Goal: Task Accomplishment & Management: Use online tool/utility

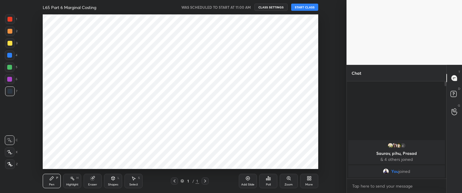
scroll to position [29904, 29737]
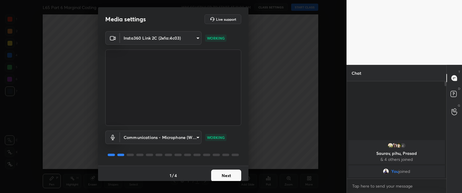
click at [219, 172] on button "Next" at bounding box center [226, 176] width 30 height 12
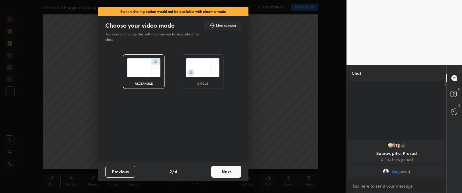
click at [220, 170] on button "Next" at bounding box center [226, 172] width 30 height 12
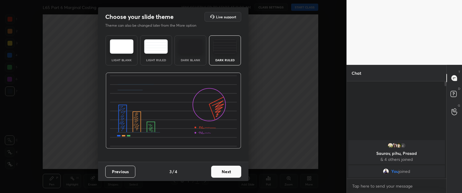
click at [220, 170] on button "Next" at bounding box center [226, 172] width 30 height 12
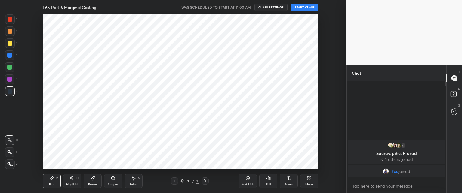
click at [221, 171] on div "Pen P Highlight H Eraser Shapes L Select S 1 / 1 Add Slide Poll Zoom More" at bounding box center [180, 181] width 275 height 24
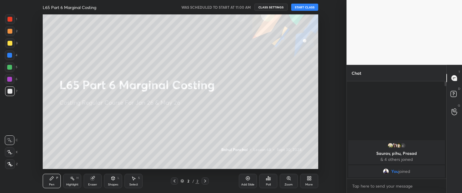
click at [306, 7] on button "START CLASS" at bounding box center [304, 7] width 27 height 7
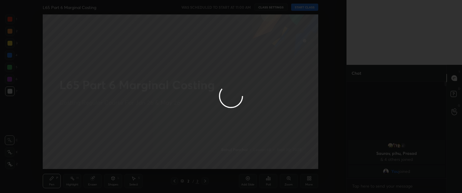
type textarea "x"
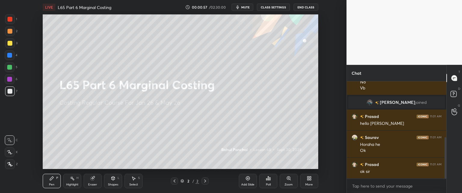
scroll to position [130, 0]
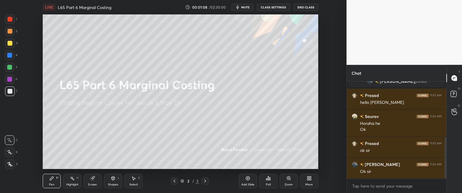
click at [306, 182] on div "More" at bounding box center [309, 181] width 18 height 14
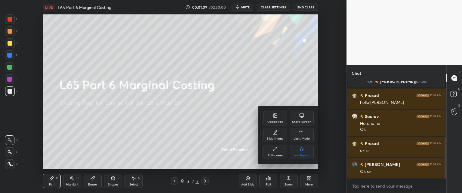
click at [276, 121] on div "Upload File" at bounding box center [275, 122] width 16 height 3
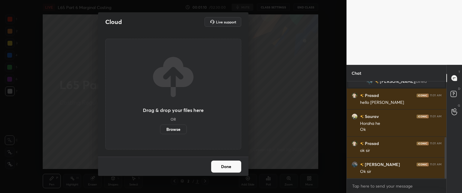
click at [175, 132] on label "Browse" at bounding box center [173, 130] width 27 height 10
click at [160, 132] on input "Browse" at bounding box center [160, 130] width 0 height 10
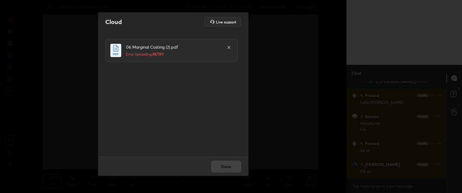
click at [218, 170] on div "Done" at bounding box center [173, 166] width 150 height 19
click at [231, 46] on div at bounding box center [228, 47] width 7 height 7
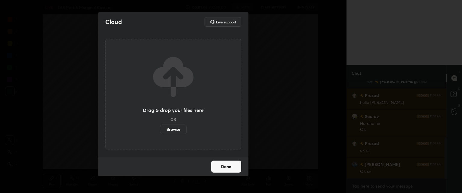
click at [174, 141] on div "Drag & drop your files here OR Browse" at bounding box center [173, 94] width 136 height 111
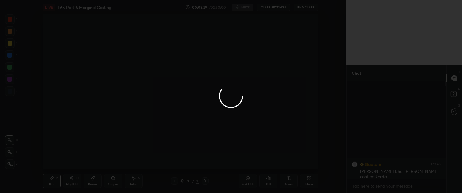
scroll to position [29904, 29737]
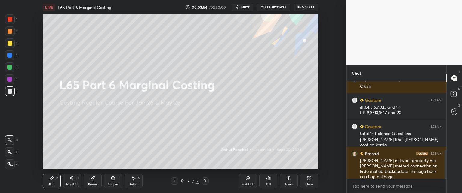
scroll to position [29904, 29737]
click at [304, 179] on div "More" at bounding box center [309, 181] width 18 height 14
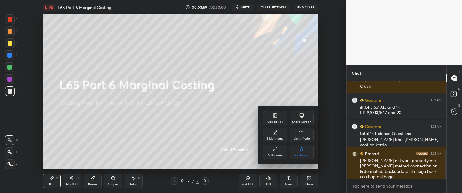
click at [274, 116] on icon at bounding box center [275, 116] width 4 height 4
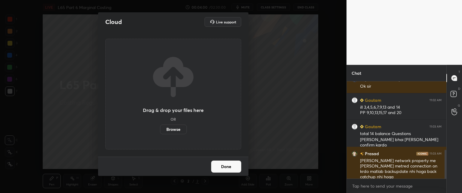
click at [170, 128] on label "Browse" at bounding box center [173, 130] width 27 height 10
click at [160, 128] on input "Browse" at bounding box center [160, 130] width 0 height 10
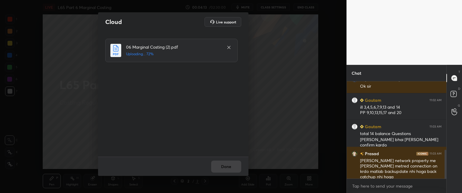
scroll to position [252, 0]
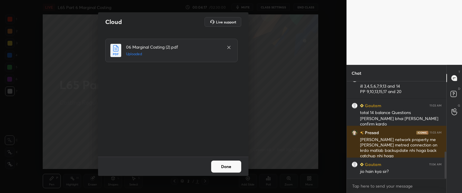
click at [218, 164] on button "Done" at bounding box center [226, 167] width 30 height 12
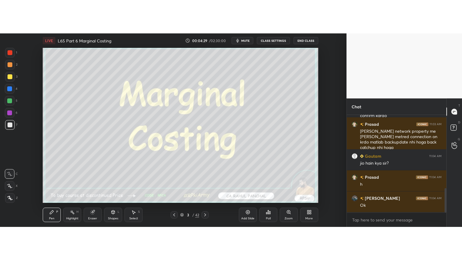
scroll to position [29904, 29737]
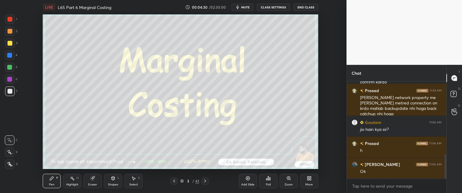
click at [308, 183] on div "More" at bounding box center [309, 181] width 18 height 14
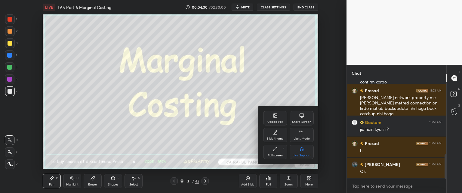
click at [275, 159] on div "Full screen F" at bounding box center [275, 152] width 24 height 14
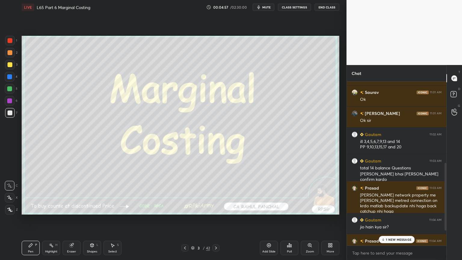
scroll to position [0, 0]
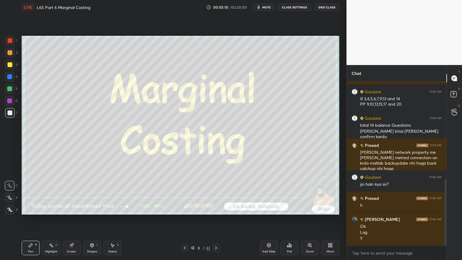
click at [185, 193] on icon at bounding box center [184, 247] width 5 height 5
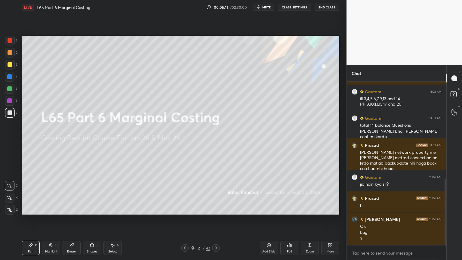
click at [70, 193] on icon at bounding box center [71, 245] width 4 height 4
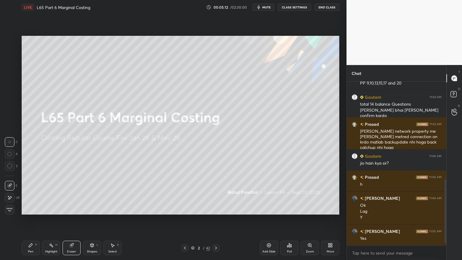
click at [9, 193] on span "Erase all" at bounding box center [9, 209] width 9 height 4
click at [183, 193] on icon at bounding box center [184, 247] width 5 height 5
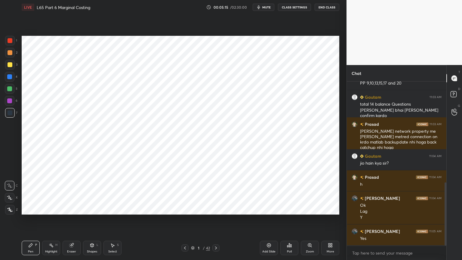
click at [220, 193] on div "1 / 42" at bounding box center [200, 247] width 119 height 7
click at [218, 193] on div at bounding box center [215, 247] width 7 height 7
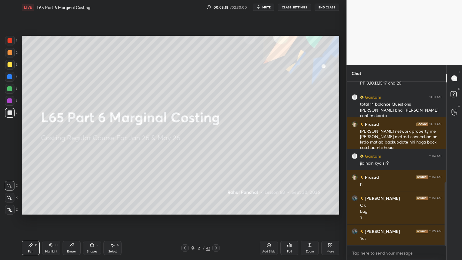
click at [184, 193] on icon at bounding box center [184, 247] width 5 height 5
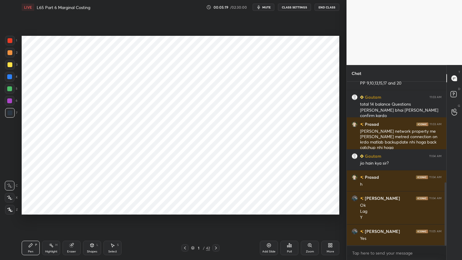
click at [8, 41] on div at bounding box center [10, 40] width 5 height 5
click at [216, 193] on icon at bounding box center [216, 247] width 2 height 3
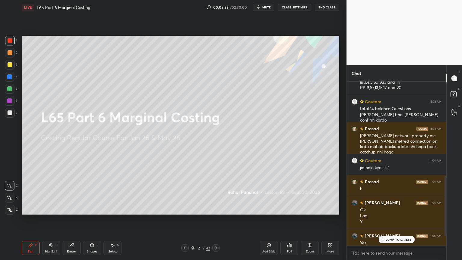
scroll to position [282, 0]
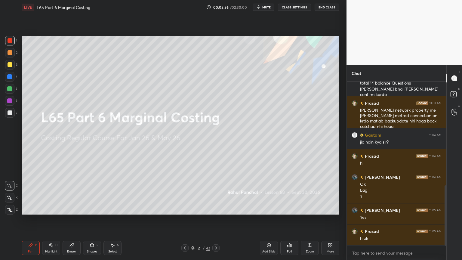
click at [217, 193] on icon at bounding box center [215, 247] width 5 height 5
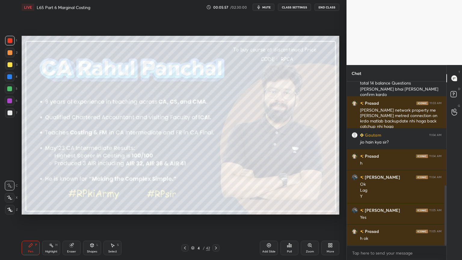
click at [185, 193] on icon at bounding box center [185, 247] width 2 height 3
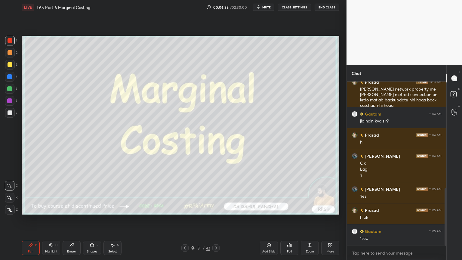
scroll to position [328, 0]
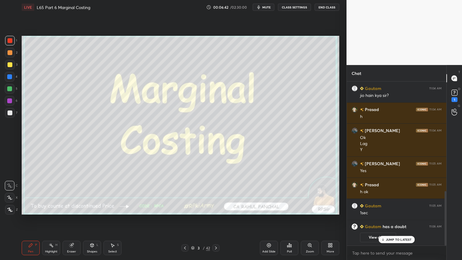
click at [454, 97] on div "1" at bounding box center [454, 99] width 6 height 5
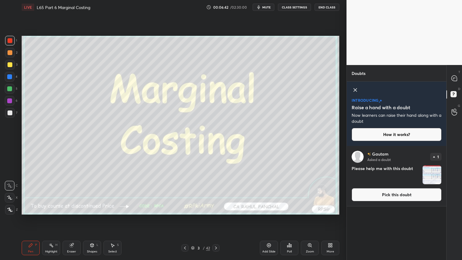
click at [429, 176] on img "grid" at bounding box center [431, 174] width 19 height 19
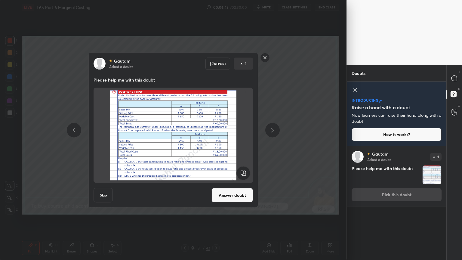
click at [232, 192] on button "Answer doubt" at bounding box center [231, 195] width 41 height 14
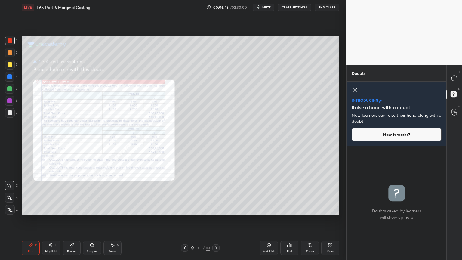
click at [356, 91] on icon at bounding box center [354, 89] width 3 height 3
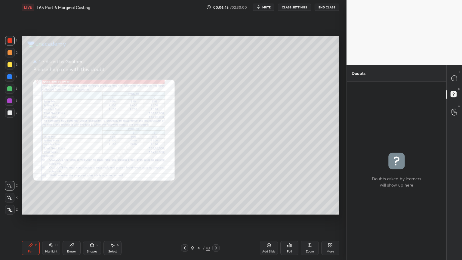
scroll to position [176, 98]
click at [451, 81] on icon at bounding box center [454, 78] width 6 height 6
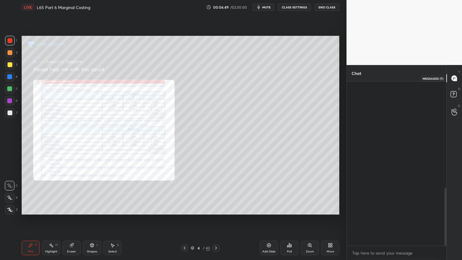
scroll to position [162, 98]
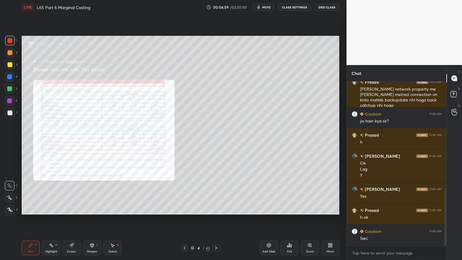
click at [266, 193] on div "Add Slide" at bounding box center [269, 247] width 18 height 14
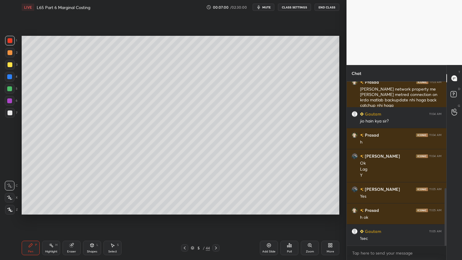
click at [187, 193] on div at bounding box center [184, 247] width 7 height 7
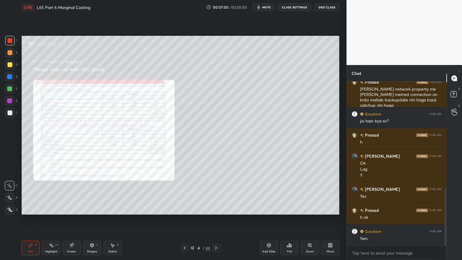
click at [333, 193] on div "More" at bounding box center [330, 247] width 18 height 14
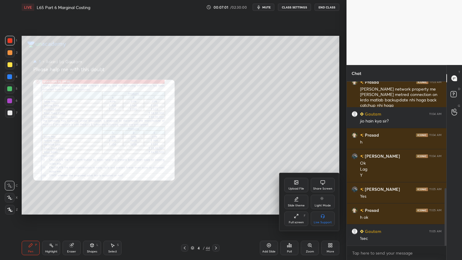
click at [298, 193] on icon at bounding box center [296, 198] width 3 height 3
click at [323, 193] on rect at bounding box center [322, 216] width 4 height 0
click at [288, 182] on div "Slide theme" at bounding box center [309, 181] width 50 height 6
click at [252, 187] on div at bounding box center [231, 130] width 462 height 260
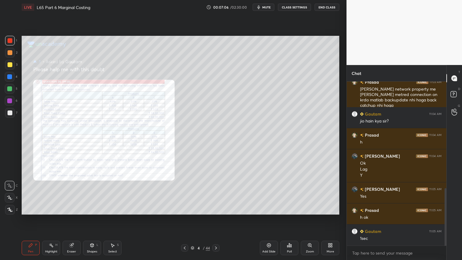
click at [267, 193] on icon at bounding box center [268, 245] width 5 height 5
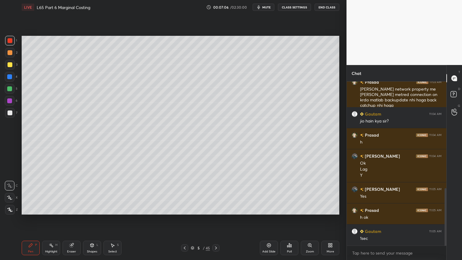
click at [10, 80] on div at bounding box center [10, 77] width 10 height 10
click at [93, 193] on div "Shapes L" at bounding box center [92, 247] width 18 height 14
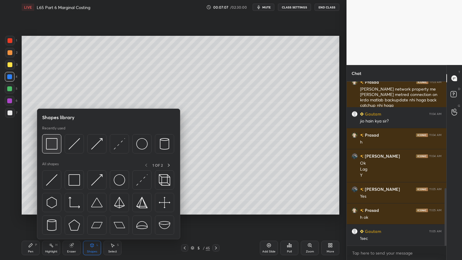
click at [53, 149] on img at bounding box center [51, 143] width 11 height 11
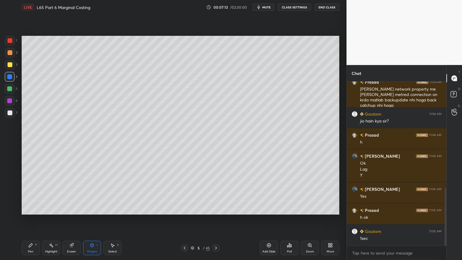
click at [184, 193] on icon at bounding box center [184, 247] width 5 height 5
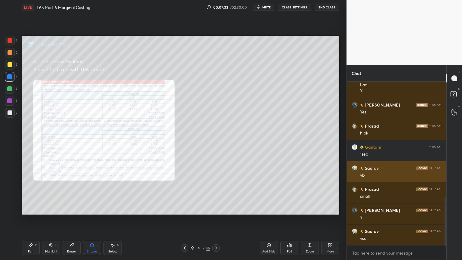
scroll to position [408, 0]
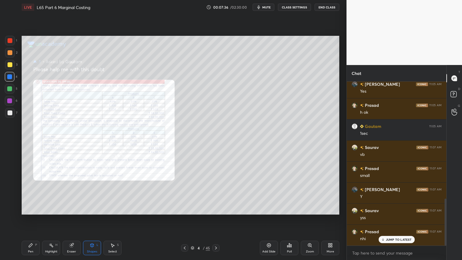
click at [287, 8] on button "CLASS SETTINGS" at bounding box center [294, 7] width 33 height 7
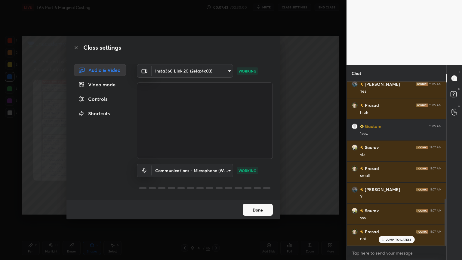
scroll to position [434, 0]
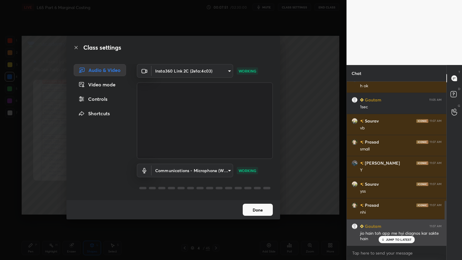
click at [382, 193] on div "JUMP TO LATEST" at bounding box center [396, 239] width 36 height 7
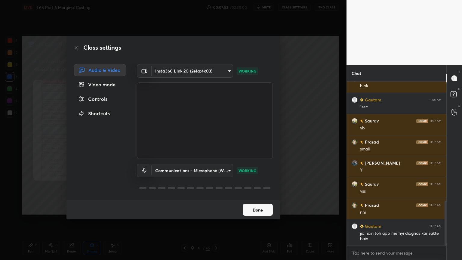
click at [252, 193] on button "Done" at bounding box center [258, 209] width 30 height 12
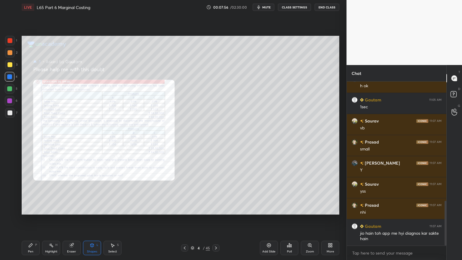
click at [216, 193] on icon at bounding box center [215, 247] width 5 height 5
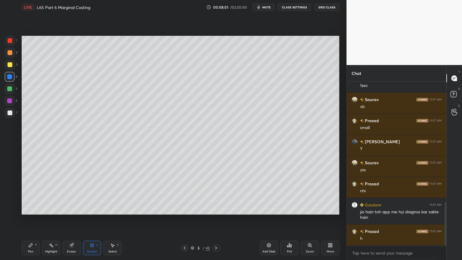
scroll to position [476, 0]
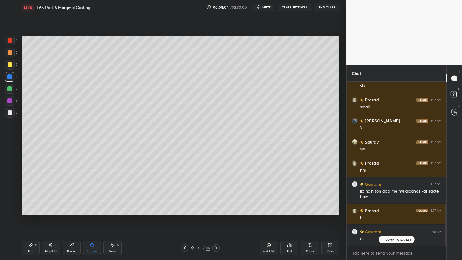
click at [185, 193] on icon at bounding box center [184, 247] width 5 height 5
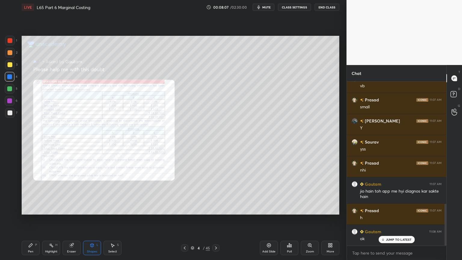
click at [32, 193] on icon at bounding box center [31, 245] width 4 height 4
click at [308, 193] on div "Zoom" at bounding box center [310, 251] width 8 height 3
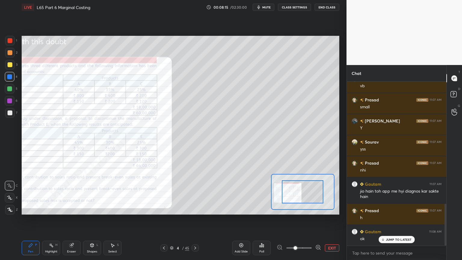
click at [316, 193] on icon at bounding box center [318, 247] width 4 height 4
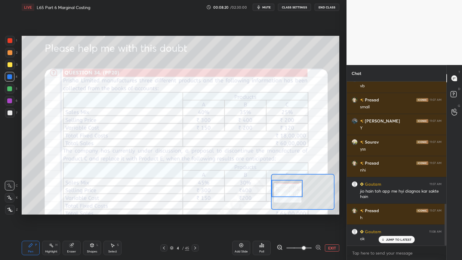
click at [48, 193] on div "Highlight H" at bounding box center [51, 247] width 18 height 14
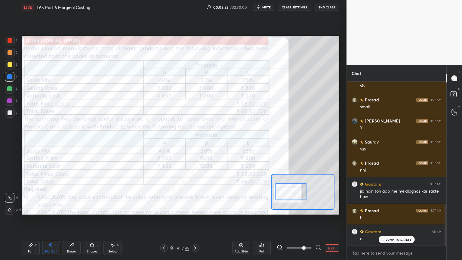
click at [195, 193] on icon at bounding box center [195, 247] width 5 height 5
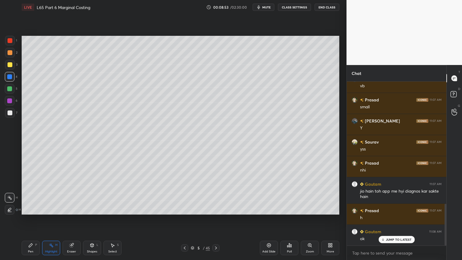
click at [11, 63] on div at bounding box center [10, 64] width 5 height 5
click at [32, 193] on div "Pen P" at bounding box center [31, 247] width 18 height 14
click at [10, 193] on icon at bounding box center [9, 209] width 5 height 4
click at [13, 42] on div at bounding box center [10, 41] width 10 height 10
click at [89, 193] on div "Shapes L" at bounding box center [92, 247] width 18 height 14
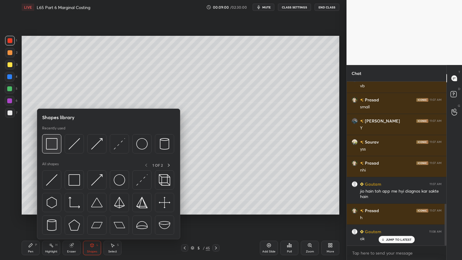
click at [52, 146] on img at bounding box center [51, 143] width 11 height 11
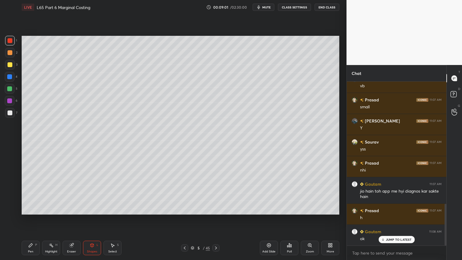
click at [8, 114] on div at bounding box center [10, 112] width 5 height 5
click at [26, 193] on div "Pen P" at bounding box center [31, 247] width 18 height 14
click at [11, 66] on div at bounding box center [10, 64] width 5 height 5
click at [181, 193] on div at bounding box center [184, 247] width 7 height 7
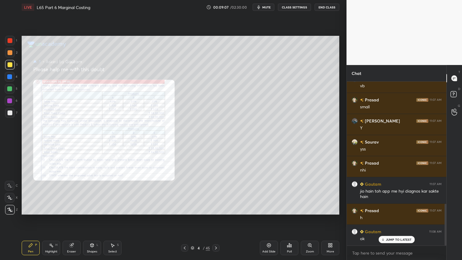
click at [12, 187] on icon at bounding box center [9, 185] width 5 height 4
click at [215, 193] on icon at bounding box center [215, 247] width 5 height 5
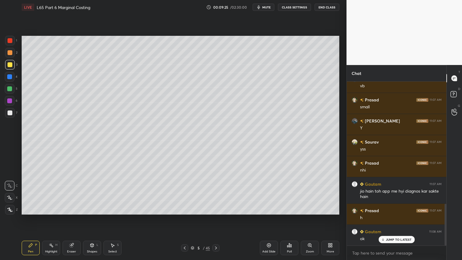
click at [94, 193] on div "Shapes L" at bounding box center [92, 247] width 18 height 14
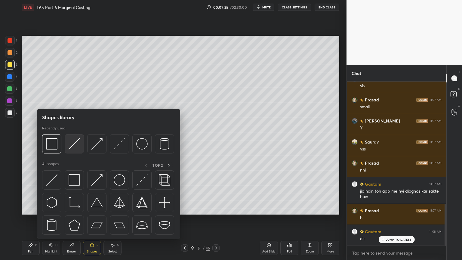
click at [74, 147] on img at bounding box center [74, 143] width 11 height 11
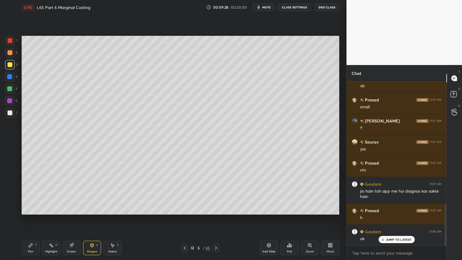
click at [11, 55] on div at bounding box center [10, 53] width 10 height 10
click at [31, 193] on div "Pen" at bounding box center [30, 251] width 5 height 3
click at [90, 193] on icon at bounding box center [92, 245] width 5 height 5
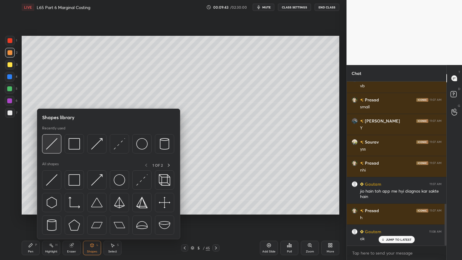
click at [52, 143] on img at bounding box center [51, 143] width 11 height 11
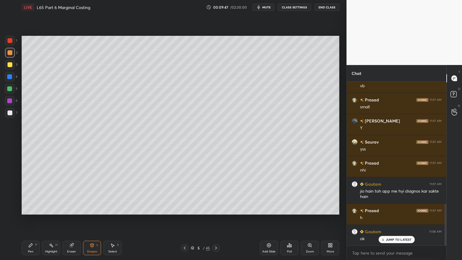
click at [41, 193] on div "Pen P Highlight H Eraser Shapes L Select S" at bounding box center [81, 247] width 119 height 14
click at [30, 193] on icon at bounding box center [31, 245] width 4 height 4
click at [11, 118] on div "7" at bounding box center [11, 114] width 12 height 12
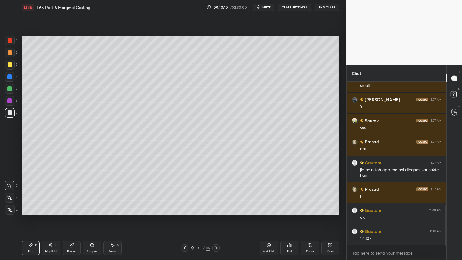
click at [184, 193] on icon at bounding box center [184, 247] width 5 height 5
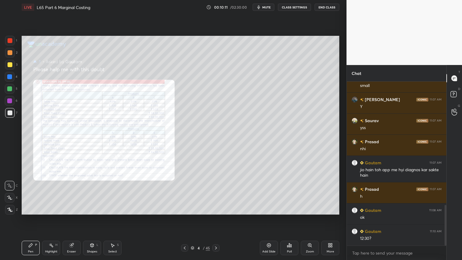
click at [70, 193] on icon at bounding box center [71, 245] width 4 height 4
click at [8, 193] on span "Erase all" at bounding box center [9, 209] width 9 height 4
click at [28, 193] on icon at bounding box center [30, 245] width 5 height 5
click at [311, 193] on div "Zoom" at bounding box center [310, 251] width 8 height 3
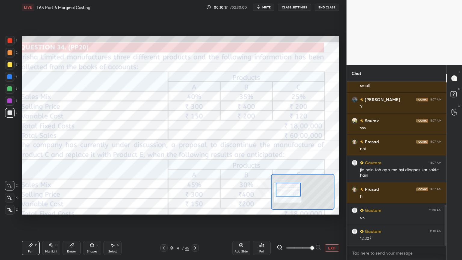
click at [279, 193] on icon at bounding box center [280, 247] width 6 height 6
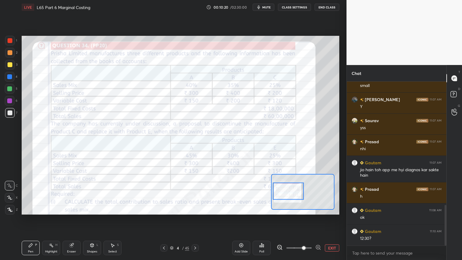
click at [11, 41] on div at bounding box center [10, 40] width 5 height 5
click at [25, 193] on div "Pen P Highlight H Eraser Shapes L Select S 4 / 45 Add Slide Poll EXIT" at bounding box center [180, 248] width 317 height 24
click at [91, 193] on icon at bounding box center [91, 245] width 3 height 4
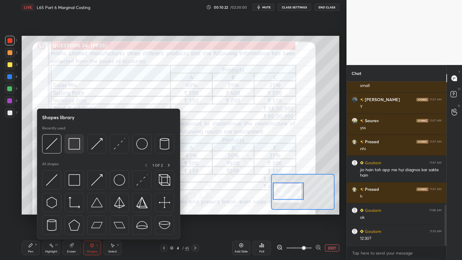
click at [75, 144] on img at bounding box center [74, 143] width 11 height 11
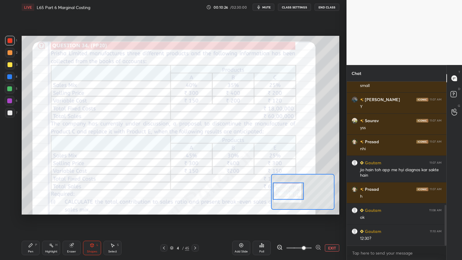
click at [30, 193] on icon at bounding box center [31, 245] width 4 height 4
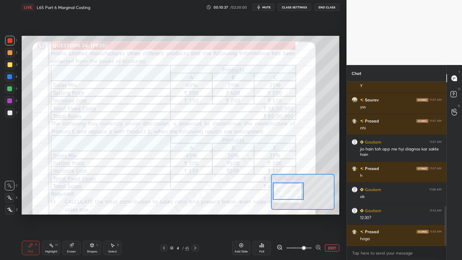
scroll to position [540, 0]
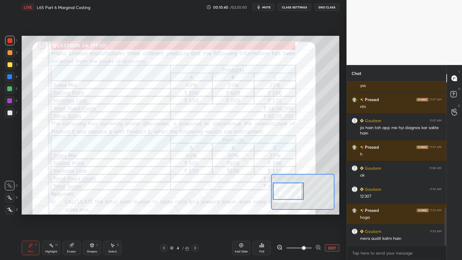
click at [75, 193] on div "Eraser" at bounding box center [72, 247] width 18 height 14
click at [11, 193] on div "Erase all" at bounding box center [10, 210] width 10 height 10
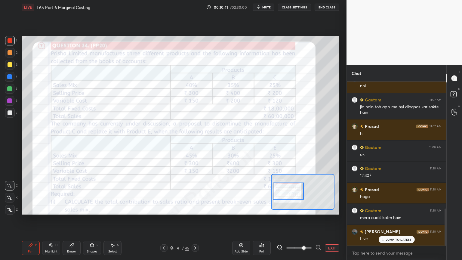
click at [38, 193] on div "Pen P" at bounding box center [31, 247] width 18 height 14
click at [90, 193] on icon at bounding box center [91, 245] width 3 height 4
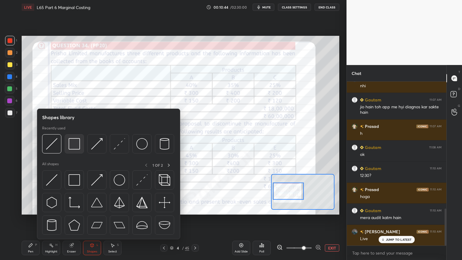
click at [74, 148] on img at bounding box center [74, 143] width 11 height 11
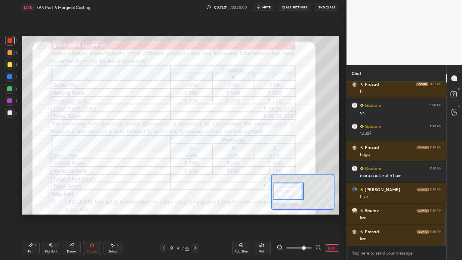
scroll to position [624, 0]
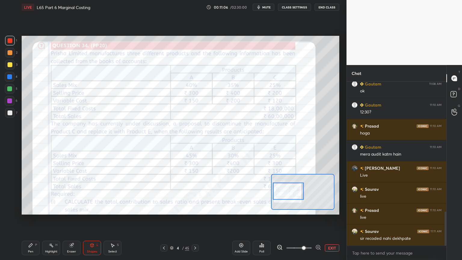
click at [91, 193] on icon at bounding box center [91, 245] width 3 height 4
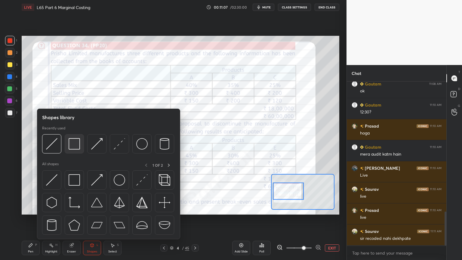
click at [73, 144] on img at bounding box center [74, 143] width 11 height 11
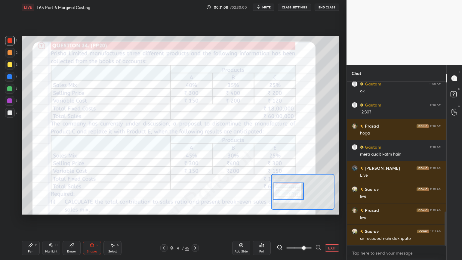
click at [34, 193] on div "Pen P" at bounding box center [31, 247] width 18 height 14
click at [91, 193] on div "Shapes L" at bounding box center [92, 247] width 18 height 14
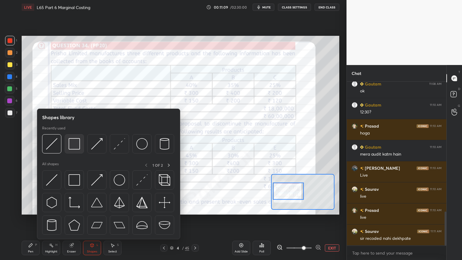
click at [75, 145] on img at bounding box center [74, 143] width 11 height 11
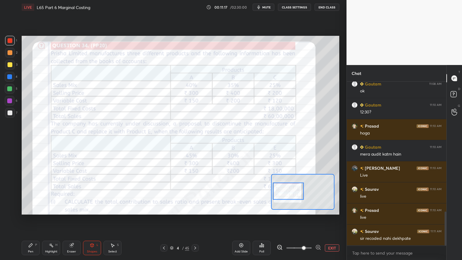
click at [29, 193] on icon at bounding box center [31, 245] width 4 height 4
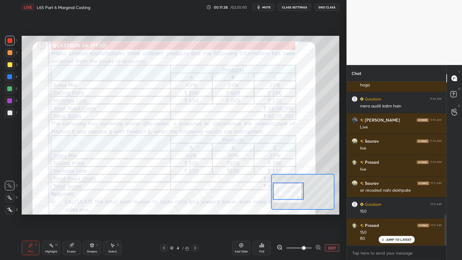
scroll to position [693, 0]
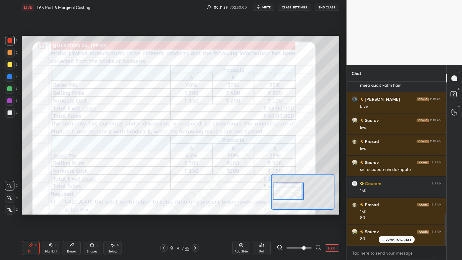
click at [194, 193] on icon at bounding box center [195, 247] width 5 height 5
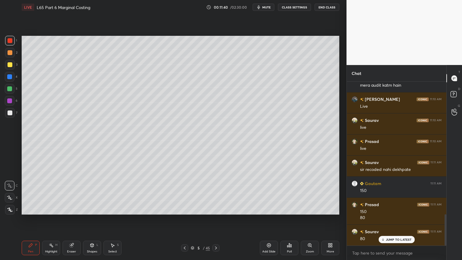
click at [14, 116] on div at bounding box center [10, 113] width 10 height 10
click at [30, 193] on div "Setting up your live class Poll for secs No correct answer Start poll" at bounding box center [180, 124] width 322 height 221
click at [32, 193] on icon at bounding box center [30, 245] width 5 height 5
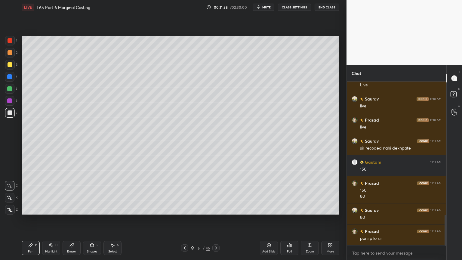
click at [12, 79] on div at bounding box center [10, 77] width 10 height 10
click at [90, 193] on icon at bounding box center [92, 245] width 5 height 5
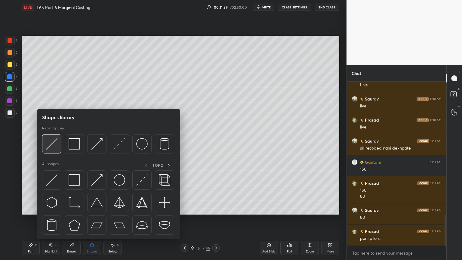
click at [56, 147] on img at bounding box center [51, 143] width 11 height 11
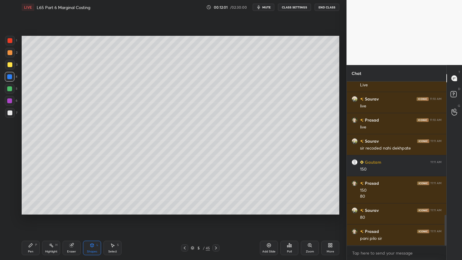
click at [11, 111] on div at bounding box center [10, 112] width 5 height 5
click at [30, 193] on div "Pen P Highlight H Eraser Shapes L Select S 5 / 45 Add Slide Poll Zoom More" at bounding box center [180, 248] width 317 height 24
click at [25, 193] on div "Pen P" at bounding box center [31, 247] width 18 height 14
click at [182, 193] on icon at bounding box center [184, 247] width 5 height 5
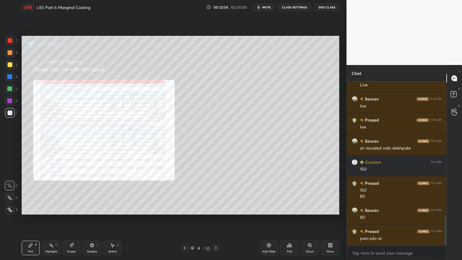
click at [217, 193] on icon at bounding box center [215, 247] width 5 height 5
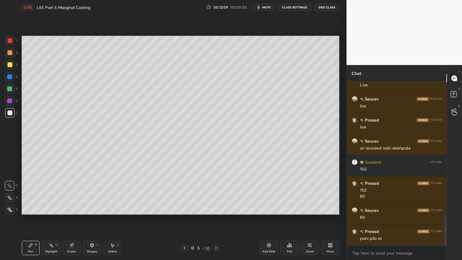
click at [186, 193] on icon at bounding box center [184, 247] width 5 height 5
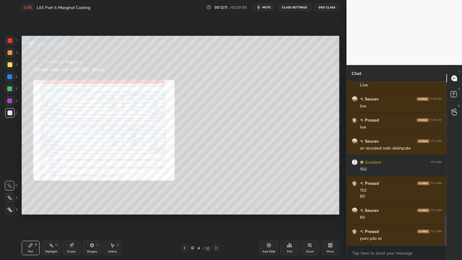
click at [215, 193] on icon at bounding box center [215, 247] width 5 height 5
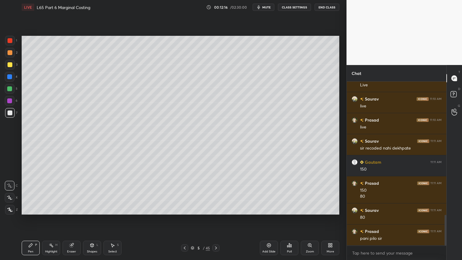
click at [183, 193] on icon at bounding box center [184, 247] width 5 height 5
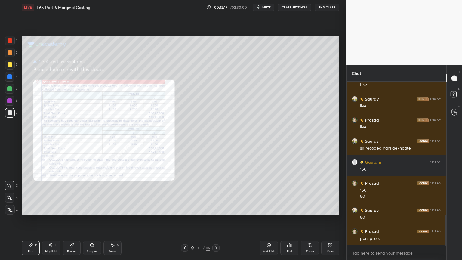
click at [215, 193] on icon at bounding box center [215, 247] width 5 height 5
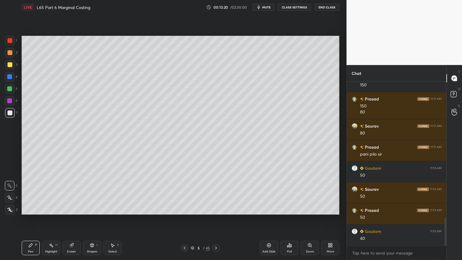
scroll to position [819, 0]
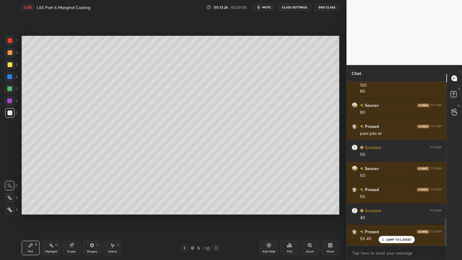
click at [186, 193] on icon at bounding box center [184, 247] width 5 height 5
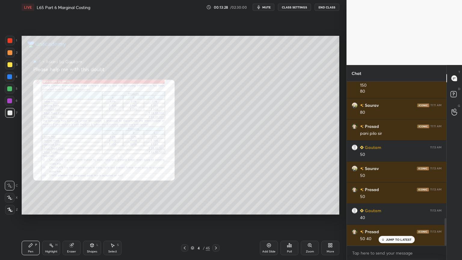
click at [68, 193] on div "Eraser" at bounding box center [72, 247] width 18 height 14
click at [10, 193] on span "Erase all" at bounding box center [9, 209] width 9 height 4
click at [314, 193] on div "Zoom" at bounding box center [310, 247] width 18 height 14
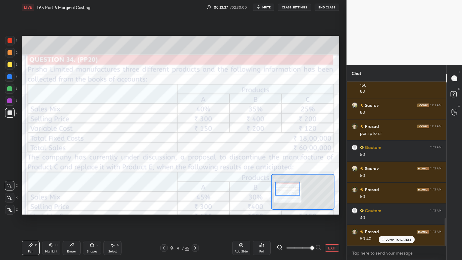
click at [11, 38] on div at bounding box center [10, 41] width 10 height 10
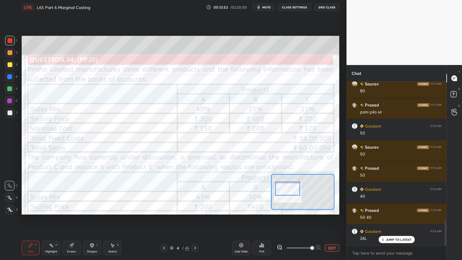
scroll to position [861, 0]
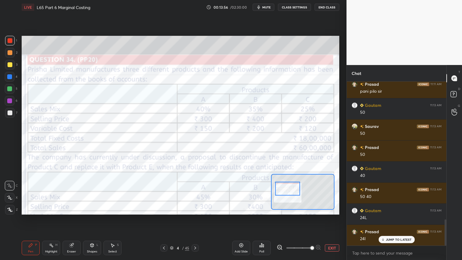
click at [192, 193] on div at bounding box center [194, 247] width 7 height 7
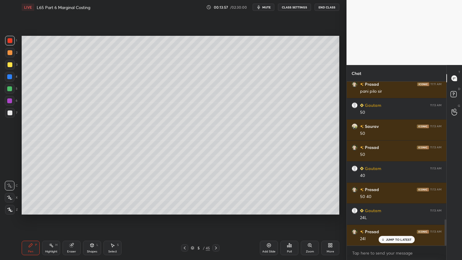
click at [9, 117] on div at bounding box center [10, 113] width 10 height 10
click at [29, 193] on icon at bounding box center [30, 245] width 5 height 5
click at [10, 92] on div at bounding box center [10, 89] width 10 height 10
click at [7, 114] on div at bounding box center [10, 113] width 10 height 10
click at [10, 93] on div at bounding box center [10, 89] width 10 height 10
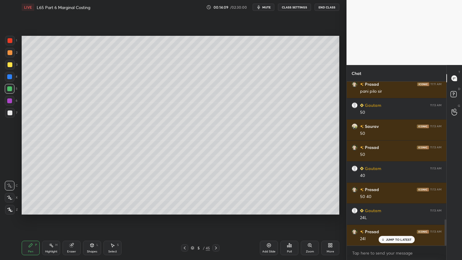
click at [183, 193] on icon at bounding box center [184, 247] width 5 height 5
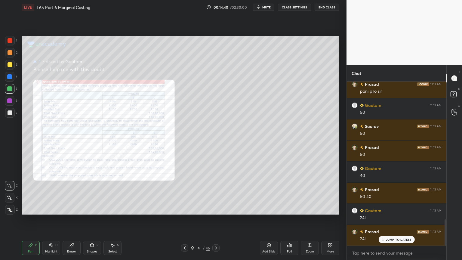
click at [216, 193] on icon at bounding box center [215, 247] width 5 height 5
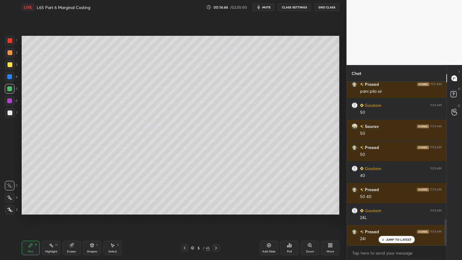
scroll to position [882, 0]
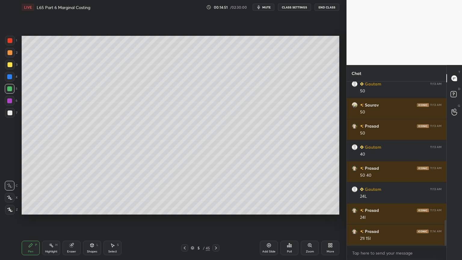
click at [7, 113] on div at bounding box center [10, 113] width 10 height 10
click at [32, 193] on icon at bounding box center [30, 245] width 5 height 5
click at [6, 75] on div at bounding box center [10, 77] width 10 height 10
click at [97, 193] on div "L" at bounding box center [97, 244] width 2 height 3
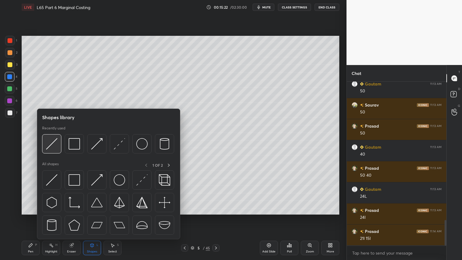
click at [57, 145] on img at bounding box center [51, 143] width 11 height 11
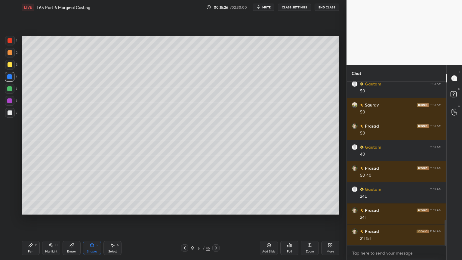
click at [10, 114] on div at bounding box center [10, 112] width 5 height 5
click at [10, 78] on div at bounding box center [9, 76] width 5 height 5
click at [92, 193] on icon at bounding box center [92, 245] width 5 height 5
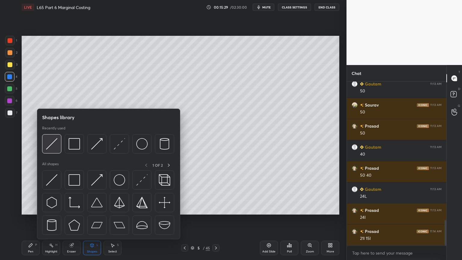
click at [54, 147] on img at bounding box center [51, 143] width 11 height 11
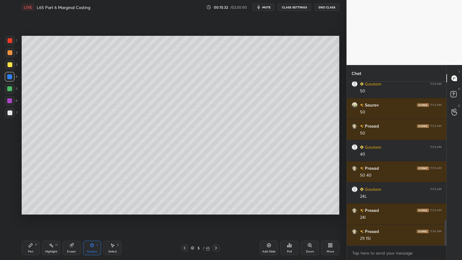
click at [12, 111] on div at bounding box center [10, 112] width 5 height 5
click at [35, 193] on div "Pen P" at bounding box center [31, 247] width 18 height 14
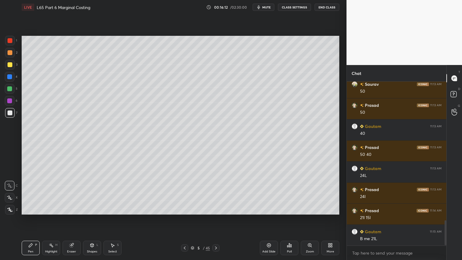
scroll to position [924, 0]
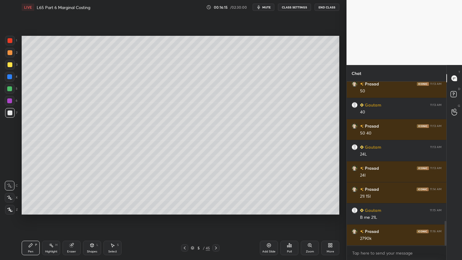
click at [185, 193] on icon at bounding box center [185, 247] width 2 height 3
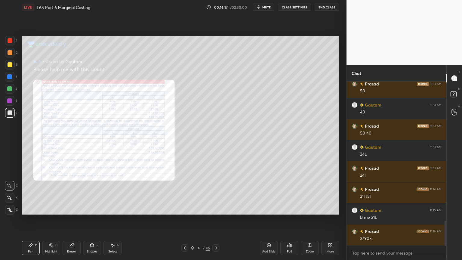
click at [214, 193] on icon at bounding box center [215, 247] width 5 height 5
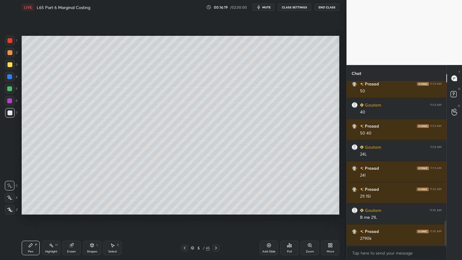
click at [70, 193] on div "Eraser" at bounding box center [72, 247] width 18 height 14
click at [40, 193] on div "Pen P Highlight H Eraser Shapes L Select S" at bounding box center [81, 247] width 119 height 14
click at [31, 193] on icon at bounding box center [30, 245] width 5 height 5
click at [9, 93] on div at bounding box center [10, 89] width 10 height 10
click at [69, 193] on icon at bounding box center [71, 245] width 5 height 5
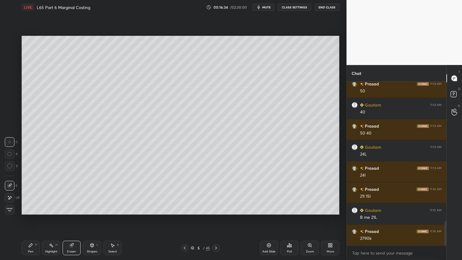
click at [28, 193] on div "Pen" at bounding box center [30, 251] width 5 height 3
click at [6, 115] on div at bounding box center [10, 113] width 10 height 10
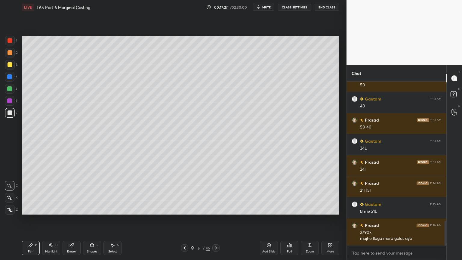
scroll to position [951, 0]
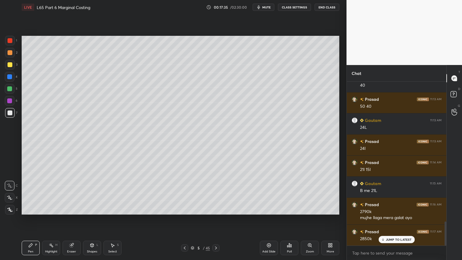
click at [12, 79] on div at bounding box center [10, 77] width 10 height 10
click at [90, 193] on icon at bounding box center [92, 245] width 5 height 5
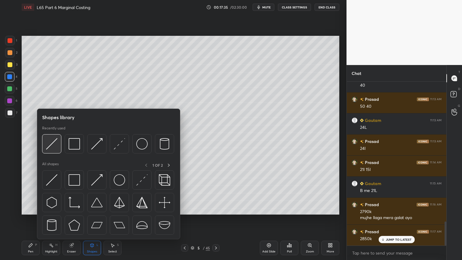
click at [54, 142] on img at bounding box center [51, 143] width 11 height 11
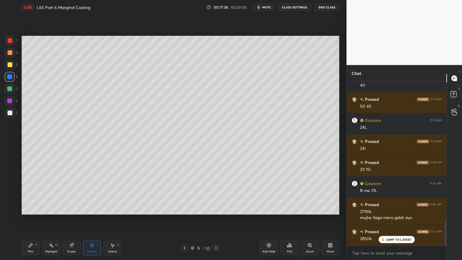
click at [13, 113] on div at bounding box center [10, 113] width 10 height 10
click at [32, 193] on icon at bounding box center [30, 245] width 5 height 5
click at [183, 193] on icon at bounding box center [184, 247] width 5 height 5
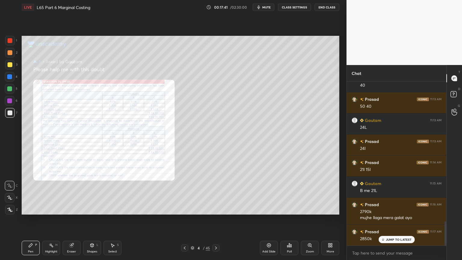
click at [304, 193] on div "Zoom" at bounding box center [310, 247] width 18 height 14
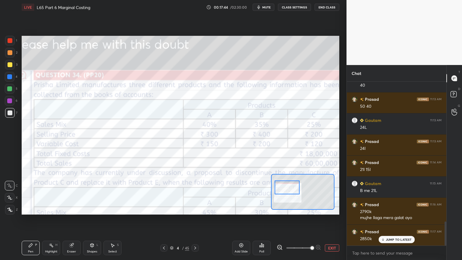
click at [279, 193] on icon at bounding box center [280, 247] width 2 height 0
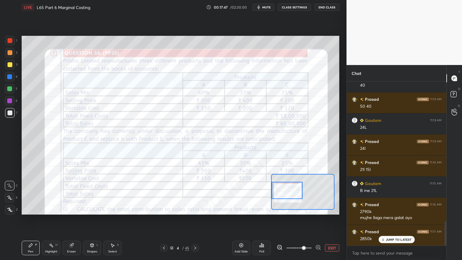
click at [69, 193] on div "Eraser" at bounding box center [72, 247] width 18 height 14
click at [9, 193] on span "Erase all" at bounding box center [9, 209] width 9 height 4
click at [27, 193] on div "Pen P" at bounding box center [31, 247] width 18 height 14
click at [9, 40] on div at bounding box center [10, 40] width 5 height 5
click at [7, 115] on div at bounding box center [10, 113] width 10 height 10
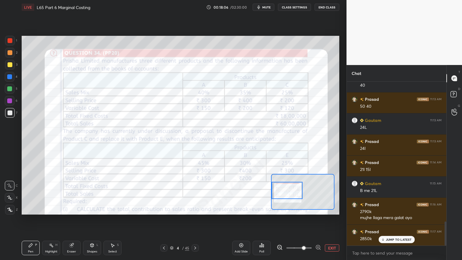
click at [197, 193] on icon at bounding box center [195, 247] width 5 height 5
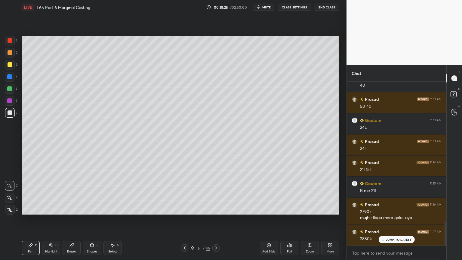
scroll to position [972, 0]
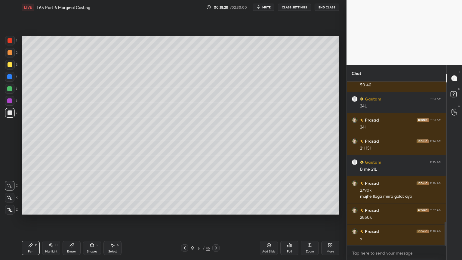
click at [183, 193] on icon at bounding box center [184, 247] width 5 height 5
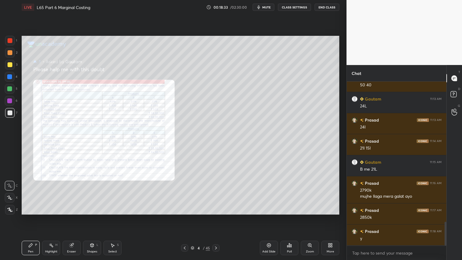
click at [309, 193] on div "Zoom" at bounding box center [310, 251] width 8 height 3
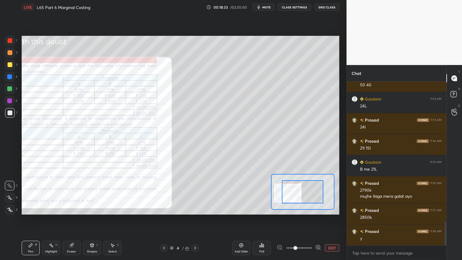
click at [320, 193] on icon at bounding box center [318, 247] width 4 height 4
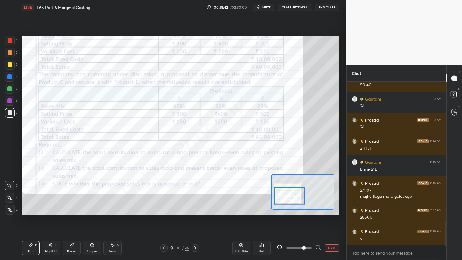
click at [9, 42] on div at bounding box center [10, 40] width 5 height 5
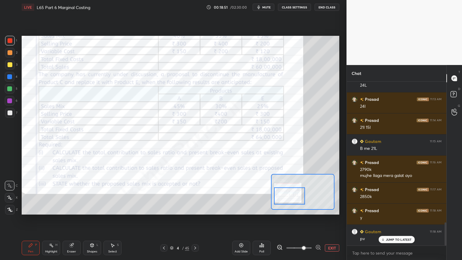
click at [72, 193] on icon at bounding box center [71, 245] width 5 height 5
click at [8, 193] on span "Erase all" at bounding box center [9, 209] width 9 height 4
click at [195, 193] on icon at bounding box center [195, 247] width 2 height 3
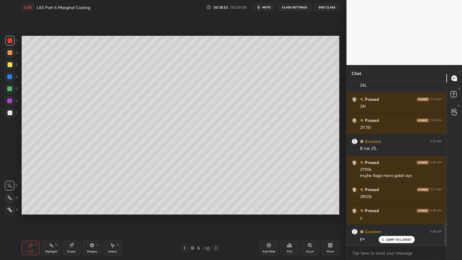
click at [12, 66] on div at bounding box center [10, 65] width 10 height 10
click at [30, 193] on icon at bounding box center [30, 245] width 5 height 5
click at [8, 70] on div "3" at bounding box center [11, 66] width 12 height 12
click at [8, 112] on div at bounding box center [10, 112] width 5 height 5
click at [92, 193] on div "Shapes L" at bounding box center [92, 247] width 18 height 14
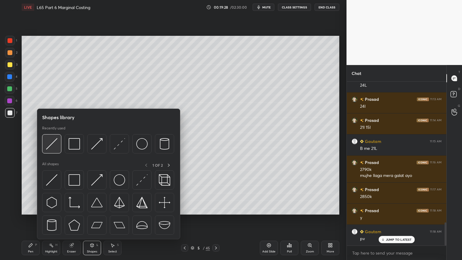
click at [50, 145] on img at bounding box center [51, 143] width 11 height 11
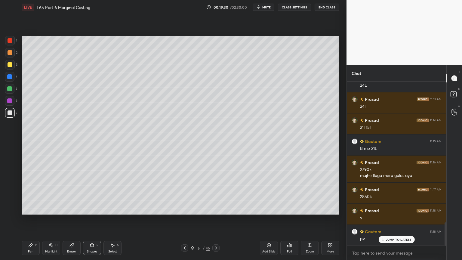
click at [27, 193] on div "Pen P" at bounding box center [31, 247] width 18 height 14
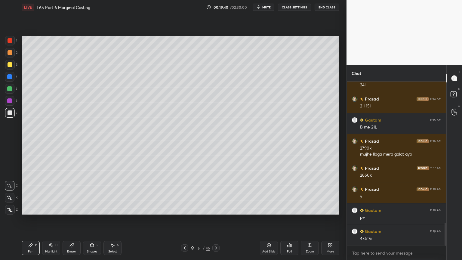
click at [10, 40] on div at bounding box center [10, 40] width 5 height 5
click at [94, 193] on icon at bounding box center [92, 245] width 5 height 5
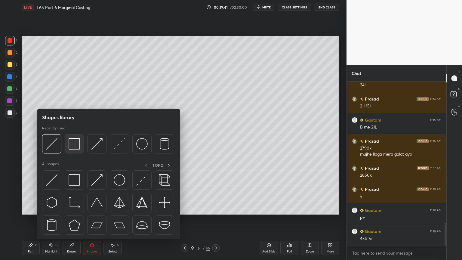
click at [75, 148] on img at bounding box center [74, 143] width 11 height 11
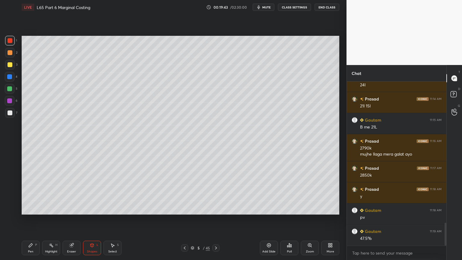
click at [11, 111] on div at bounding box center [10, 112] width 5 height 5
click at [8, 67] on div at bounding box center [10, 65] width 10 height 10
click at [30, 193] on icon at bounding box center [31, 245] width 4 height 4
click at [186, 193] on icon at bounding box center [184, 247] width 5 height 5
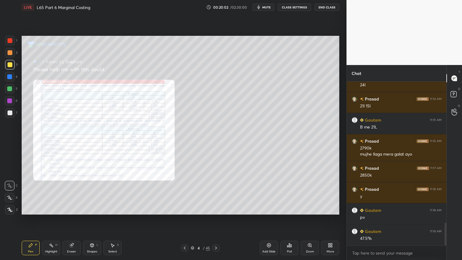
click at [314, 193] on div "Zoom" at bounding box center [310, 247] width 18 height 14
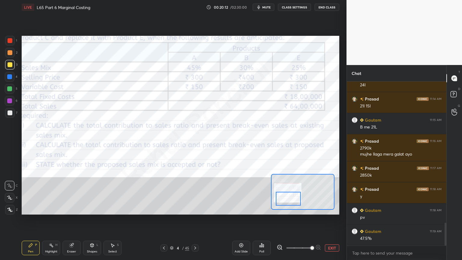
click at [195, 193] on icon at bounding box center [195, 247] width 5 height 5
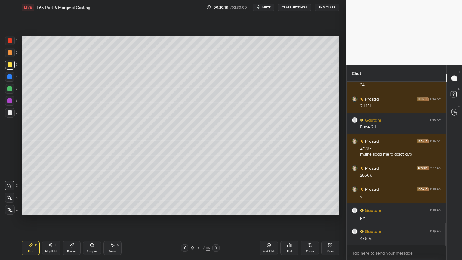
click at [10, 77] on div at bounding box center [9, 76] width 5 height 5
click at [12, 91] on div at bounding box center [10, 89] width 10 height 10
click at [11, 58] on div "2" at bounding box center [11, 54] width 12 height 12
click at [92, 193] on icon at bounding box center [91, 245] width 3 height 4
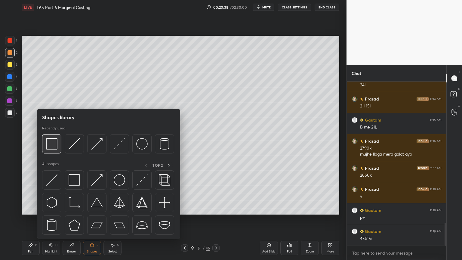
click at [50, 145] on img at bounding box center [51, 143] width 11 height 11
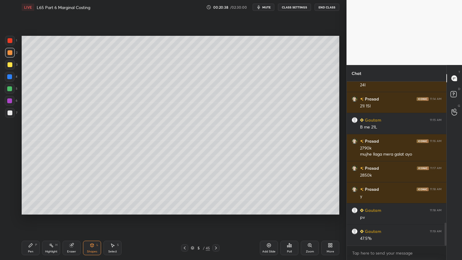
click at [94, 193] on div "Shapes L" at bounding box center [92, 247] width 18 height 14
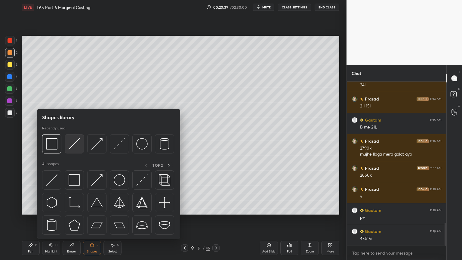
click at [75, 147] on img at bounding box center [74, 143] width 11 height 11
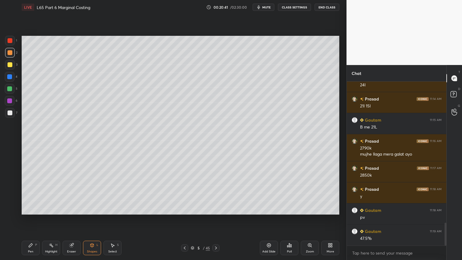
click at [12, 114] on div at bounding box center [10, 113] width 10 height 10
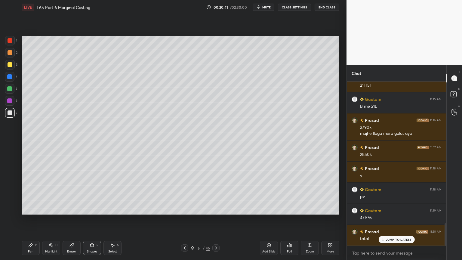
click at [32, 193] on div "Pen P" at bounding box center [31, 247] width 18 height 14
click at [94, 193] on div "Shapes L" at bounding box center [92, 247] width 18 height 14
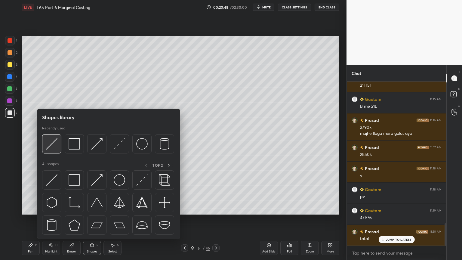
click at [45, 145] on div at bounding box center [51, 143] width 19 height 19
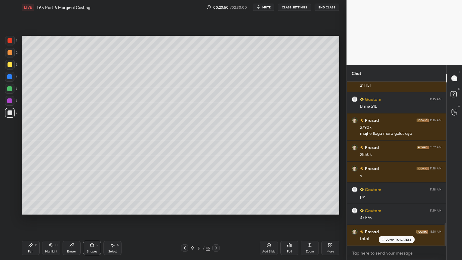
click at [35, 193] on div "Pen P" at bounding box center [31, 247] width 18 height 14
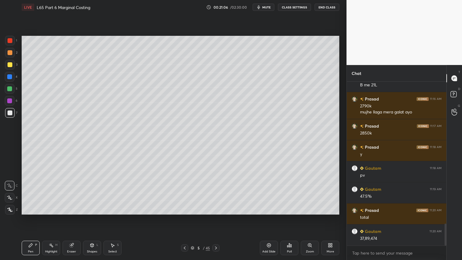
scroll to position [1077, 0]
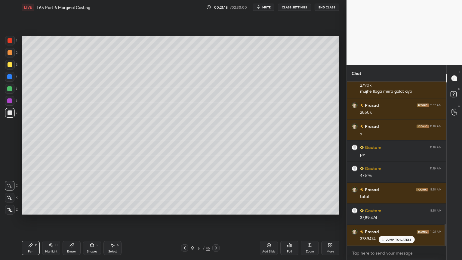
click at [10, 43] on div at bounding box center [10, 41] width 10 height 10
click at [89, 193] on div "Shapes L" at bounding box center [92, 247] width 18 height 14
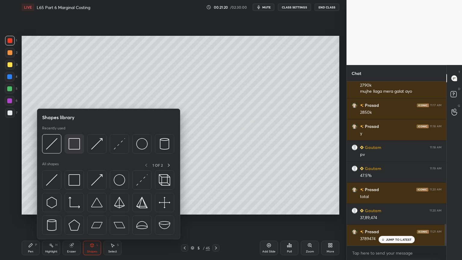
click at [72, 148] on img at bounding box center [74, 143] width 11 height 11
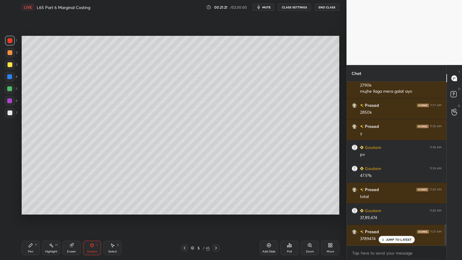
click at [12, 116] on div at bounding box center [10, 113] width 10 height 10
click at [36, 193] on div "Pen P" at bounding box center [31, 247] width 18 height 14
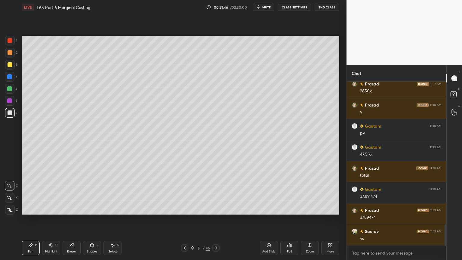
click at [55, 193] on div "Highlight H" at bounding box center [51, 247] width 18 height 14
click at [184, 193] on icon at bounding box center [185, 247] width 2 height 3
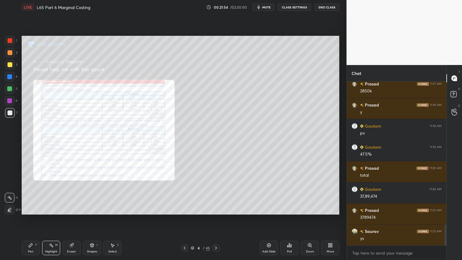
scroll to position [1105, 0]
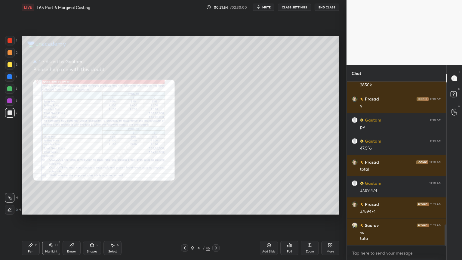
click at [308, 193] on icon at bounding box center [309, 245] width 5 height 5
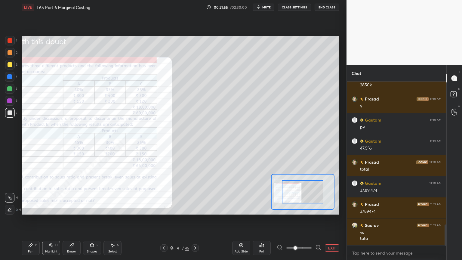
click at [297, 193] on span at bounding box center [295, 248] width 4 height 4
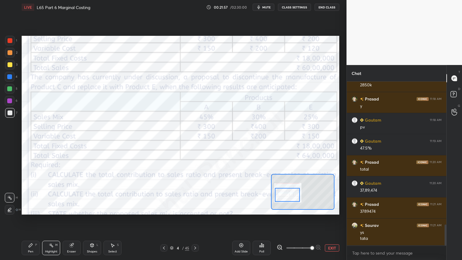
click at [280, 193] on icon at bounding box center [280, 247] width 6 height 6
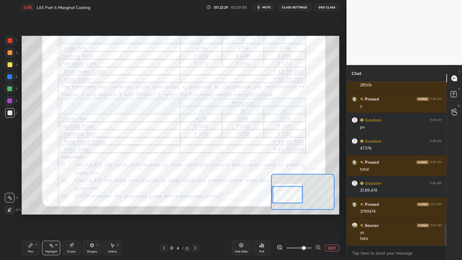
click at [8, 41] on div at bounding box center [10, 40] width 5 height 5
click at [195, 193] on icon at bounding box center [195, 247] width 2 height 3
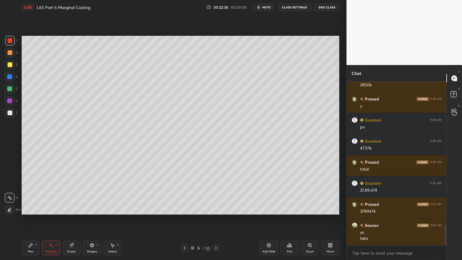
click at [112, 193] on icon at bounding box center [112, 245] width 5 height 5
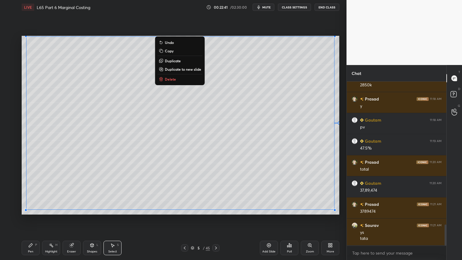
click at [162, 50] on icon at bounding box center [161, 50] width 5 height 5
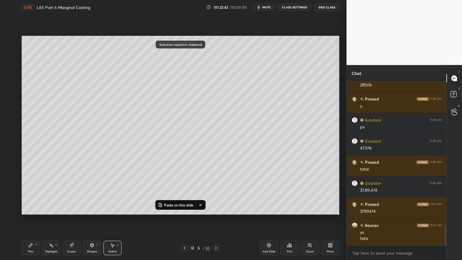
click at [266, 193] on icon at bounding box center [268, 245] width 5 height 5
click at [169, 193] on p "Paste on this slide" at bounding box center [178, 204] width 29 height 5
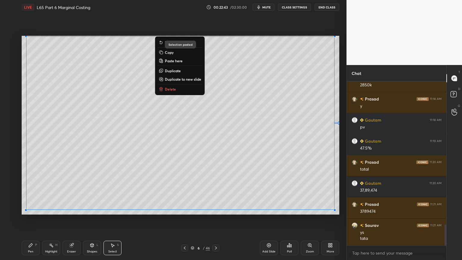
click at [175, 193] on div "0 ° Undo Copy Paste here Duplicate Duplicate to new slide Delete Selection past…" at bounding box center [180, 124] width 322 height 221
click at [38, 193] on div "Pen P" at bounding box center [31, 247] width 18 height 14
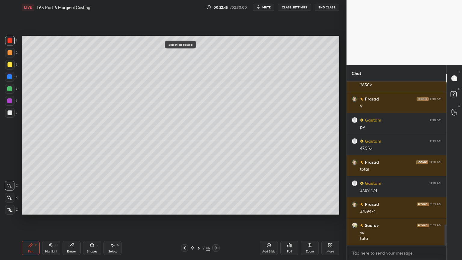
click at [72, 193] on div "Eraser" at bounding box center [71, 251] width 9 height 3
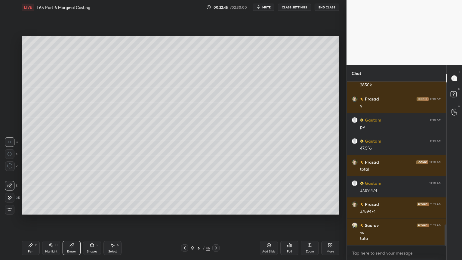
click at [8, 193] on icon at bounding box center [9, 197] width 5 height 5
click at [34, 193] on div "Pen P" at bounding box center [31, 247] width 18 height 14
click at [10, 65] on div at bounding box center [10, 64] width 5 height 5
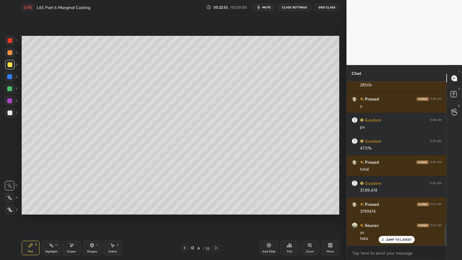
scroll to position [1125, 0]
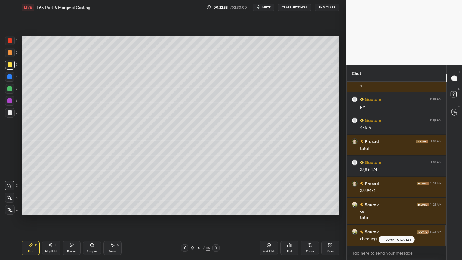
click at [69, 193] on div "Eraser" at bounding box center [72, 247] width 18 height 14
click at [27, 193] on div "Pen P" at bounding box center [31, 247] width 18 height 14
click at [111, 193] on div "Select" at bounding box center [112, 251] width 9 height 3
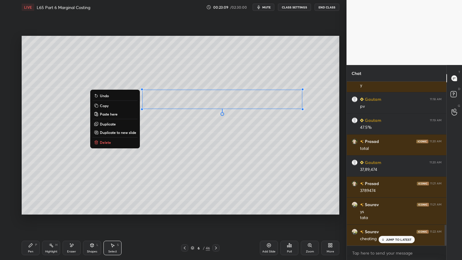
click at [100, 142] on p "Delete" at bounding box center [105, 142] width 11 height 5
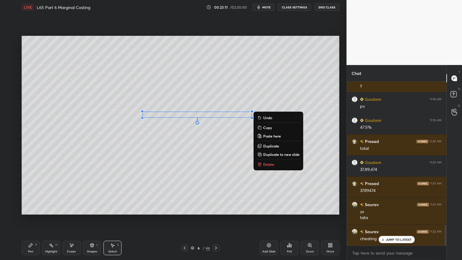
click at [268, 166] on p "Delete" at bounding box center [268, 164] width 11 height 5
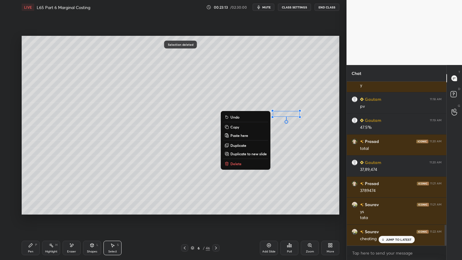
click at [238, 164] on p "Delete" at bounding box center [235, 163] width 11 height 5
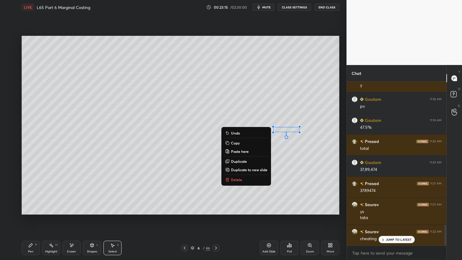
click at [232, 179] on p "Delete" at bounding box center [236, 179] width 11 height 5
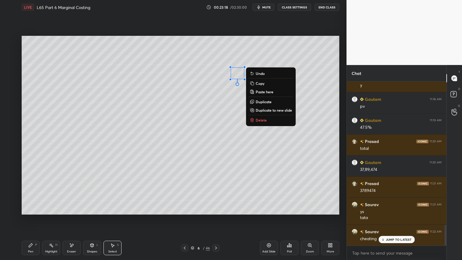
click at [258, 122] on p "Delete" at bounding box center [260, 120] width 11 height 5
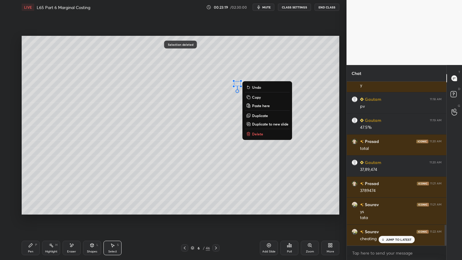
click at [253, 134] on p "Delete" at bounding box center [257, 133] width 11 height 5
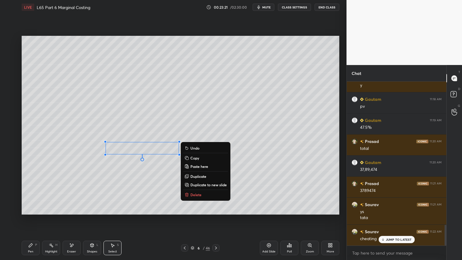
click at [192, 193] on p "Delete" at bounding box center [195, 194] width 11 height 5
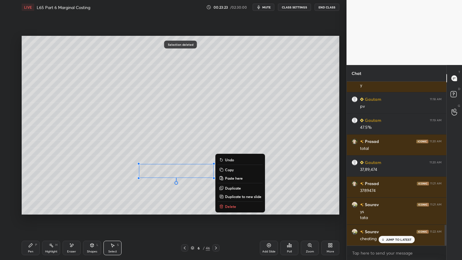
click at [228, 193] on p "Delete" at bounding box center [230, 206] width 11 height 5
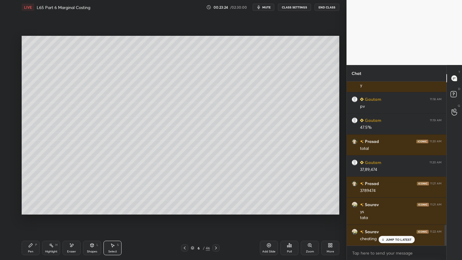
click at [37, 193] on div "Pen P" at bounding box center [31, 247] width 18 height 14
click at [8, 116] on div at bounding box center [10, 113] width 10 height 10
click at [70, 193] on icon at bounding box center [71, 245] width 5 height 5
click at [28, 193] on div "Pen P" at bounding box center [31, 247] width 18 height 14
click at [9, 54] on div at bounding box center [10, 52] width 5 height 5
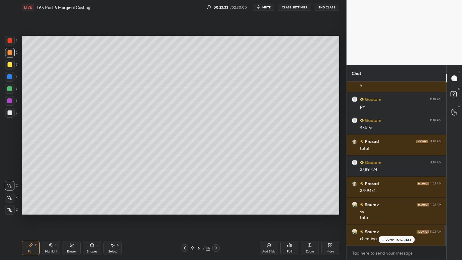
click at [10, 110] on div at bounding box center [10, 112] width 5 height 5
click at [75, 193] on div "Eraser" at bounding box center [72, 247] width 18 height 14
click at [31, 193] on icon at bounding box center [30, 245] width 5 height 5
click at [11, 118] on div "7" at bounding box center [11, 114] width 12 height 12
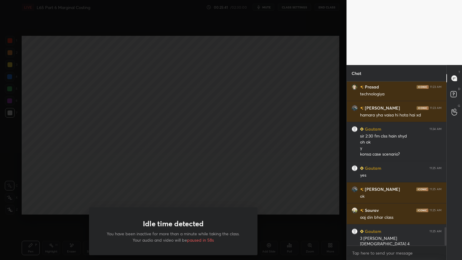
scroll to position [1297, 0]
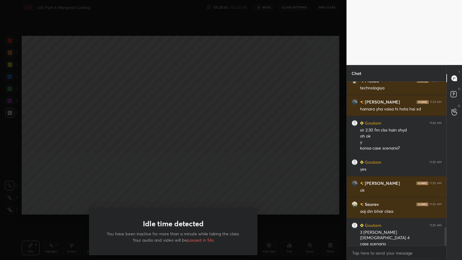
click at [158, 184] on div "Idle time detected You have been inactive for more than a minute while taking t…" at bounding box center [173, 130] width 346 height 260
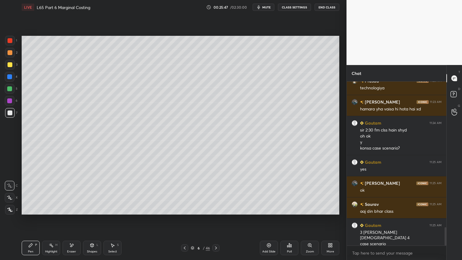
click at [186, 193] on icon at bounding box center [184, 247] width 5 height 5
click at [188, 193] on div at bounding box center [184, 247] width 7 height 7
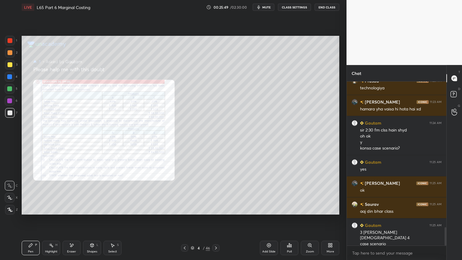
click at [310, 193] on div "Zoom" at bounding box center [310, 247] width 18 height 14
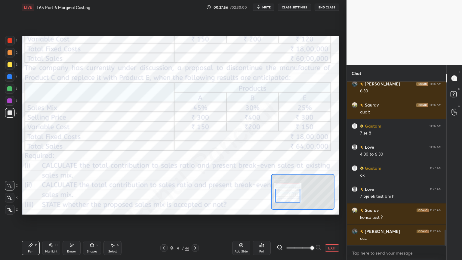
scroll to position [1528, 0]
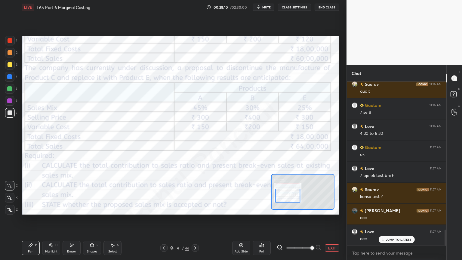
click at [35, 193] on div "Pen P" at bounding box center [31, 247] width 18 height 14
click at [194, 193] on icon at bounding box center [195, 247] width 2 height 3
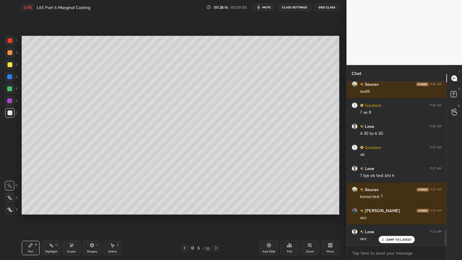
click at [216, 193] on icon at bounding box center [215, 247] width 5 height 5
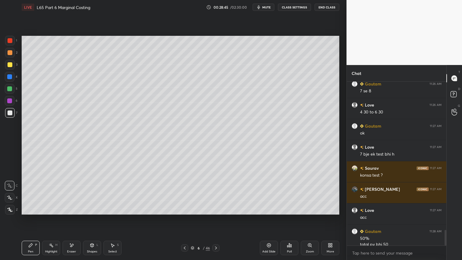
scroll to position [1556, 0]
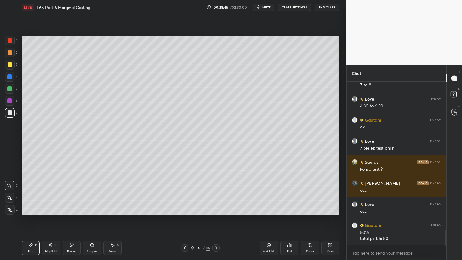
click at [184, 193] on icon at bounding box center [185, 247] width 2 height 3
click at [185, 193] on icon at bounding box center [184, 247] width 5 height 5
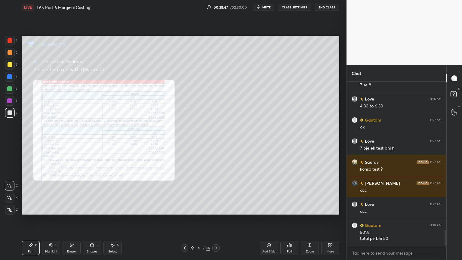
click at [215, 193] on icon at bounding box center [215, 247] width 5 height 5
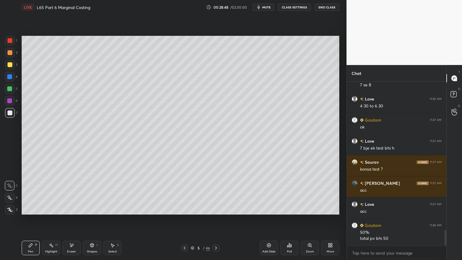
click at [217, 193] on icon at bounding box center [215, 247] width 5 height 5
click at [8, 89] on div at bounding box center [9, 88] width 5 height 5
click at [184, 193] on icon at bounding box center [184, 247] width 5 height 5
click at [186, 193] on icon at bounding box center [184, 247] width 5 height 5
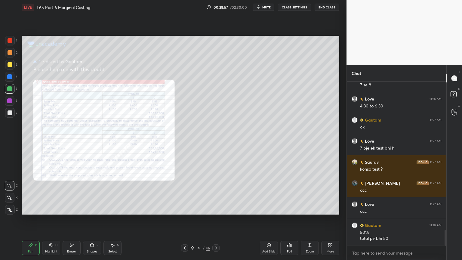
click at [304, 193] on div "Zoom" at bounding box center [310, 247] width 18 height 14
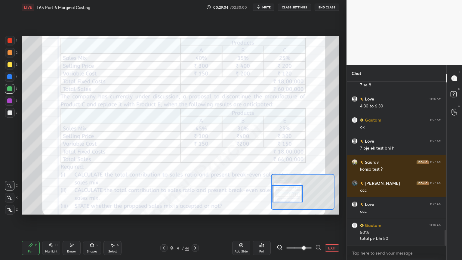
click at [197, 193] on icon at bounding box center [195, 247] width 5 height 5
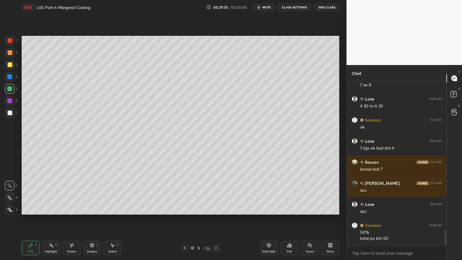
click at [196, 193] on div "5" at bounding box center [198, 248] width 6 height 4
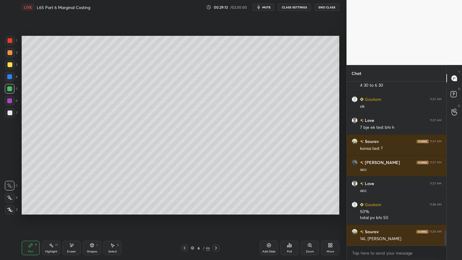
scroll to position [1591, 0]
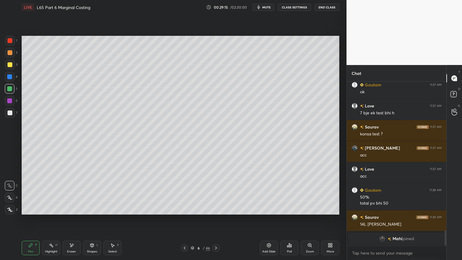
click at [11, 114] on div at bounding box center [10, 112] width 5 height 5
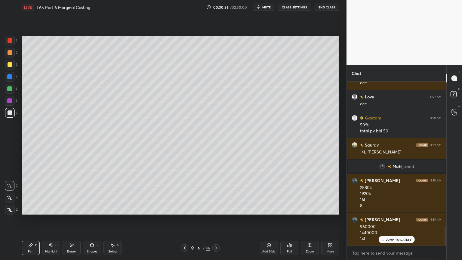
scroll to position [1230, 0]
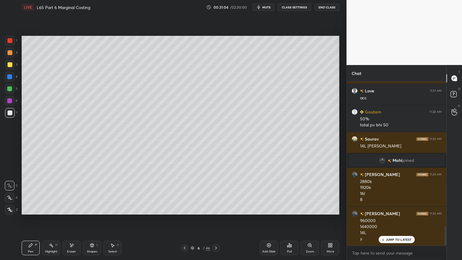
click at [90, 193] on icon at bounding box center [92, 245] width 5 height 5
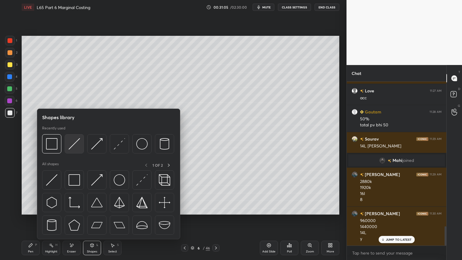
scroll to position [1251, 0]
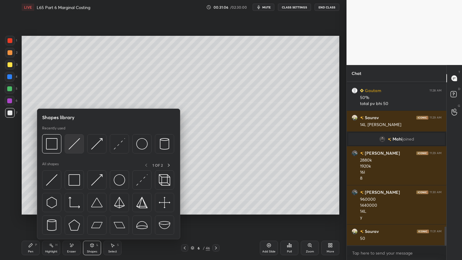
click at [72, 145] on img at bounding box center [74, 143] width 11 height 11
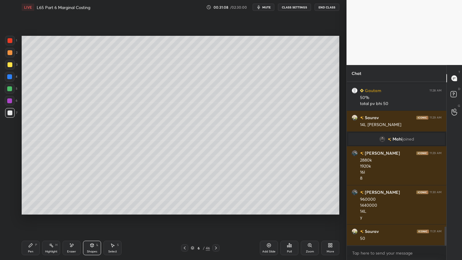
click at [29, 193] on div "Pen P" at bounding box center [31, 247] width 18 height 14
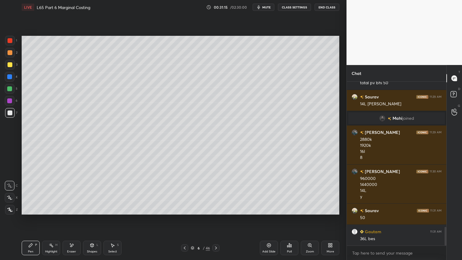
click at [91, 193] on div "Shapes L" at bounding box center [92, 247] width 18 height 14
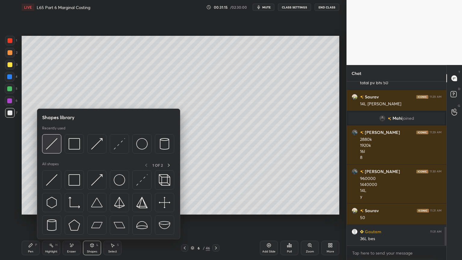
click at [53, 148] on img at bounding box center [51, 143] width 11 height 11
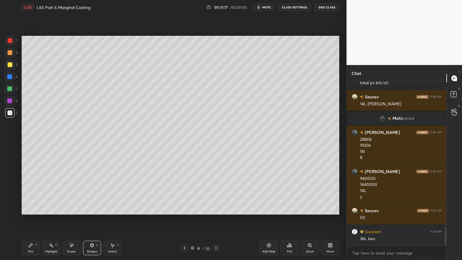
click at [28, 193] on div "Pen P" at bounding box center [31, 247] width 18 height 14
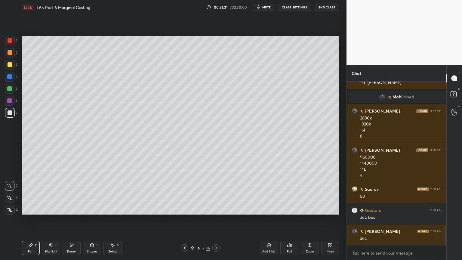
click at [12, 40] on div at bounding box center [10, 41] width 10 height 10
click at [93, 193] on icon at bounding box center [91, 245] width 3 height 4
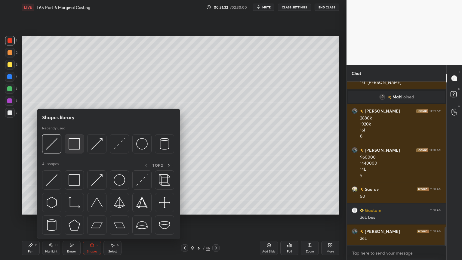
click at [74, 144] on img at bounding box center [74, 143] width 11 height 11
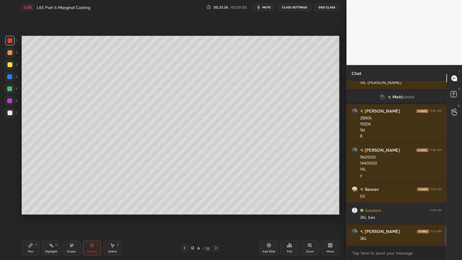
click at [12, 118] on div "7" at bounding box center [11, 114] width 12 height 12
click at [28, 193] on div "Pen P" at bounding box center [31, 247] width 18 height 14
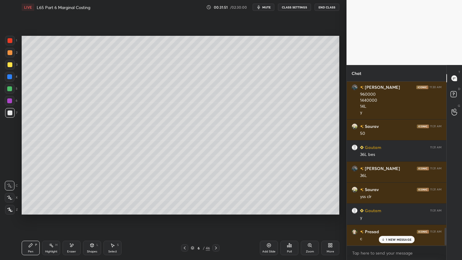
scroll to position [1378, 0]
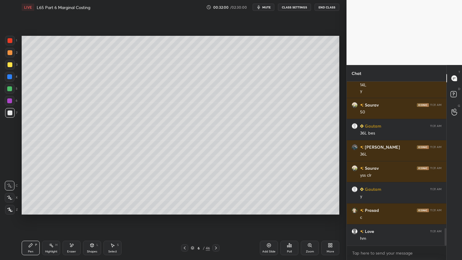
click at [184, 193] on icon at bounding box center [184, 247] width 5 height 5
click at [185, 193] on icon at bounding box center [184, 247] width 5 height 5
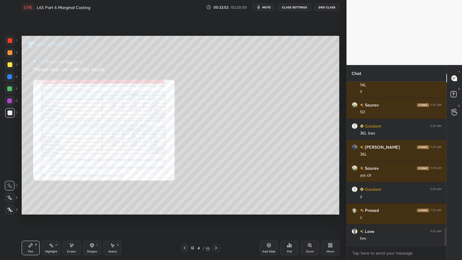
click at [71, 193] on icon at bounding box center [71, 245] width 5 height 5
click at [11, 193] on span "Erase all" at bounding box center [9, 209] width 9 height 4
click at [311, 193] on div "Zoom" at bounding box center [310, 247] width 18 height 14
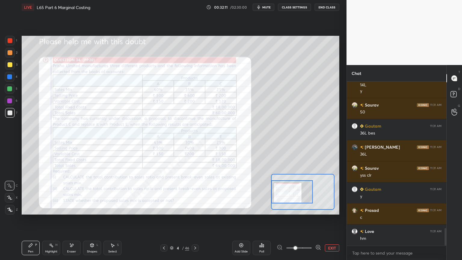
click at [317, 193] on icon at bounding box center [318, 247] width 2 height 0
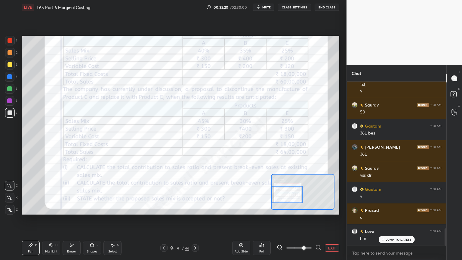
scroll to position [1398, 0]
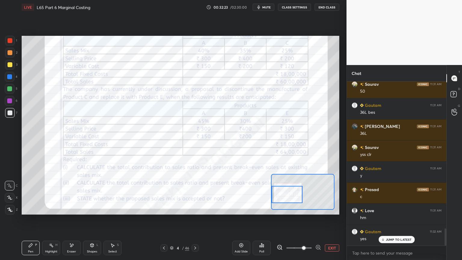
click at [196, 193] on icon at bounding box center [195, 247] width 5 height 5
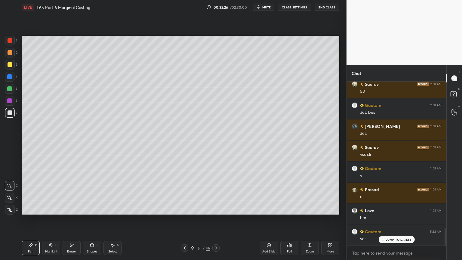
click at [217, 193] on icon at bounding box center [215, 247] width 5 height 5
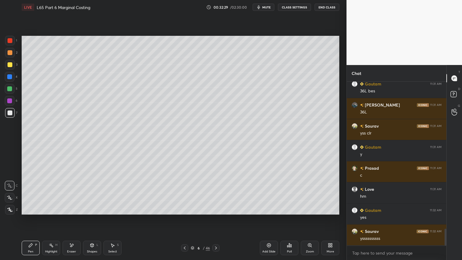
click at [6, 68] on div at bounding box center [10, 65] width 10 height 10
click at [24, 193] on div "Pen P" at bounding box center [31, 247] width 18 height 14
click at [25, 193] on div "Pen P" at bounding box center [31, 247] width 18 height 14
click at [10, 114] on div at bounding box center [10, 112] width 5 height 5
click at [184, 193] on div at bounding box center [184, 247] width 7 height 7
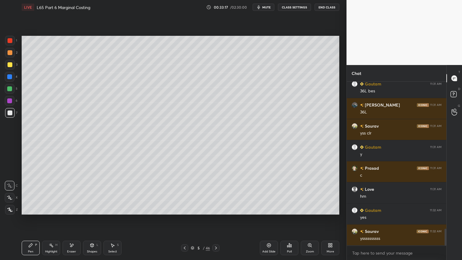
click at [184, 193] on icon at bounding box center [184, 247] width 5 height 5
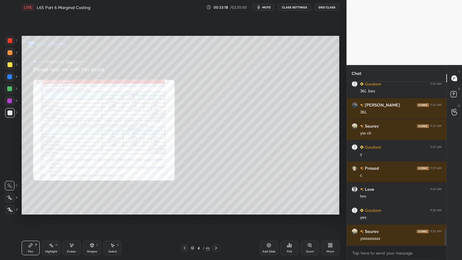
click at [310, 193] on div "Zoom" at bounding box center [310, 251] width 8 height 3
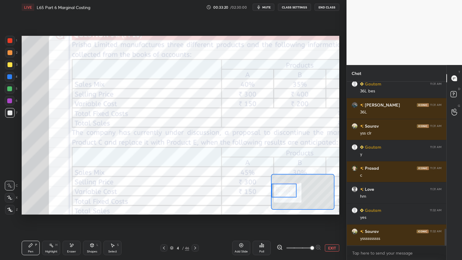
click at [281, 193] on icon at bounding box center [280, 247] width 6 height 6
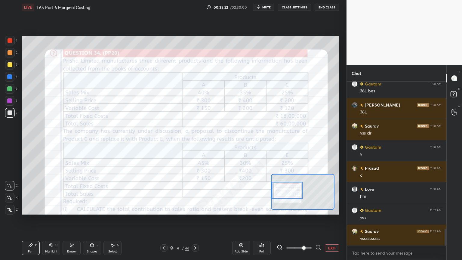
click at [280, 193] on icon at bounding box center [280, 247] width 6 height 6
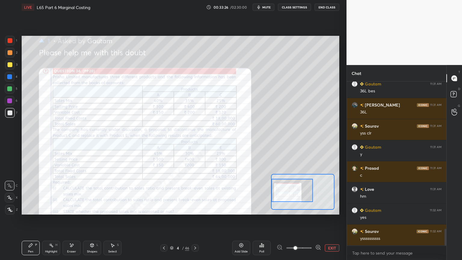
click at [195, 193] on icon at bounding box center [195, 247] width 2 height 3
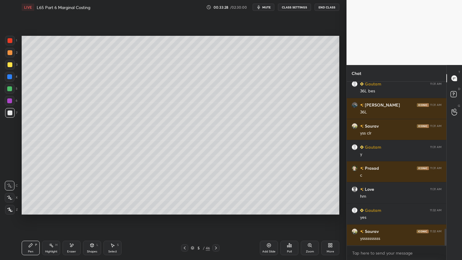
click at [215, 193] on icon at bounding box center [215, 247] width 5 height 5
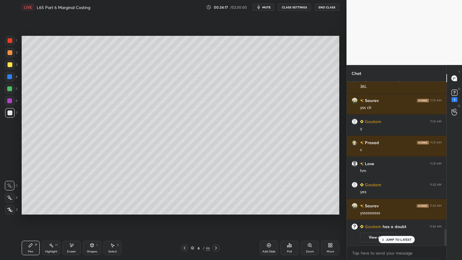
click at [456, 97] on div "1" at bounding box center [454, 99] width 6 height 5
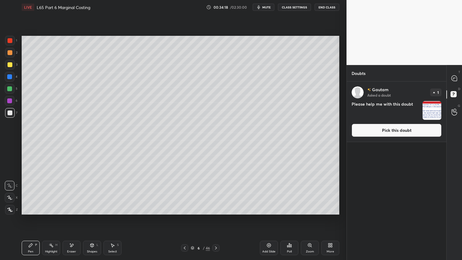
click at [431, 107] on img "grid" at bounding box center [431, 110] width 19 height 19
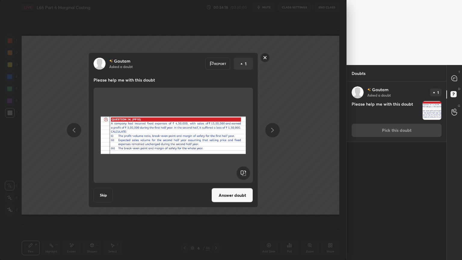
click at [231, 193] on button "Answer doubt" at bounding box center [231, 195] width 41 height 14
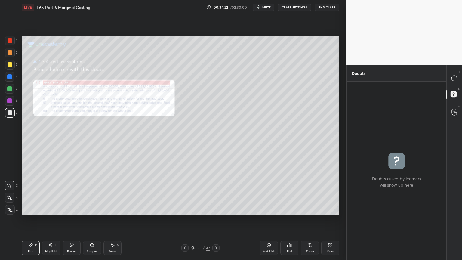
click at [453, 78] on icon at bounding box center [453, 77] width 5 height 5
type textarea "x"
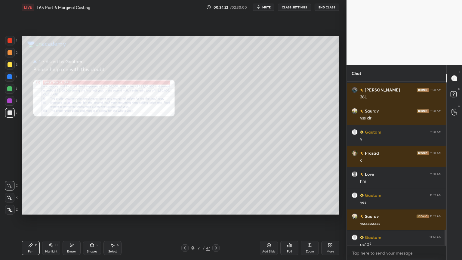
scroll to position [1513, 0]
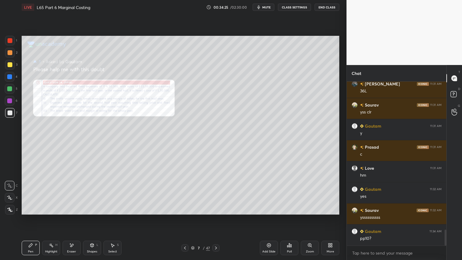
click at [268, 193] on div "Add Slide" at bounding box center [269, 247] width 18 height 14
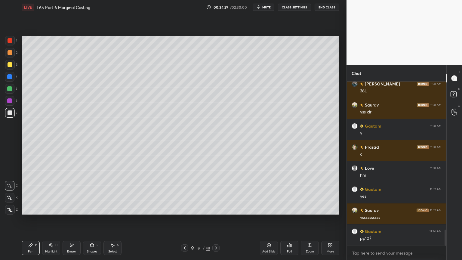
click at [90, 193] on div "Shapes" at bounding box center [92, 251] width 10 height 3
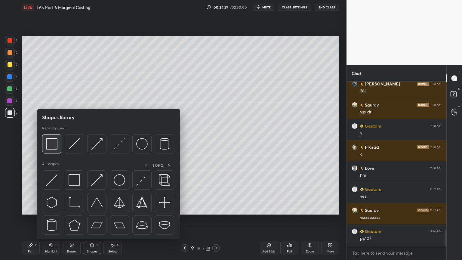
click at [57, 145] on img at bounding box center [51, 143] width 11 height 11
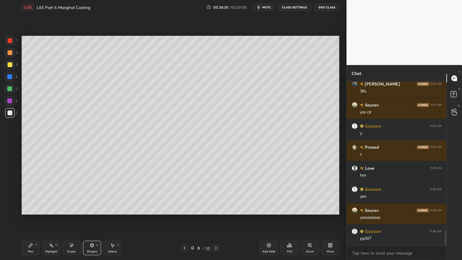
click at [6, 79] on div at bounding box center [10, 77] width 10 height 10
click at [185, 193] on div at bounding box center [184, 247] width 7 height 7
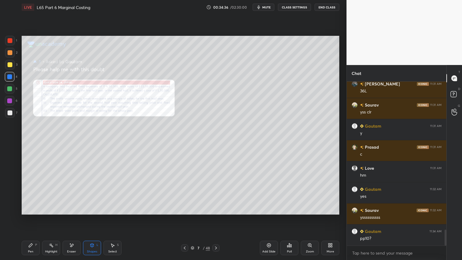
click at [309, 193] on icon at bounding box center [309, 244] width 3 height 3
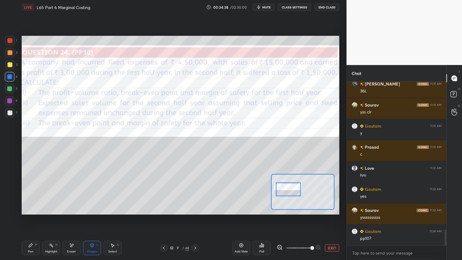
click at [281, 193] on icon at bounding box center [280, 247] width 6 height 6
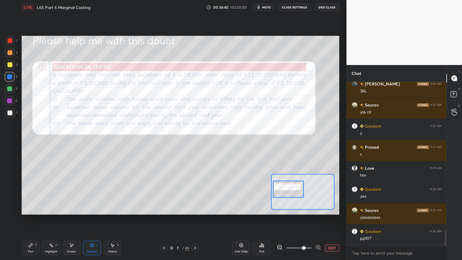
click at [30, 193] on div "Pen" at bounding box center [30, 251] width 5 height 3
click at [6, 40] on div at bounding box center [10, 41] width 10 height 10
click at [196, 193] on icon at bounding box center [195, 247] width 5 height 5
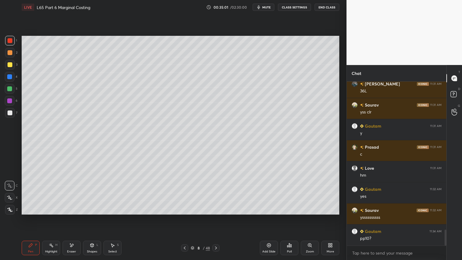
click at [10, 68] on div at bounding box center [10, 65] width 10 height 10
click at [5, 193] on div "Z" at bounding box center [11, 210] width 13 height 10
click at [8, 41] on div at bounding box center [10, 40] width 5 height 5
click at [90, 193] on icon at bounding box center [92, 245] width 5 height 5
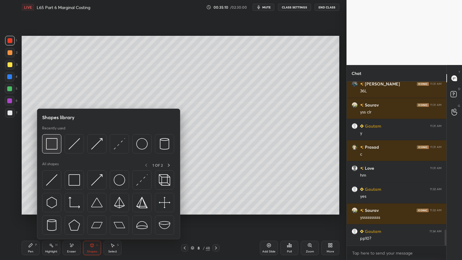
click at [52, 144] on img at bounding box center [51, 143] width 11 height 11
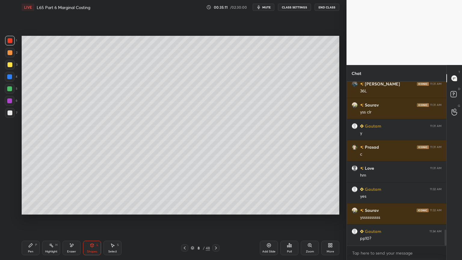
click at [8, 64] on div at bounding box center [10, 64] width 5 height 5
click at [31, 193] on div "Pen" at bounding box center [30, 251] width 5 height 3
click at [9, 186] on icon at bounding box center [9, 185] width 5 height 4
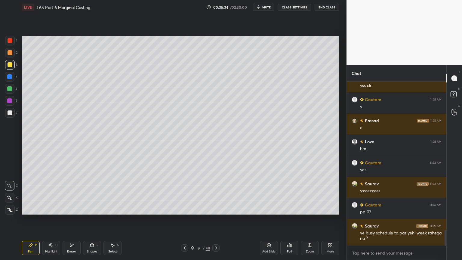
click at [91, 193] on icon at bounding box center [91, 245] width 3 height 4
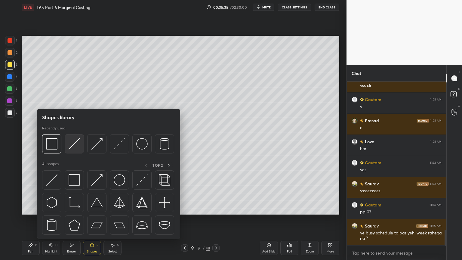
click at [74, 143] on img at bounding box center [74, 143] width 11 height 11
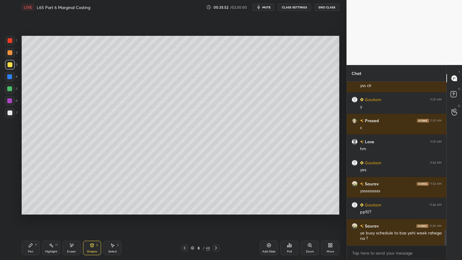
click at [33, 193] on div "Pen P" at bounding box center [31, 247] width 18 height 14
click at [11, 54] on div at bounding box center [10, 52] width 5 height 5
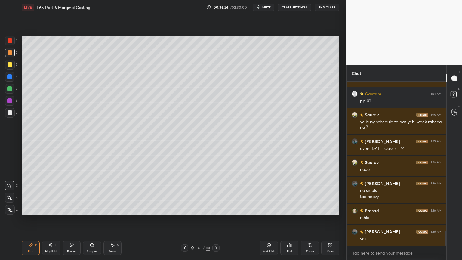
scroll to position [1672, 0]
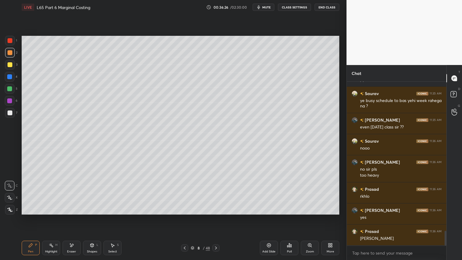
click at [90, 193] on div "Shapes L" at bounding box center [92, 247] width 18 height 14
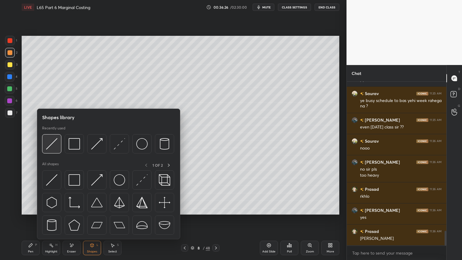
click at [53, 145] on img at bounding box center [51, 143] width 11 height 11
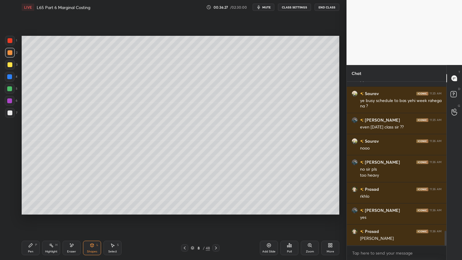
scroll to position [1693, 0]
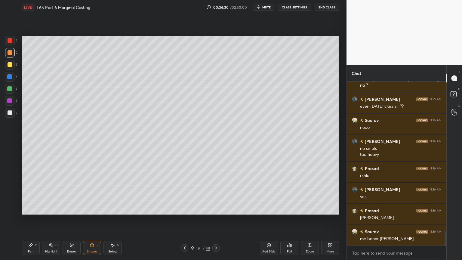
click at [8, 111] on div at bounding box center [10, 112] width 5 height 5
click at [39, 193] on div "Pen P" at bounding box center [31, 247] width 18 height 14
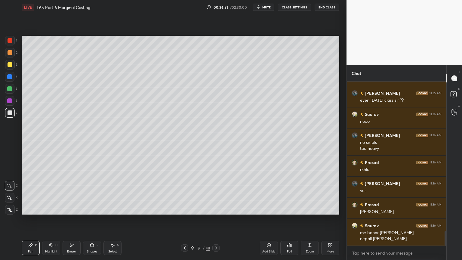
click at [9, 76] on div at bounding box center [9, 76] width 5 height 5
click at [92, 193] on div "Shapes L" at bounding box center [92, 247] width 18 height 14
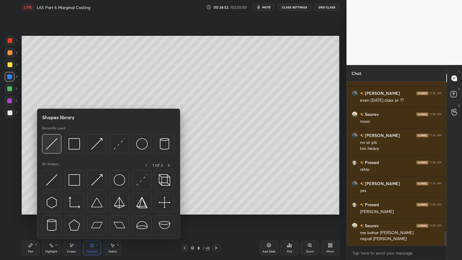
click at [56, 148] on img at bounding box center [51, 143] width 11 height 11
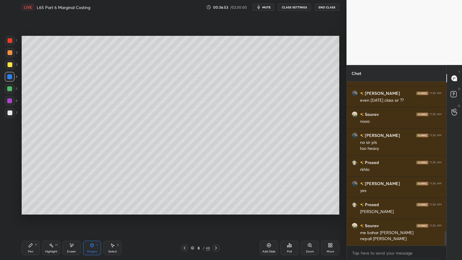
scroll to position [1725, 0]
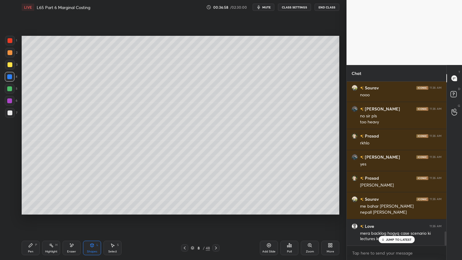
click at [8, 113] on div at bounding box center [10, 112] width 5 height 5
click at [31, 193] on div "Pen P" at bounding box center [31, 247] width 18 height 14
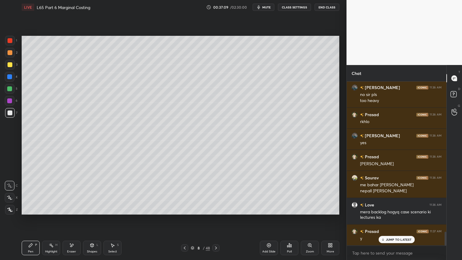
scroll to position [1767, 0]
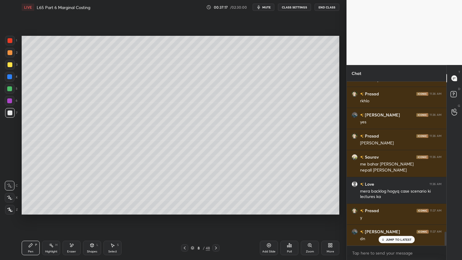
click at [181, 193] on div at bounding box center [184, 247] width 7 height 7
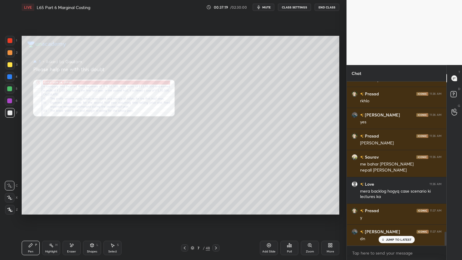
click at [310, 193] on icon at bounding box center [309, 244] width 3 height 3
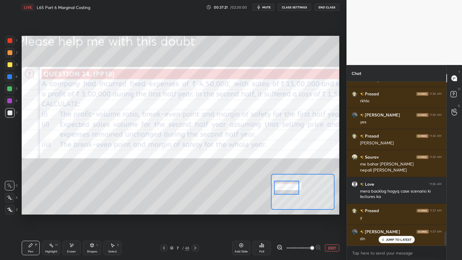
click at [279, 193] on icon at bounding box center [280, 247] width 6 height 6
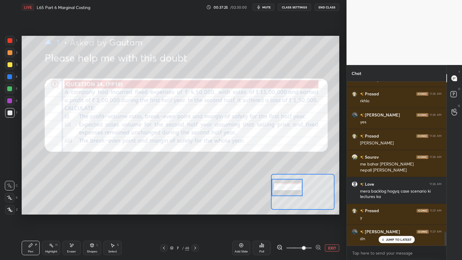
click at [196, 193] on icon at bounding box center [195, 247] width 5 height 5
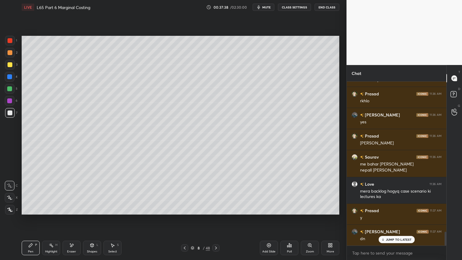
click at [185, 193] on icon at bounding box center [184, 247] width 5 height 5
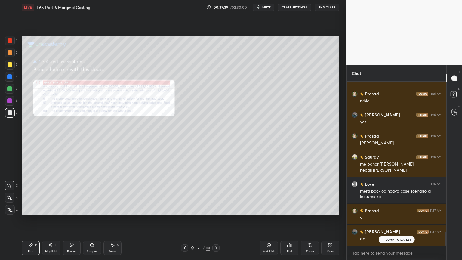
click at [309, 193] on div "Zoom" at bounding box center [310, 251] width 8 height 3
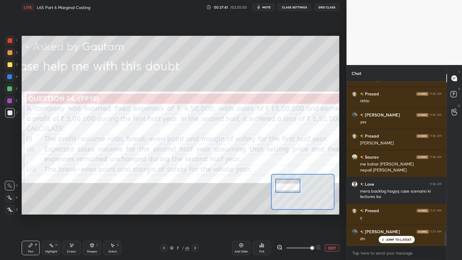
click at [278, 193] on icon at bounding box center [280, 247] width 6 height 6
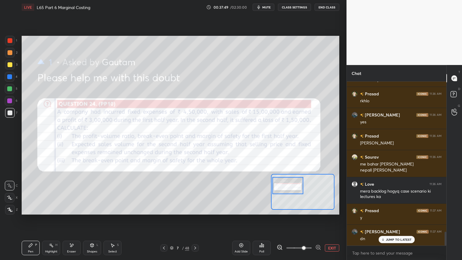
click at [196, 193] on icon at bounding box center [195, 247] width 5 height 5
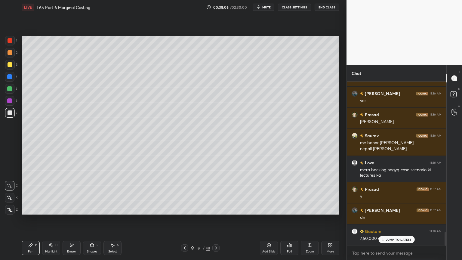
scroll to position [1810, 0]
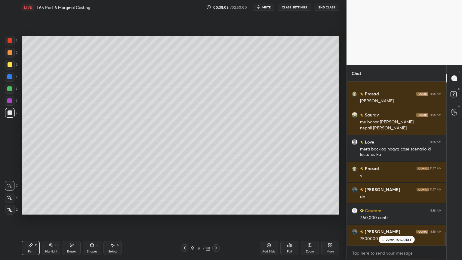
click at [4, 55] on div "1 2 3 4 5 6 7 C X Z E E Erase all H H" at bounding box center [9, 125] width 19 height 179
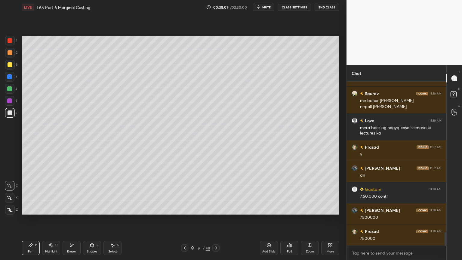
click at [84, 193] on div "Shapes L" at bounding box center [92, 247] width 18 height 14
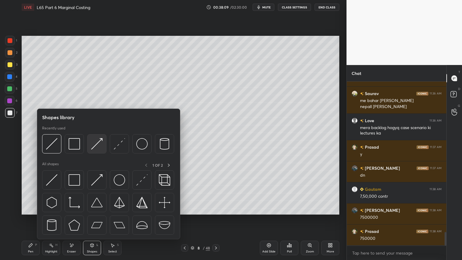
click at [99, 145] on img at bounding box center [96, 143] width 11 height 11
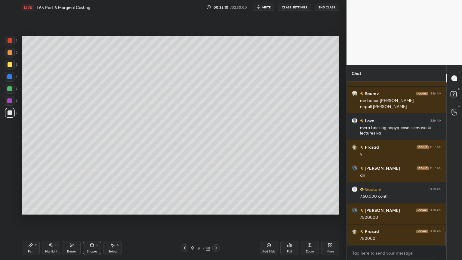
click at [8, 54] on div at bounding box center [10, 52] width 5 height 5
click at [11, 110] on div at bounding box center [10, 112] width 5 height 5
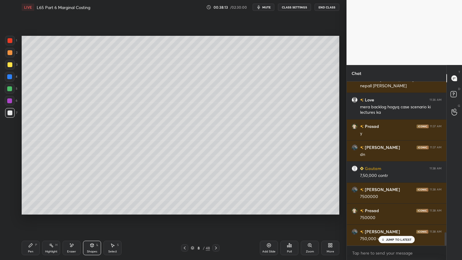
click at [10, 41] on div at bounding box center [10, 40] width 5 height 5
click at [26, 193] on div "Pen P" at bounding box center [31, 247] width 18 height 14
click at [10, 115] on div at bounding box center [10, 113] width 10 height 10
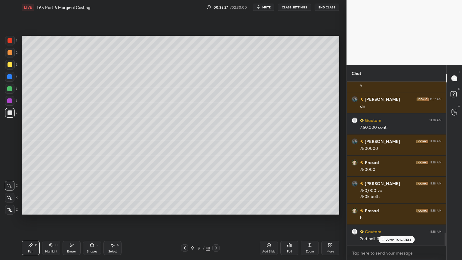
scroll to position [1921, 0]
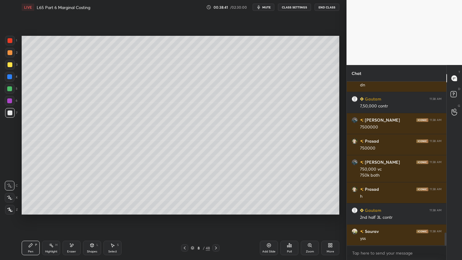
click at [187, 193] on icon at bounding box center [184, 247] width 5 height 5
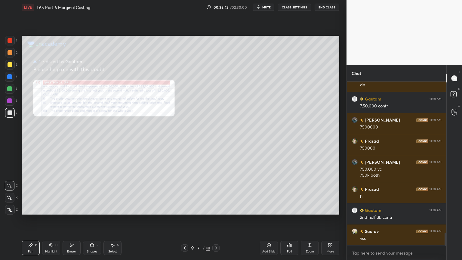
click at [309, 193] on icon at bounding box center [309, 244] width 0 height 1
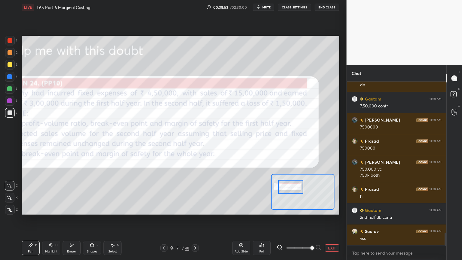
click at [195, 193] on icon at bounding box center [195, 247] width 5 height 5
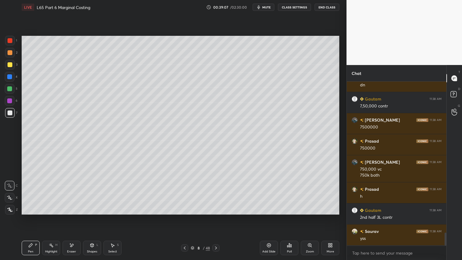
click at [48, 193] on div "Highlight" at bounding box center [51, 251] width 12 height 3
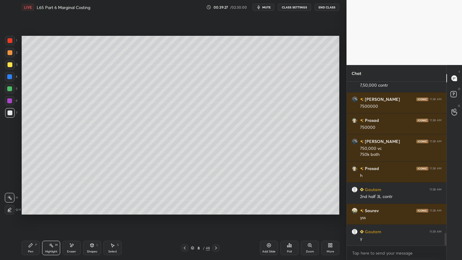
click at [29, 193] on icon at bounding box center [30, 245] width 5 height 5
click at [9, 113] on div at bounding box center [10, 112] width 5 height 5
click at [6, 90] on div at bounding box center [10, 89] width 10 height 10
click at [183, 193] on icon at bounding box center [184, 247] width 5 height 5
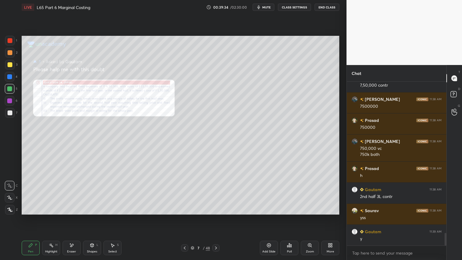
click at [308, 193] on div "Zoom" at bounding box center [310, 247] width 18 height 14
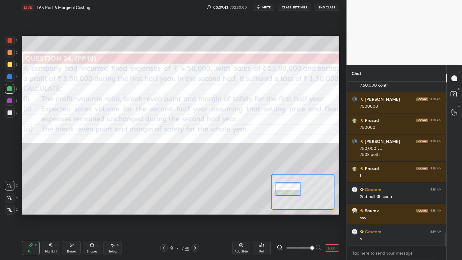
click at [14, 42] on div at bounding box center [10, 41] width 10 height 10
click at [194, 193] on icon at bounding box center [195, 247] width 5 height 5
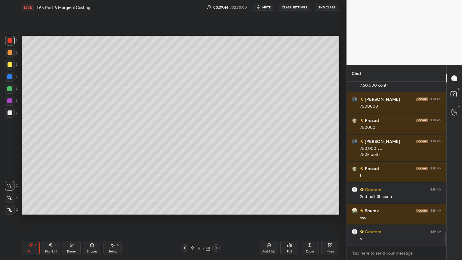
click at [23, 193] on div "Pen P" at bounding box center [31, 247] width 18 height 14
click at [13, 66] on div at bounding box center [10, 65] width 10 height 10
click at [10, 54] on div at bounding box center [10, 52] width 5 height 5
click at [90, 193] on icon at bounding box center [92, 245] width 5 height 5
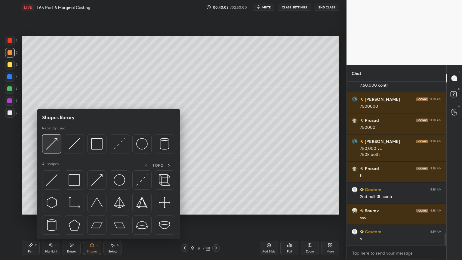
click at [48, 147] on img at bounding box center [51, 143] width 11 height 11
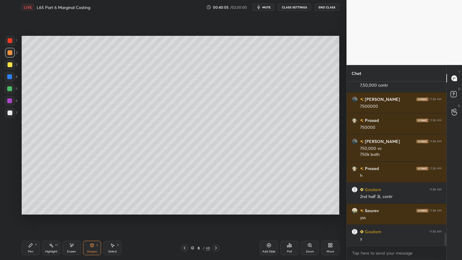
click at [87, 193] on div "Shapes L" at bounding box center [92, 247] width 18 height 14
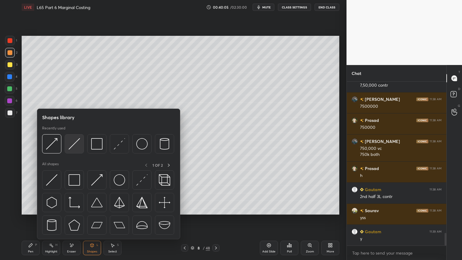
click at [74, 145] on img at bounding box center [74, 143] width 11 height 11
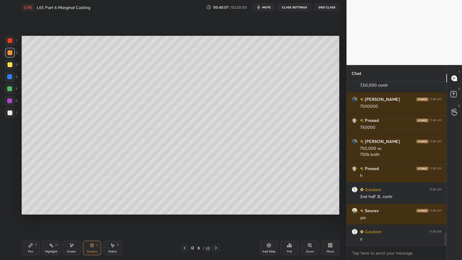
click at [7, 117] on div at bounding box center [10, 113] width 10 height 10
click at [26, 193] on div "Pen P Highlight H Eraser Shapes L Select S 8 / 48 Add Slide Poll Zoom More" at bounding box center [180, 248] width 317 height 24
click at [30, 193] on icon at bounding box center [30, 245] width 5 height 5
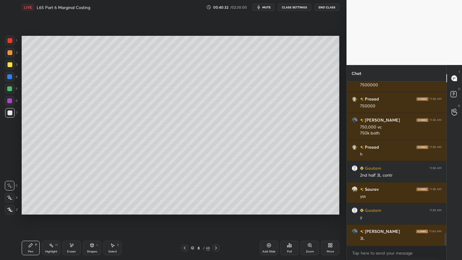
scroll to position [1984, 0]
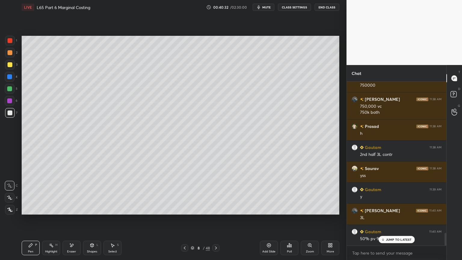
click at [91, 193] on div "Shapes" at bounding box center [92, 251] width 10 height 3
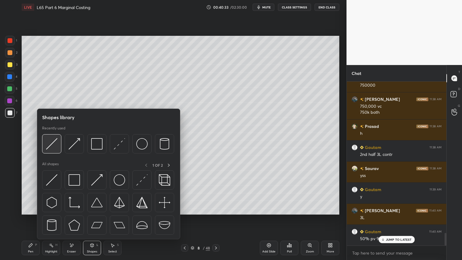
click at [56, 144] on img at bounding box center [51, 143] width 11 height 11
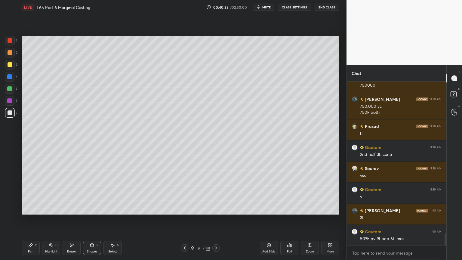
scroll to position [2005, 0]
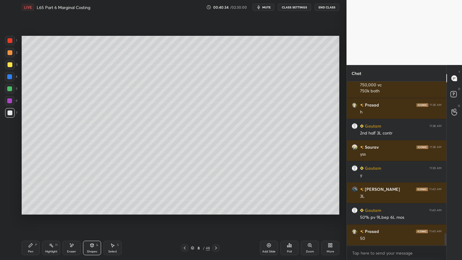
click at [31, 193] on div "Pen" at bounding box center [30, 251] width 5 height 3
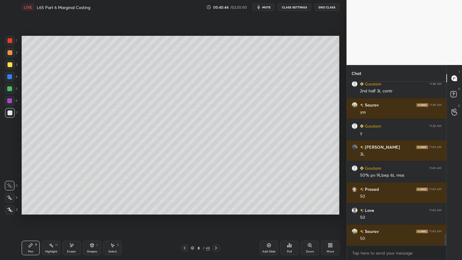
scroll to position [2068, 0]
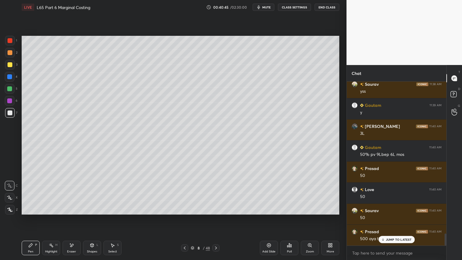
click at [13, 69] on div at bounding box center [10, 65] width 10 height 10
click at [185, 193] on icon at bounding box center [184, 247] width 5 height 5
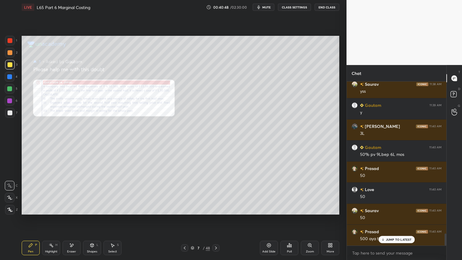
click at [218, 193] on icon at bounding box center [215, 247] width 5 height 5
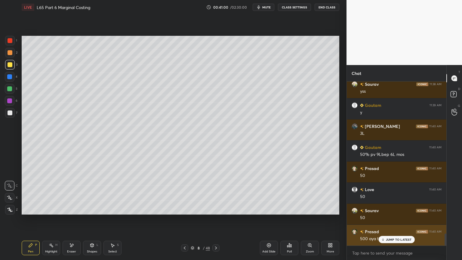
click at [384, 193] on icon at bounding box center [383, 239] width 4 height 4
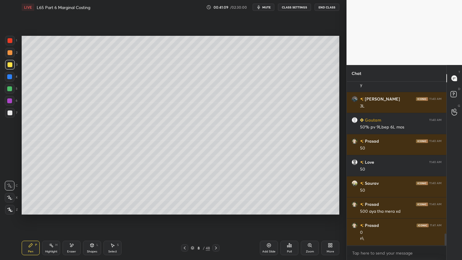
scroll to position [2101, 0]
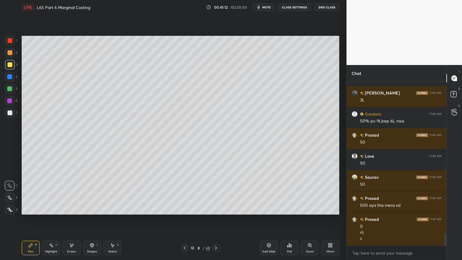
click at [12, 56] on div at bounding box center [10, 53] width 10 height 10
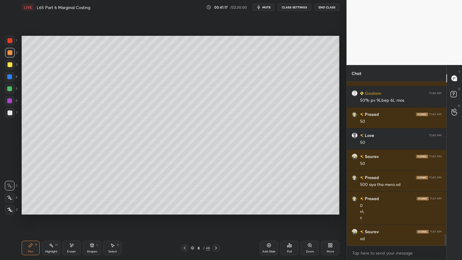
click at [95, 193] on div "Shapes L" at bounding box center [92, 247] width 18 height 14
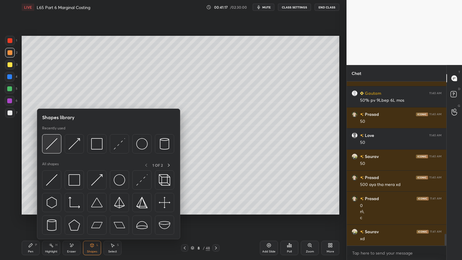
click at [50, 143] on img at bounding box center [51, 143] width 11 height 11
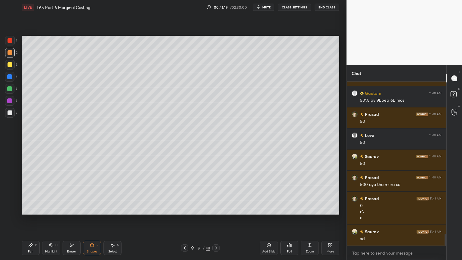
click at [29, 193] on div "Pen" at bounding box center [30, 251] width 5 height 3
click at [11, 113] on div at bounding box center [10, 112] width 5 height 5
click at [94, 193] on icon at bounding box center [92, 245] width 5 height 5
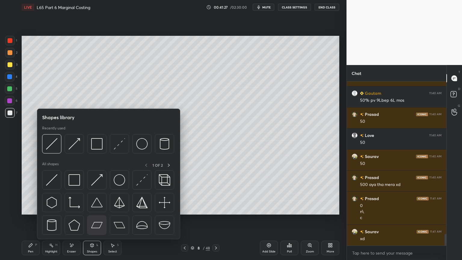
scroll to position [2143, 0]
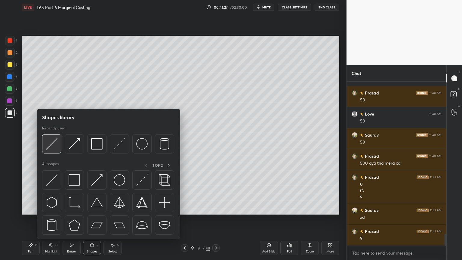
click at [48, 148] on img at bounding box center [51, 143] width 11 height 11
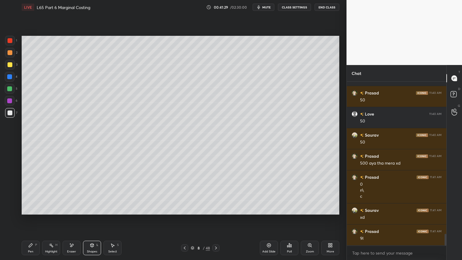
click at [31, 193] on div "Pen P" at bounding box center [31, 247] width 18 height 14
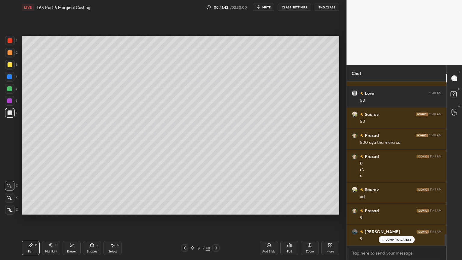
click at [12, 46] on div "1" at bounding box center [11, 42] width 12 height 12
click at [89, 193] on div "Shapes L" at bounding box center [92, 247] width 18 height 14
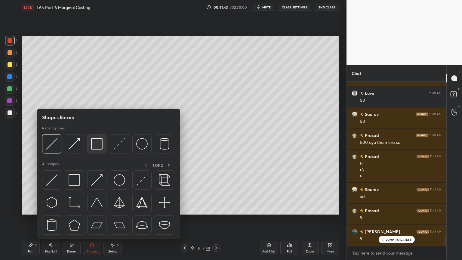
click at [100, 143] on img at bounding box center [96, 143] width 11 height 11
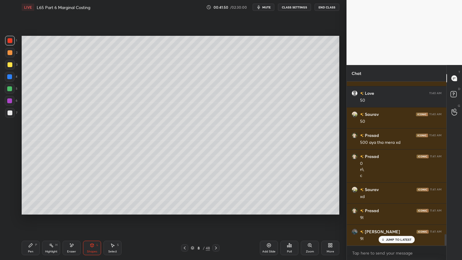
click at [11, 66] on div at bounding box center [10, 64] width 5 height 5
click at [24, 193] on div "Pen P" at bounding box center [31, 247] width 18 height 14
click at [10, 56] on div at bounding box center [10, 53] width 10 height 10
click at [24, 193] on div "Pen P" at bounding box center [31, 247] width 18 height 14
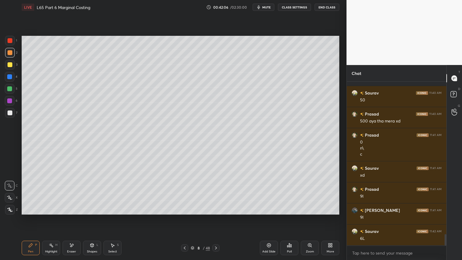
click at [100, 193] on div "Shapes L" at bounding box center [92, 247] width 18 height 14
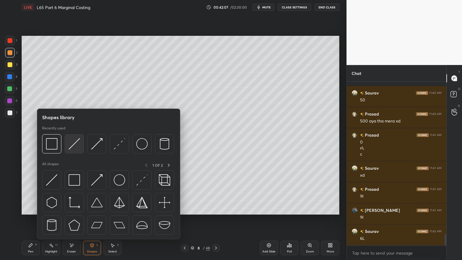
click at [72, 148] on img at bounding box center [74, 143] width 11 height 11
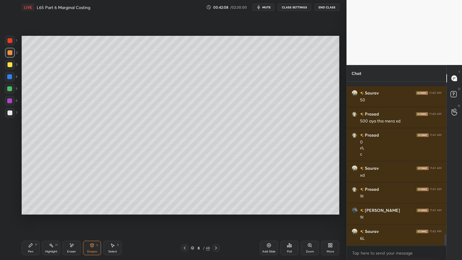
click at [34, 193] on div "Pen P" at bounding box center [31, 247] width 18 height 14
click at [11, 113] on div at bounding box center [10, 112] width 5 height 5
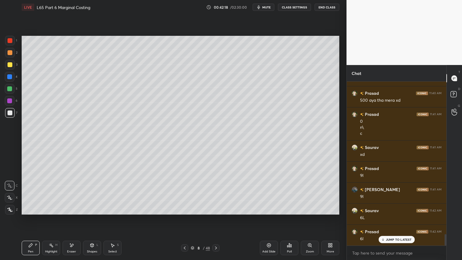
click at [96, 193] on div "Shapes L" at bounding box center [92, 247] width 18 height 14
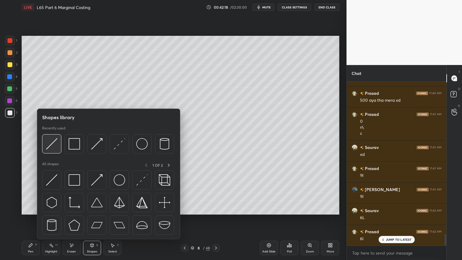
click at [51, 143] on img at bounding box center [51, 143] width 11 height 11
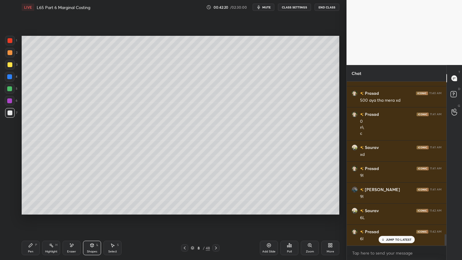
click at [29, 193] on div "Pen" at bounding box center [30, 251] width 5 height 3
click at [10, 43] on div at bounding box center [10, 41] width 10 height 10
click at [83, 193] on div "Shapes L" at bounding box center [92, 247] width 18 height 14
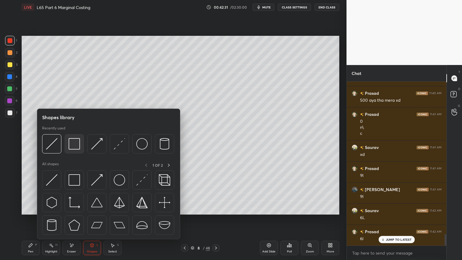
click at [77, 146] on img at bounding box center [74, 143] width 11 height 11
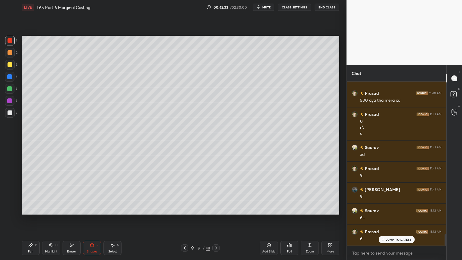
scroll to position [2228, 0]
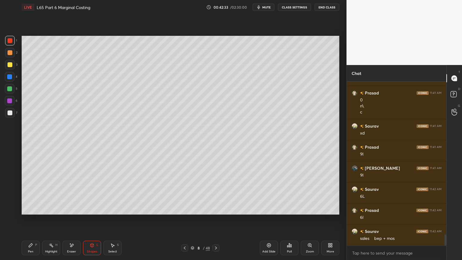
click at [7, 113] on div at bounding box center [10, 113] width 10 height 10
click at [31, 193] on icon at bounding box center [30, 245] width 5 height 5
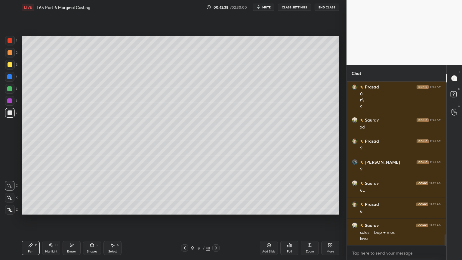
click at [53, 193] on rect at bounding box center [51, 245] width 3 height 3
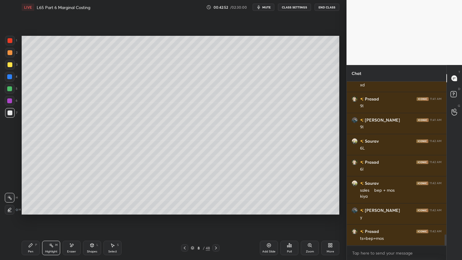
scroll to position [2296, 0]
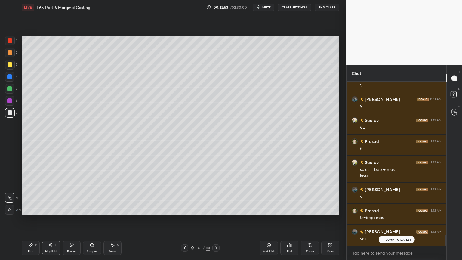
click at [26, 193] on div "Pen P" at bounding box center [31, 247] width 18 height 14
click at [11, 79] on div at bounding box center [10, 77] width 10 height 10
click at [109, 193] on div "Select S" at bounding box center [112, 247] width 18 height 14
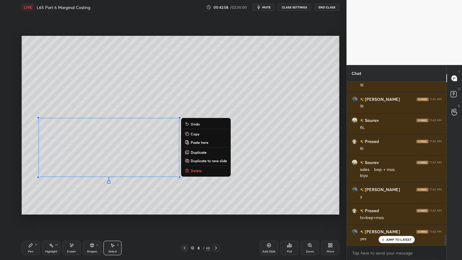
click at [27, 193] on div "Pen P" at bounding box center [31, 247] width 18 height 14
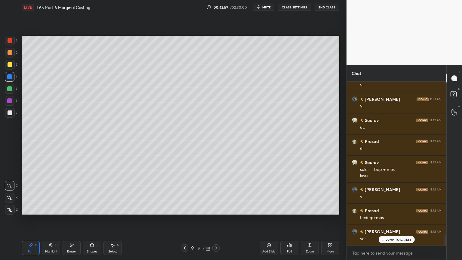
click at [11, 67] on div at bounding box center [10, 64] width 5 height 5
click at [93, 193] on icon at bounding box center [91, 244] width 3 height 1
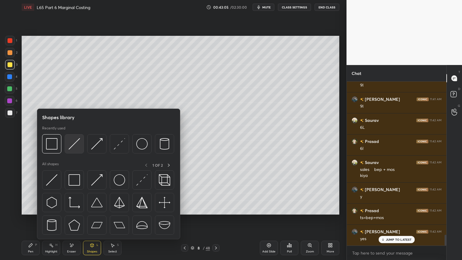
click at [75, 144] on img at bounding box center [74, 143] width 11 height 11
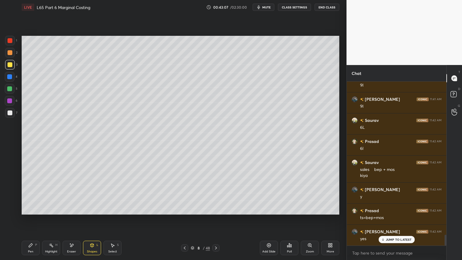
click at [26, 193] on div "Pen P" at bounding box center [31, 247] width 18 height 14
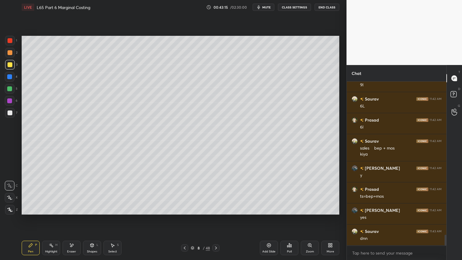
click at [184, 193] on icon at bounding box center [185, 247] width 2 height 3
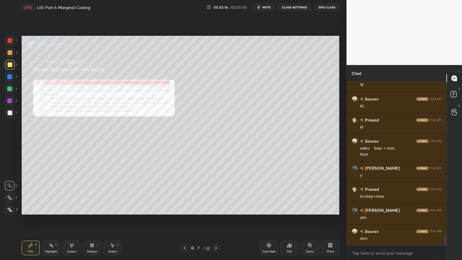
click at [309, 193] on div "Zoom" at bounding box center [310, 247] width 18 height 14
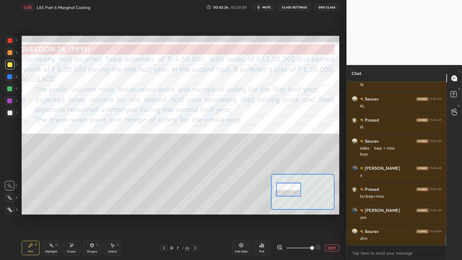
click at [207, 193] on div "7 / 48" at bounding box center [179, 247] width 105 height 7
click at [195, 193] on icon at bounding box center [195, 247] width 5 height 5
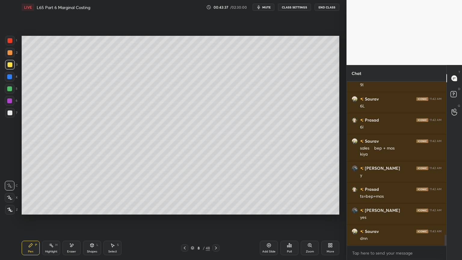
click at [6, 117] on div at bounding box center [10, 113] width 10 height 10
click at [26, 193] on div "Pen P" at bounding box center [31, 247] width 18 height 14
click at [11, 78] on div at bounding box center [9, 76] width 5 height 5
click at [95, 193] on div "Shapes L" at bounding box center [92, 247] width 18 height 14
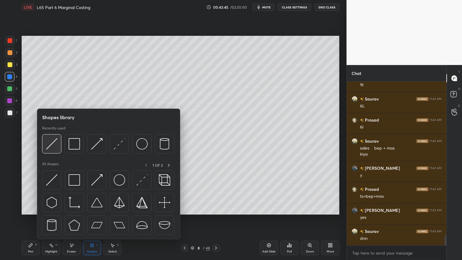
click at [50, 144] on img at bounding box center [51, 143] width 11 height 11
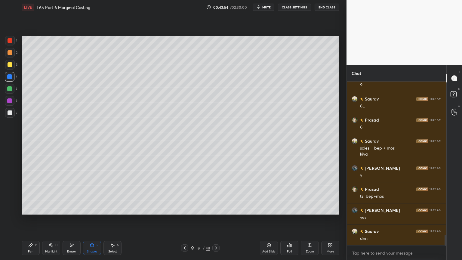
click at [27, 193] on div "Pen P" at bounding box center [31, 247] width 18 height 14
click at [10, 67] on div at bounding box center [10, 65] width 10 height 10
click at [28, 193] on div "Pen P" at bounding box center [31, 247] width 18 height 14
click at [12, 54] on div at bounding box center [10, 53] width 10 height 10
click at [91, 193] on div "Shapes L" at bounding box center [92, 247] width 18 height 14
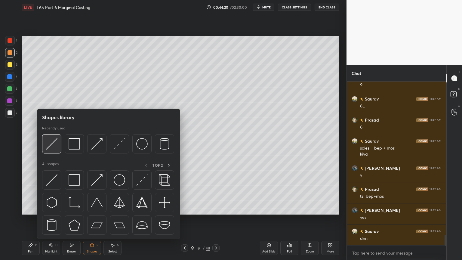
click at [52, 148] on img at bounding box center [51, 143] width 11 height 11
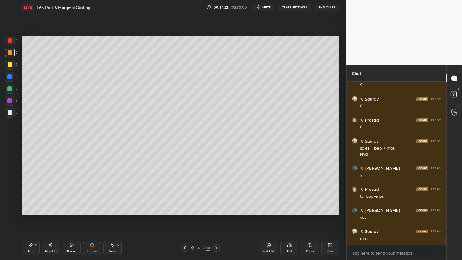
click at [11, 114] on div at bounding box center [10, 112] width 5 height 5
click at [30, 193] on div "Pen" at bounding box center [30, 251] width 5 height 3
click at [93, 193] on icon at bounding box center [91, 245] width 3 height 4
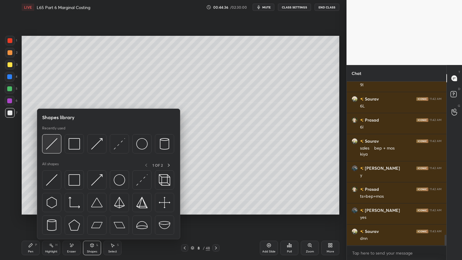
click at [54, 148] on img at bounding box center [51, 143] width 11 height 11
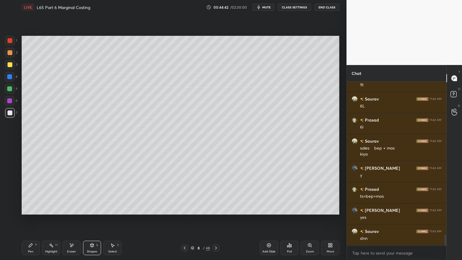
click at [30, 193] on icon at bounding box center [30, 245] width 5 height 5
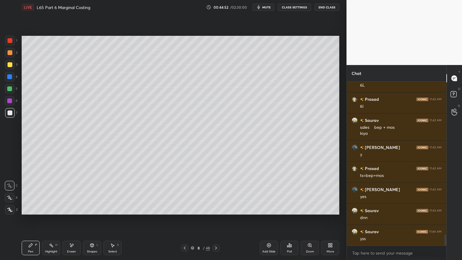
click at [8, 44] on div at bounding box center [10, 41] width 10 height 10
click at [95, 193] on div "Shapes L" at bounding box center [92, 247] width 18 height 14
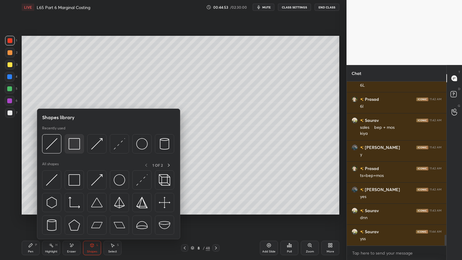
click at [75, 150] on div at bounding box center [74, 143] width 19 height 19
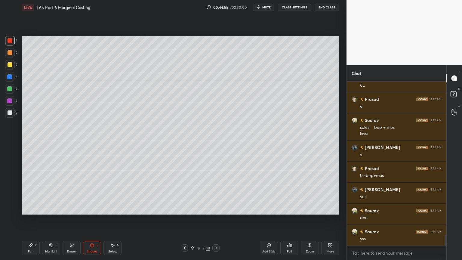
click at [11, 115] on div at bounding box center [10, 112] width 5 height 5
click at [26, 193] on div "Pen P" at bounding box center [31, 247] width 18 height 14
click at [13, 67] on div at bounding box center [10, 65] width 10 height 10
click at [185, 193] on icon at bounding box center [184, 247] width 5 height 5
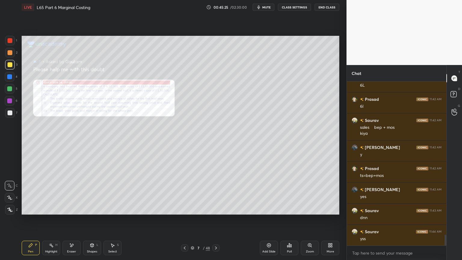
click at [309, 193] on div "Zoom" at bounding box center [310, 251] width 8 height 3
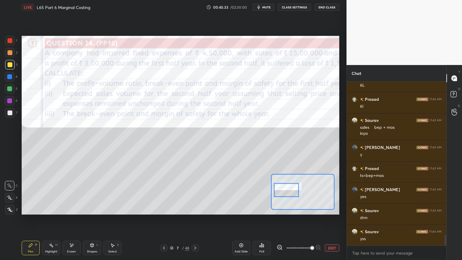
click at [194, 193] on icon at bounding box center [195, 247] width 5 height 5
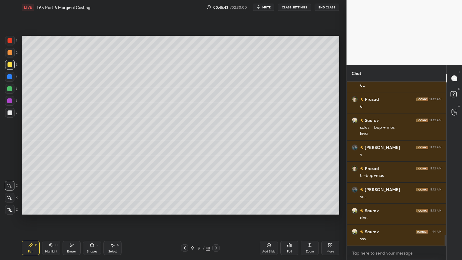
click at [8, 53] on div at bounding box center [10, 52] width 5 height 5
click at [91, 193] on icon at bounding box center [91, 245] width 3 height 4
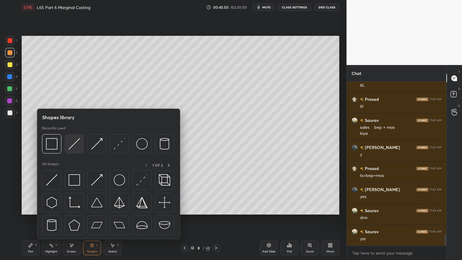
click at [73, 147] on img at bounding box center [74, 143] width 11 height 11
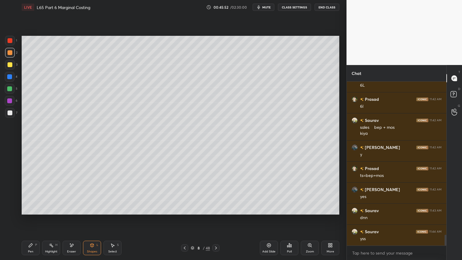
click at [28, 193] on icon at bounding box center [30, 245] width 5 height 5
click at [10, 114] on div at bounding box center [10, 112] width 5 height 5
click at [94, 193] on div "Shapes L" at bounding box center [92, 247] width 18 height 14
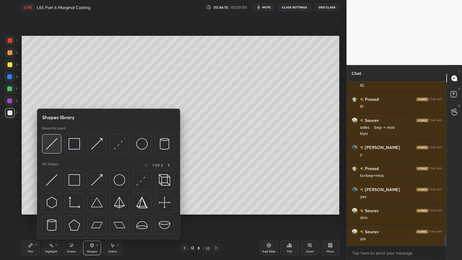
click at [53, 149] on img at bounding box center [51, 143] width 11 height 11
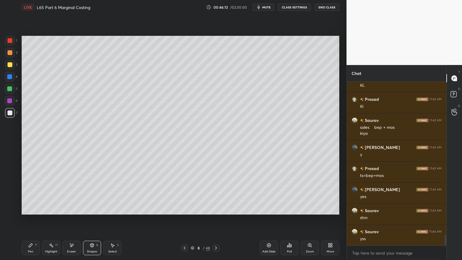
click at [33, 193] on div "Pen P" at bounding box center [31, 247] width 18 height 14
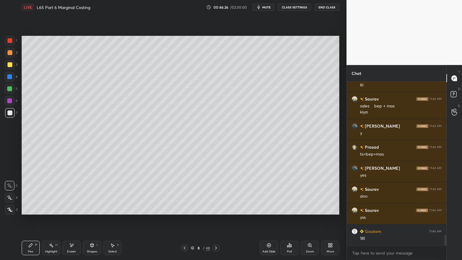
click at [11, 41] on div at bounding box center [10, 40] width 5 height 5
click at [90, 193] on icon at bounding box center [91, 245] width 3 height 4
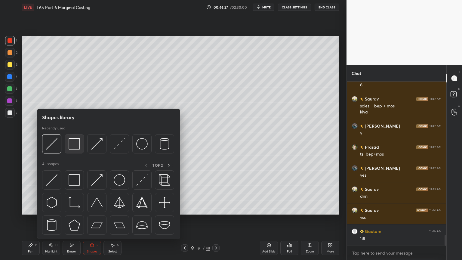
click at [75, 148] on img at bounding box center [74, 143] width 11 height 11
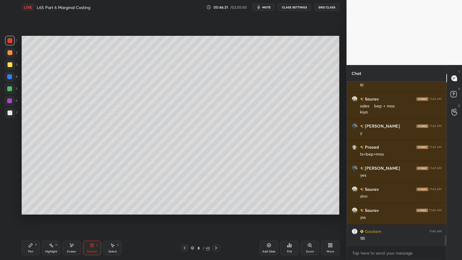
click at [13, 66] on div at bounding box center [10, 65] width 10 height 10
click at [30, 193] on div "Pen P" at bounding box center [31, 247] width 18 height 14
click at [7, 55] on div at bounding box center [10, 53] width 10 height 10
click at [13, 116] on div at bounding box center [10, 113] width 10 height 10
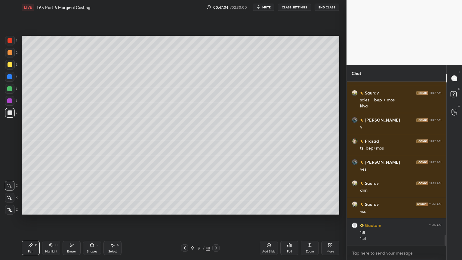
click at [94, 193] on div "Shapes L" at bounding box center [92, 247] width 18 height 14
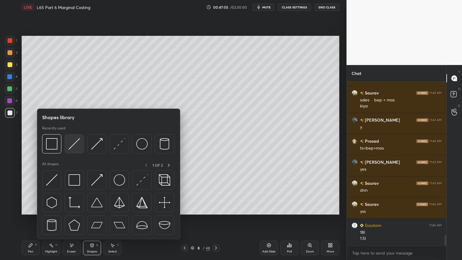
click at [69, 145] on img at bounding box center [74, 143] width 11 height 11
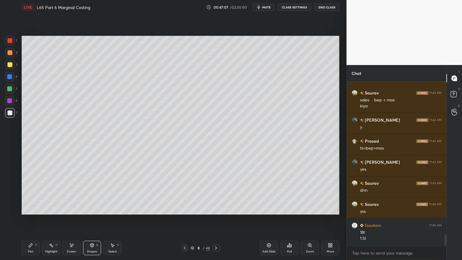
click at [31, 193] on div "Pen P" at bounding box center [31, 247] width 18 height 14
click at [8, 42] on div at bounding box center [10, 40] width 5 height 5
click at [95, 193] on div "Shapes L" at bounding box center [92, 247] width 18 height 14
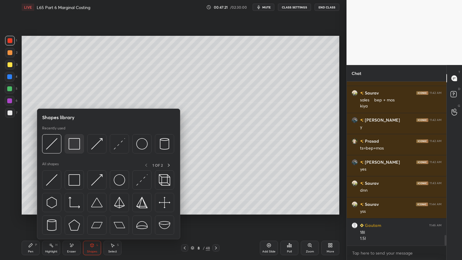
click at [76, 152] on div at bounding box center [74, 143] width 19 height 19
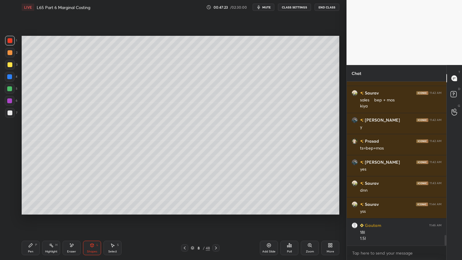
click at [29, 193] on div "Pen" at bounding box center [30, 251] width 5 height 3
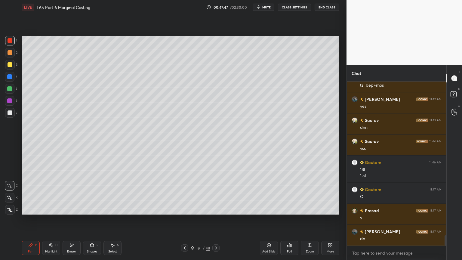
scroll to position [2450, 0]
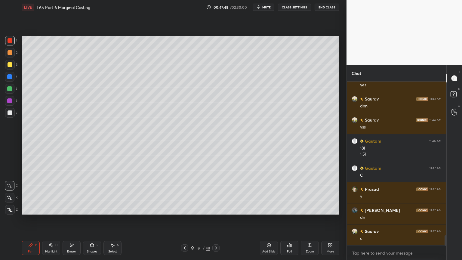
click at [183, 193] on icon at bounding box center [184, 247] width 5 height 5
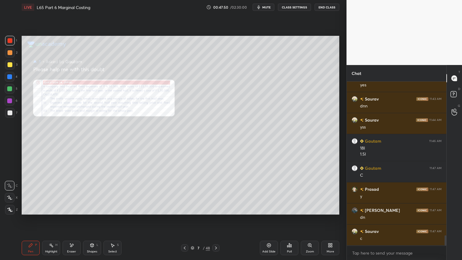
click at [69, 193] on icon at bounding box center [71, 245] width 5 height 5
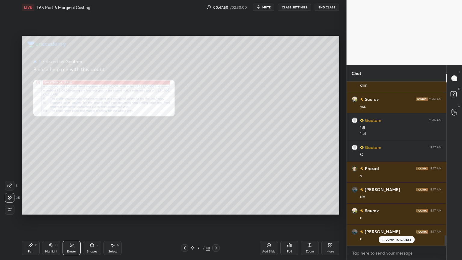
click at [7, 193] on div "Erase all" at bounding box center [10, 210] width 10 height 10
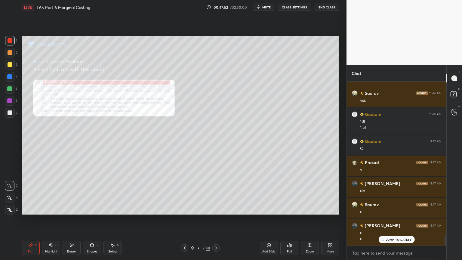
click at [310, 193] on div "Zoom" at bounding box center [310, 247] width 18 height 14
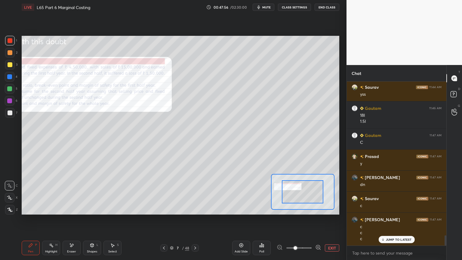
scroll to position [2504, 0]
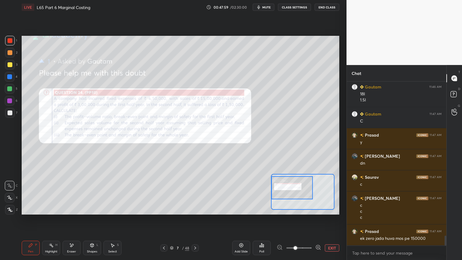
click at [318, 193] on icon at bounding box center [318, 247] width 6 height 6
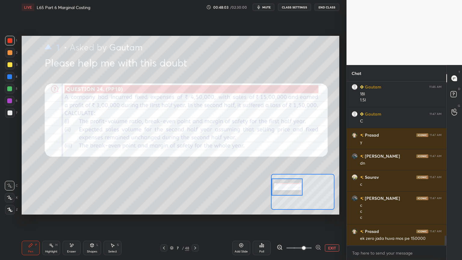
click at [196, 193] on icon at bounding box center [195, 247] width 5 height 5
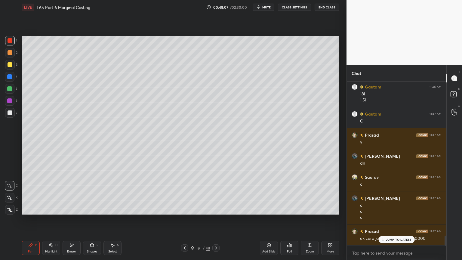
scroll to position [2525, 0]
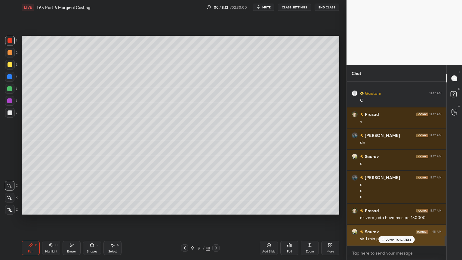
click at [384, 193] on icon at bounding box center [383, 239] width 4 height 4
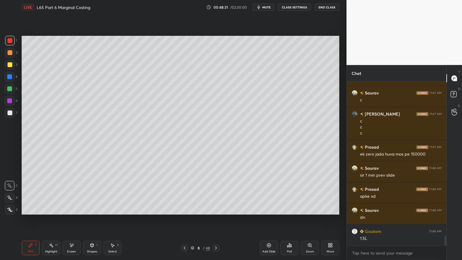
scroll to position [2594, 0]
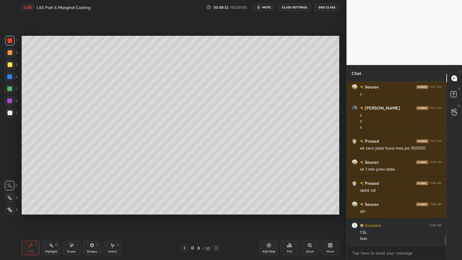
click at [71, 193] on div "Eraser" at bounding box center [72, 247] width 18 height 14
click at [27, 193] on div "Pen P" at bounding box center [31, 247] width 18 height 14
click at [10, 115] on div at bounding box center [10, 113] width 10 height 10
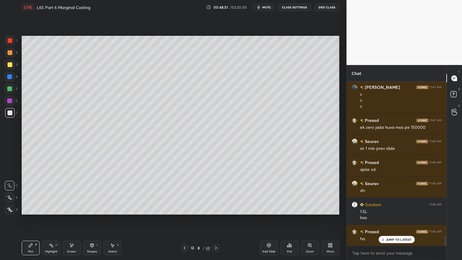
click at [290, 193] on div "Poll" at bounding box center [289, 247] width 18 height 14
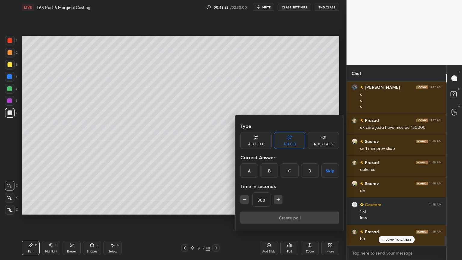
click at [287, 173] on div "C" at bounding box center [289, 170] width 18 height 14
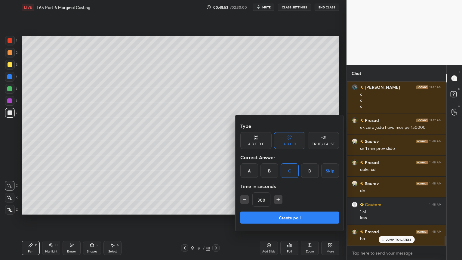
click at [248, 193] on button "button" at bounding box center [244, 199] width 8 height 8
click at [247, 193] on button "button" at bounding box center [244, 199] width 8 height 8
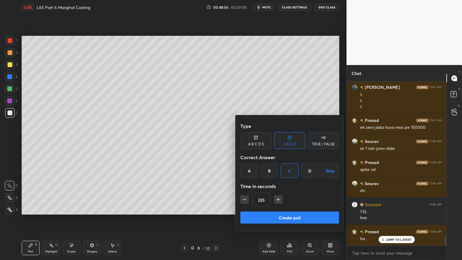
click at [278, 193] on icon "button" at bounding box center [278, 199] width 6 height 6
type input "240"
click at [296, 193] on button "Create poll" at bounding box center [289, 217] width 99 height 12
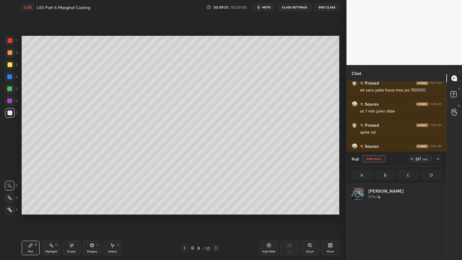
scroll to position [2674, 0]
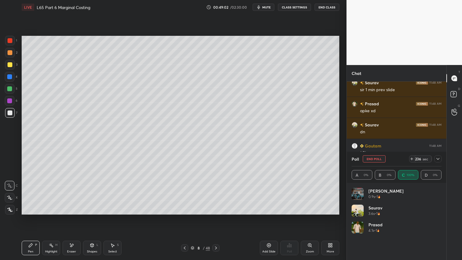
click at [435, 159] on icon at bounding box center [437, 158] width 5 height 5
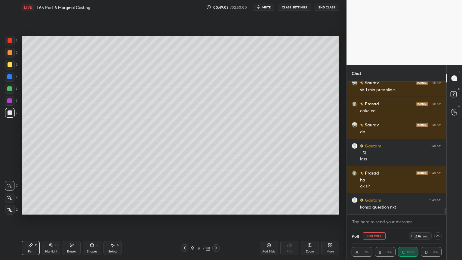
scroll to position [0, 2]
click at [264, 12] on div "LIVE L65 Part 6 Marginal Costing 00:49:04 / 02:30:00 mute CLASS SETTINGS End Cl…" at bounding box center [180, 7] width 317 height 14
click at [262, 10] on button "mute" at bounding box center [263, 7] width 22 height 7
click at [258, 7] on icon "button" at bounding box center [256, 7] width 3 height 4
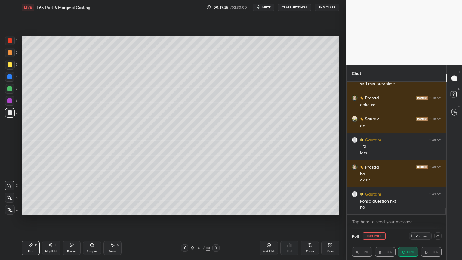
click at [263, 8] on button "mute" at bounding box center [263, 7] width 22 height 7
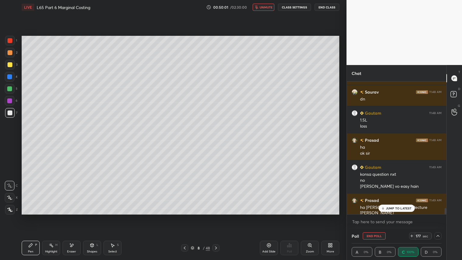
scroll to position [2728, 0]
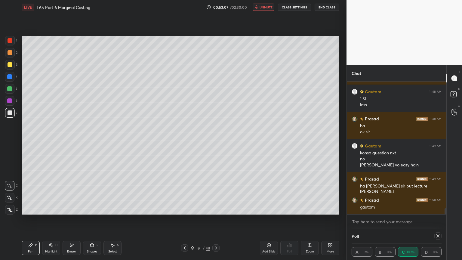
click at [449, 193] on div "T Messages (T) D Doubts (D) G Raise Hand (G)" at bounding box center [454, 162] width 16 height 195
click at [440, 193] on icon at bounding box center [437, 235] width 5 height 5
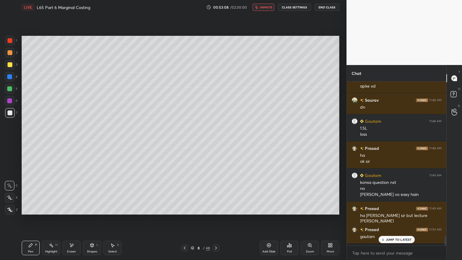
scroll to position [2, 2]
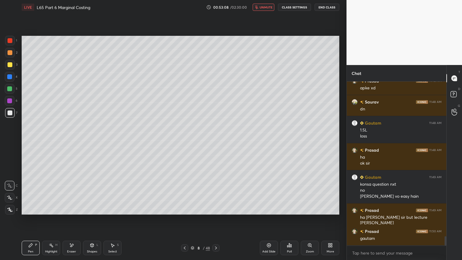
click at [268, 8] on span "unmute" at bounding box center [265, 7] width 13 height 4
click at [449, 95] on icon at bounding box center [454, 95] width 11 height 11
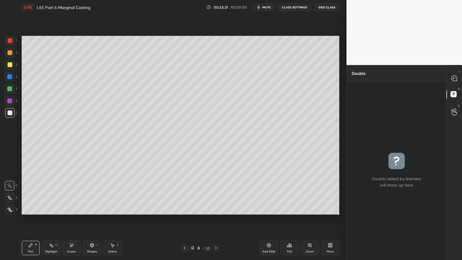
click at [456, 76] on icon at bounding box center [454, 78] width 6 height 6
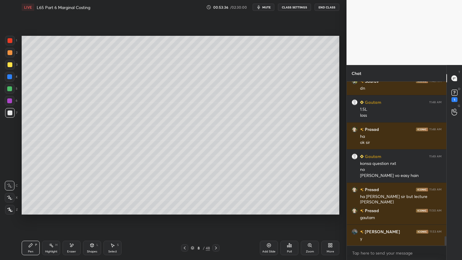
scroll to position [2739, 0]
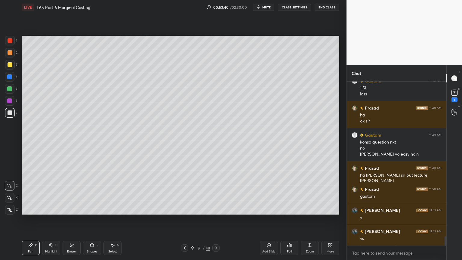
click at [452, 97] on div "1" at bounding box center [454, 99] width 6 height 5
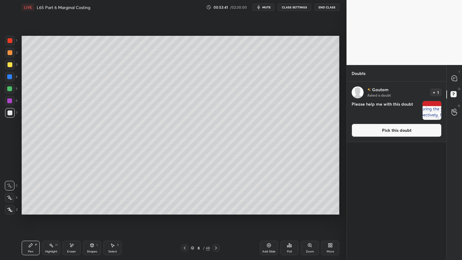
click at [430, 112] on img "grid" at bounding box center [431, 110] width 19 height 19
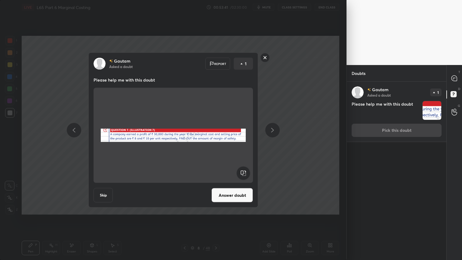
click at [224, 193] on button "Answer doubt" at bounding box center [231, 195] width 41 height 14
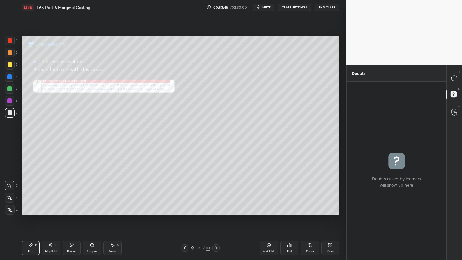
click at [456, 75] on icon at bounding box center [454, 78] width 6 height 6
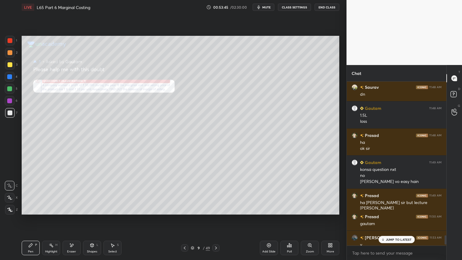
scroll to position [162, 98]
click at [309, 193] on icon at bounding box center [309, 245] width 5 height 5
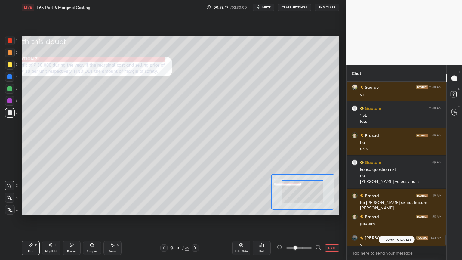
click at [297, 193] on span at bounding box center [295, 248] width 4 height 4
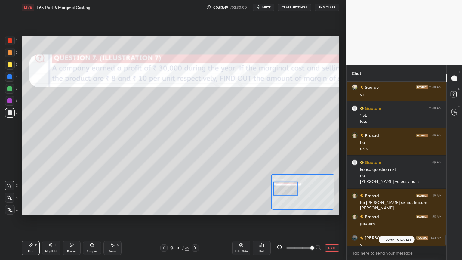
click at [281, 193] on icon at bounding box center [280, 247] width 6 height 6
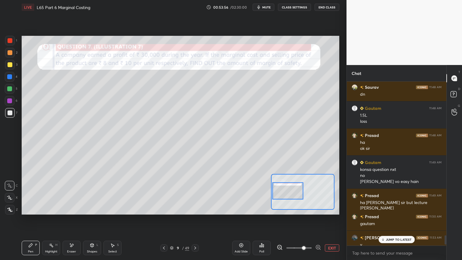
click at [33, 193] on div "Pen P" at bounding box center [31, 247] width 18 height 14
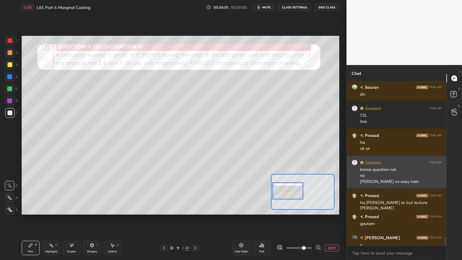
scroll to position [2730, 0]
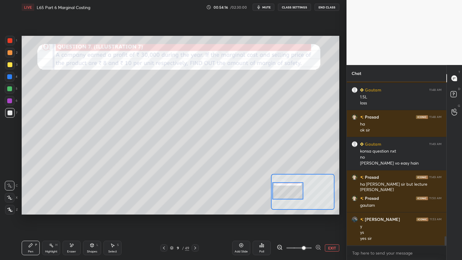
click at [26, 193] on div "Pen P" at bounding box center [31, 247] width 18 height 14
click at [11, 65] on div at bounding box center [10, 64] width 5 height 5
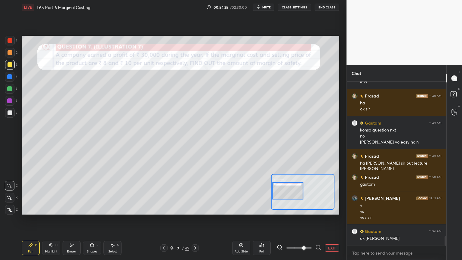
click at [92, 193] on icon at bounding box center [91, 245] width 3 height 4
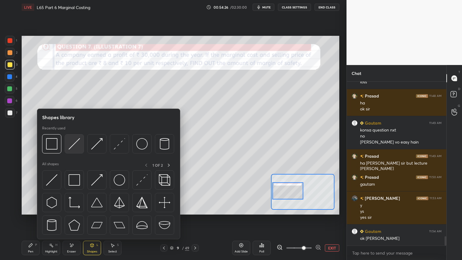
click at [77, 142] on img at bounding box center [74, 143] width 11 height 11
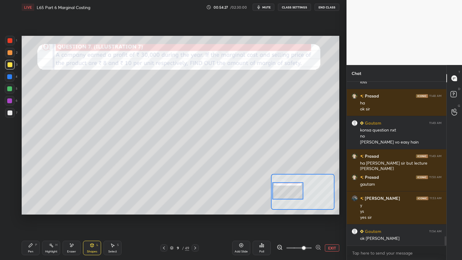
click at [12, 56] on div at bounding box center [10, 53] width 10 height 10
click at [26, 193] on div "Pen P" at bounding box center [31, 247] width 18 height 14
click at [12, 112] on div at bounding box center [10, 112] width 5 height 5
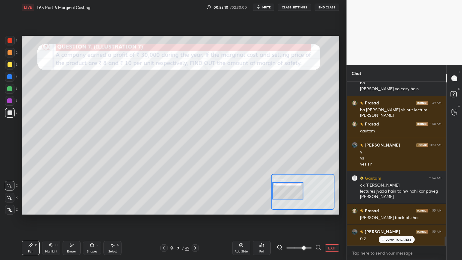
scroll to position [2825, 0]
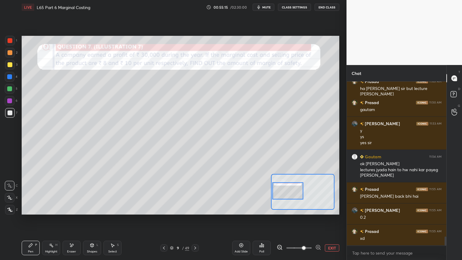
click at [10, 42] on div at bounding box center [10, 40] width 5 height 5
click at [96, 193] on div "L" at bounding box center [97, 244] width 2 height 3
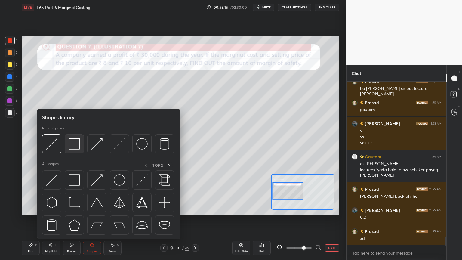
click at [82, 146] on div at bounding box center [74, 143] width 19 height 19
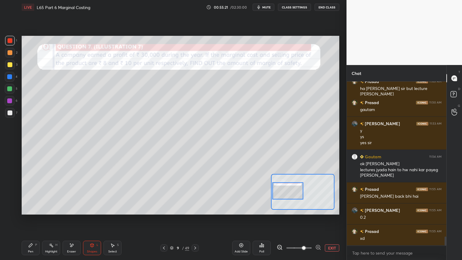
click at [31, 193] on icon at bounding box center [30, 245] width 5 height 5
click at [11, 68] on div at bounding box center [10, 65] width 10 height 10
click at [12, 53] on div at bounding box center [10, 52] width 5 height 5
click at [6, 116] on div at bounding box center [10, 113] width 10 height 10
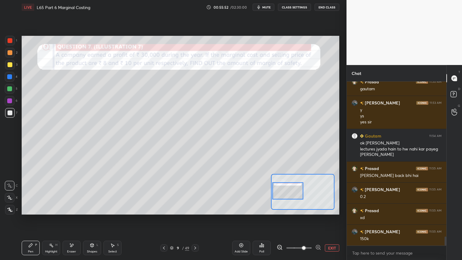
click at [11, 43] on div at bounding box center [10, 41] width 10 height 10
click at [97, 193] on div "L" at bounding box center [97, 244] width 2 height 3
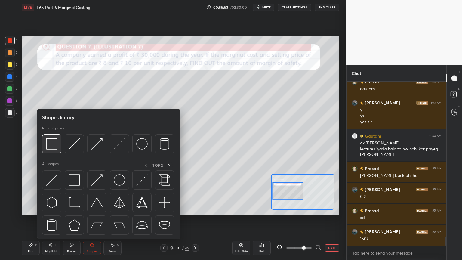
click at [60, 149] on div at bounding box center [51, 143] width 19 height 19
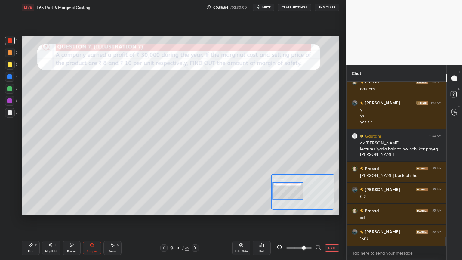
click at [11, 115] on div at bounding box center [10, 112] width 5 height 5
click at [26, 193] on div "Pen P" at bounding box center [31, 247] width 18 height 14
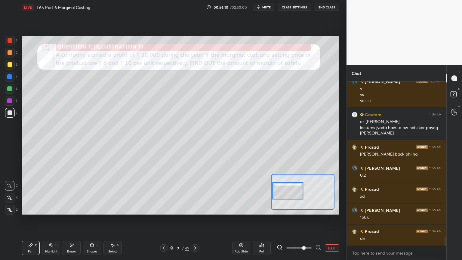
scroll to position [2888, 0]
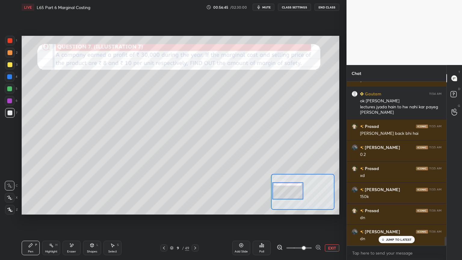
click at [7, 39] on div at bounding box center [10, 41] width 10 height 10
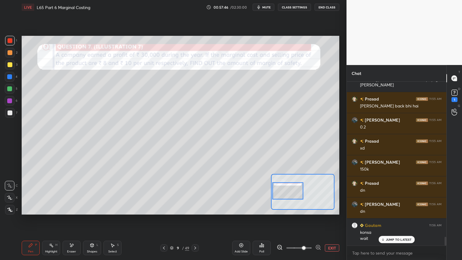
scroll to position [2941, 0]
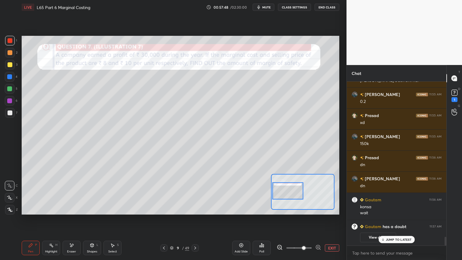
click at [267, 193] on div "Poll" at bounding box center [261, 248] width 18 height 34
click at [396, 193] on span "has a doubt" at bounding box center [393, 226] width 25 height 5
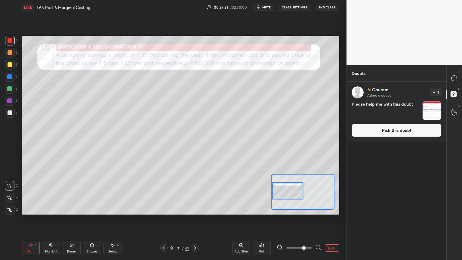
click at [454, 100] on icon at bounding box center [454, 95] width 11 height 11
click at [429, 112] on img "grid" at bounding box center [431, 110] width 19 height 19
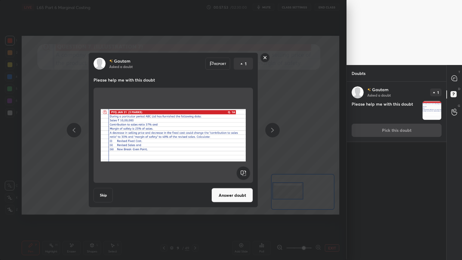
click at [221, 193] on button "Answer doubt" at bounding box center [231, 195] width 41 height 14
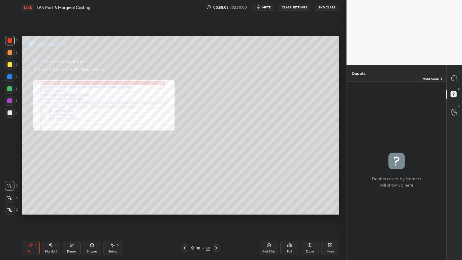
click at [457, 79] on icon at bounding box center [453, 77] width 5 height 5
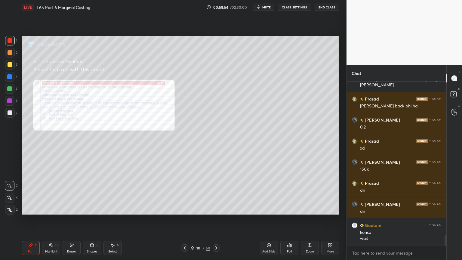
scroll to position [2474, 0]
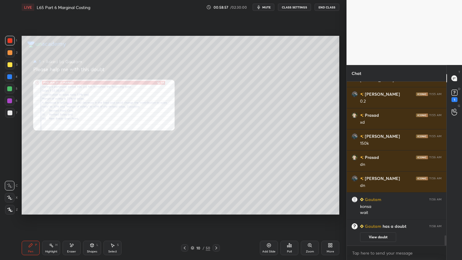
click at [450, 95] on icon at bounding box center [454, 92] width 9 height 9
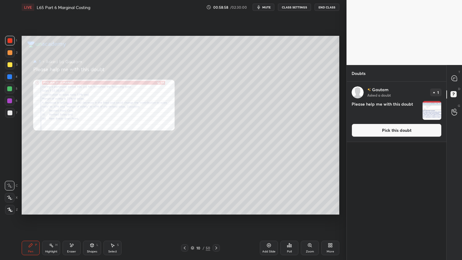
click at [434, 107] on img "grid" at bounding box center [431, 110] width 19 height 19
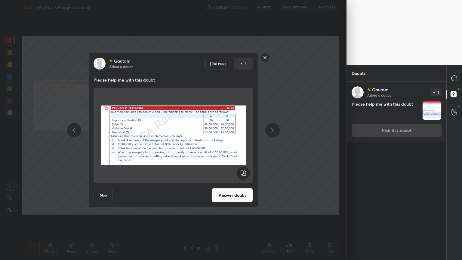
click at [231, 193] on button "Answer doubt" at bounding box center [231, 195] width 41 height 14
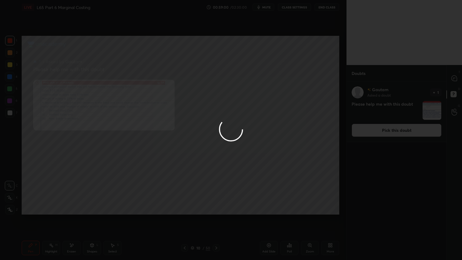
click at [454, 77] on div at bounding box center [231, 130] width 462 height 260
click at [455, 78] on div at bounding box center [231, 130] width 462 height 260
click at [453, 78] on div at bounding box center [231, 130] width 462 height 260
click at [453, 78] on icon at bounding box center [453, 77] width 5 height 5
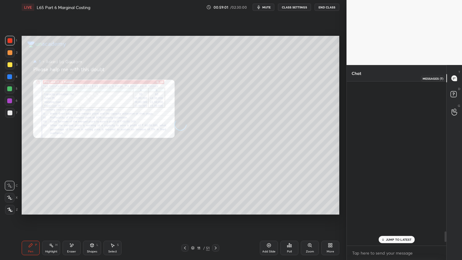
scroll to position [162, 98]
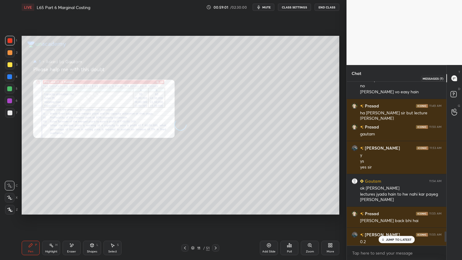
click at [453, 79] on icon at bounding box center [453, 77] width 5 height 5
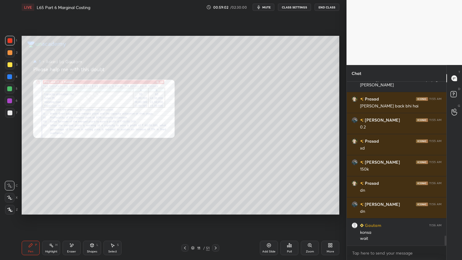
scroll to position [2505, 0]
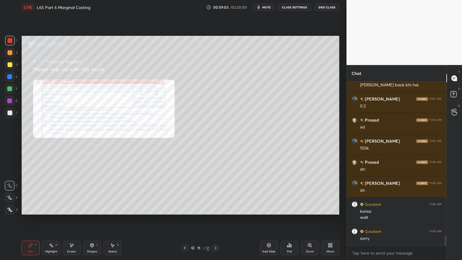
click at [269, 193] on div "Add Slide" at bounding box center [269, 247] width 18 height 14
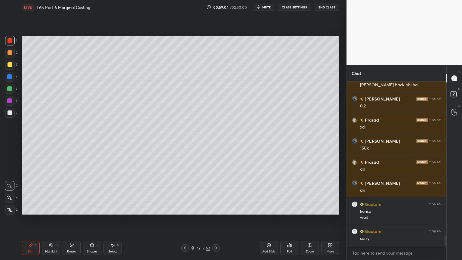
click at [8, 78] on div at bounding box center [9, 76] width 5 height 5
click at [90, 193] on div "Shapes" at bounding box center [92, 251] width 10 height 3
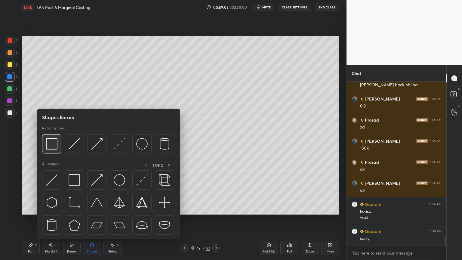
click at [54, 146] on img at bounding box center [51, 143] width 11 height 11
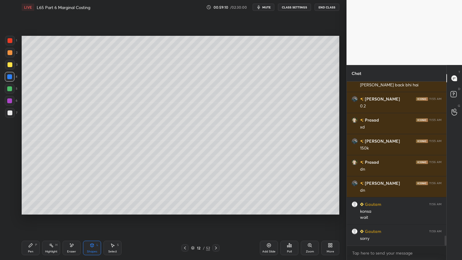
click at [184, 193] on icon at bounding box center [185, 247] width 2 height 3
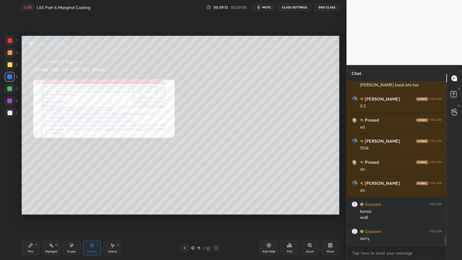
click at [307, 193] on div "Zoom" at bounding box center [310, 251] width 8 height 3
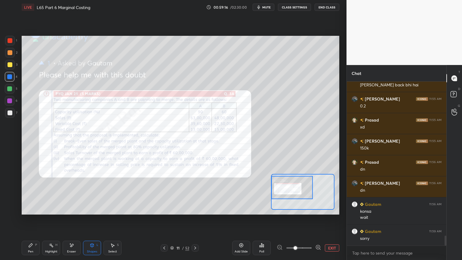
click at [317, 193] on icon at bounding box center [318, 247] width 6 height 6
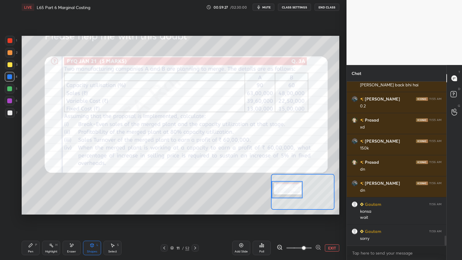
click at [195, 193] on icon at bounding box center [195, 247] width 2 height 3
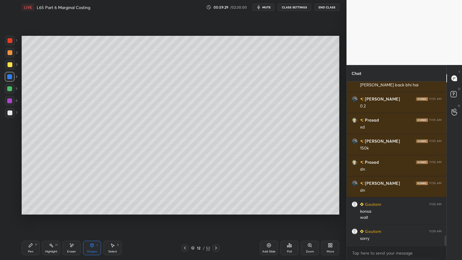
click at [8, 64] on div at bounding box center [10, 64] width 5 height 5
click at [27, 193] on div "Pen P" at bounding box center [31, 247] width 18 height 14
click at [6, 193] on div at bounding box center [10, 198] width 10 height 10
click at [8, 42] on div at bounding box center [10, 40] width 5 height 5
click at [88, 193] on div "Shapes L" at bounding box center [92, 247] width 18 height 14
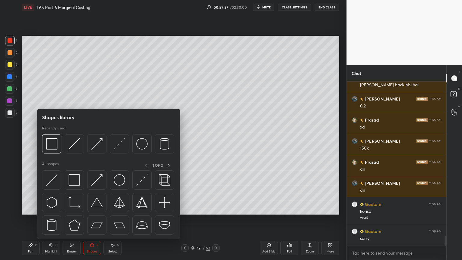
click at [54, 133] on div "Recently used" at bounding box center [108, 141] width 132 height 31
click at [57, 143] on img at bounding box center [51, 143] width 11 height 11
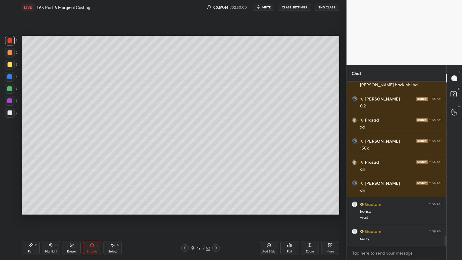
click at [10, 114] on div at bounding box center [10, 112] width 5 height 5
click at [26, 193] on div "Pen P" at bounding box center [31, 247] width 18 height 14
click at [182, 193] on icon at bounding box center [184, 247] width 5 height 5
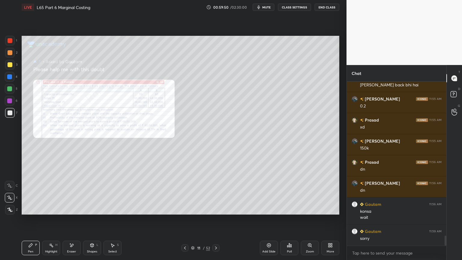
click at [309, 193] on div "Zoom" at bounding box center [310, 247] width 18 height 14
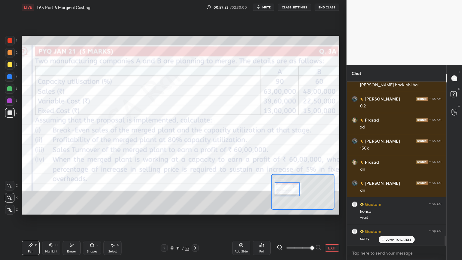
scroll to position [2526, 0]
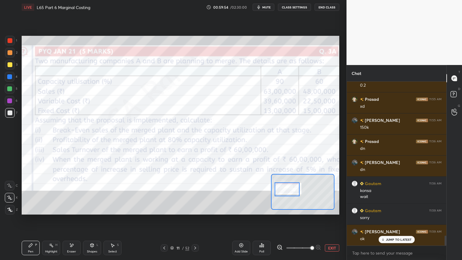
click at [281, 193] on icon at bounding box center [279, 247] width 4 height 4
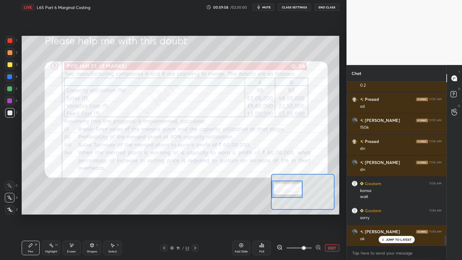
click at [31, 193] on div "Pen P" at bounding box center [31, 247] width 18 height 14
click at [10, 42] on div at bounding box center [10, 40] width 5 height 5
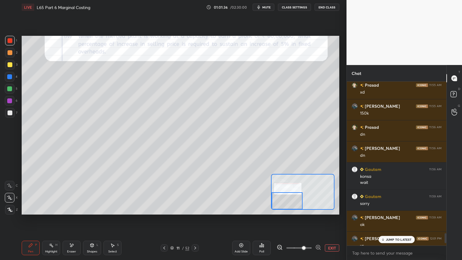
scroll to position [2575, 0]
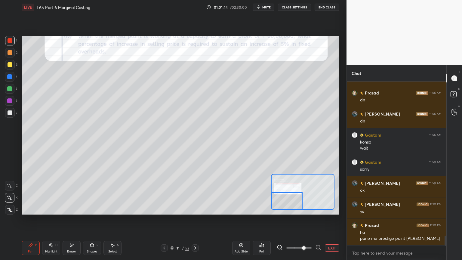
click at [11, 67] on div at bounding box center [10, 65] width 10 height 10
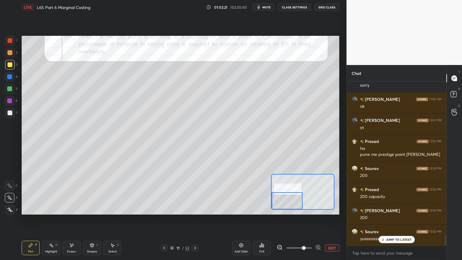
scroll to position [2673, 0]
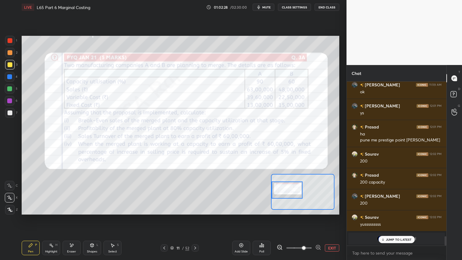
click at [14, 42] on div at bounding box center [10, 41] width 10 height 10
click at [196, 193] on icon at bounding box center [195, 247] width 5 height 5
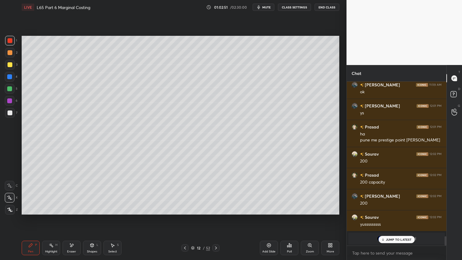
click at [10, 56] on div at bounding box center [10, 53] width 10 height 10
click at [14, 69] on div at bounding box center [10, 65] width 10 height 10
click at [24, 193] on div "Pen P" at bounding box center [31, 247] width 18 height 14
click at [15, 185] on div "C" at bounding box center [11, 186] width 13 height 10
click at [93, 193] on icon at bounding box center [91, 245] width 3 height 4
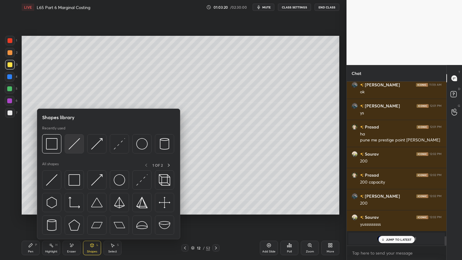
click at [74, 145] on img at bounding box center [74, 143] width 11 height 11
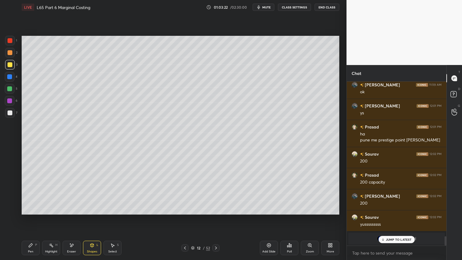
click at [8, 54] on div at bounding box center [10, 52] width 5 height 5
click at [28, 193] on icon at bounding box center [30, 245] width 5 height 5
click at [94, 193] on icon at bounding box center [92, 245] width 5 height 5
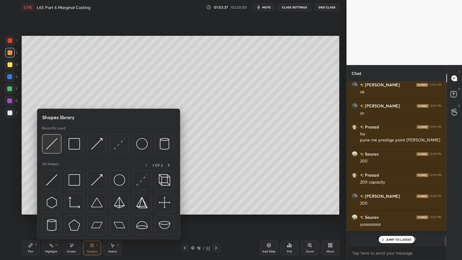
click at [55, 147] on img at bounding box center [51, 143] width 11 height 11
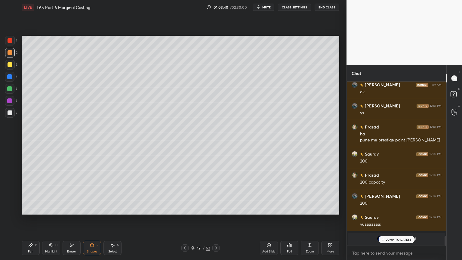
click at [11, 114] on div at bounding box center [10, 112] width 5 height 5
click at [25, 193] on div "Pen P" at bounding box center [31, 247] width 18 height 14
click at [184, 193] on icon at bounding box center [184, 247] width 5 height 5
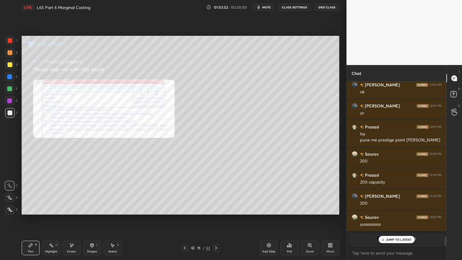
click at [306, 193] on div "Zoom" at bounding box center [310, 247] width 18 height 14
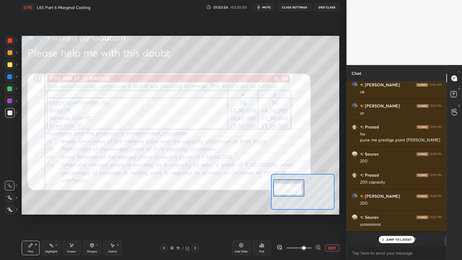
click at [286, 190] on div at bounding box center [288, 187] width 31 height 17
click at [68, 193] on div "Eraser" at bounding box center [72, 247] width 18 height 14
click at [11, 193] on span "Erase all" at bounding box center [9, 209] width 9 height 4
click at [19, 193] on div "LIVE L65 Part 6 Marginal Costing 01:03:56 / 02:30:00 mute CLASS SETTINGS End Cl…" at bounding box center [180, 130] width 322 height 260
click at [9, 41] on div at bounding box center [10, 40] width 5 height 5
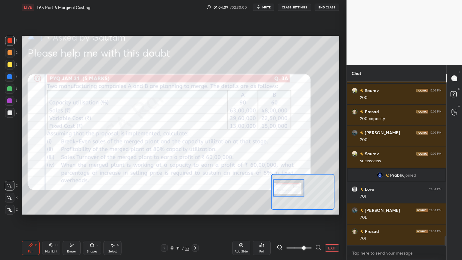
scroll to position [2757, 0]
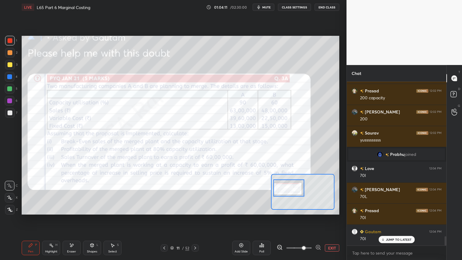
click at [195, 193] on icon at bounding box center [195, 247] width 5 height 5
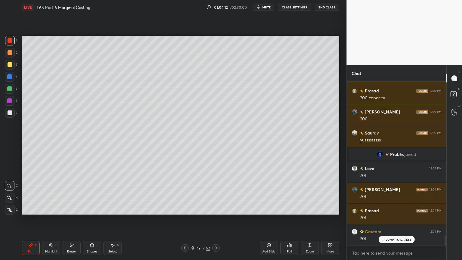
click at [9, 114] on div at bounding box center [10, 112] width 5 height 5
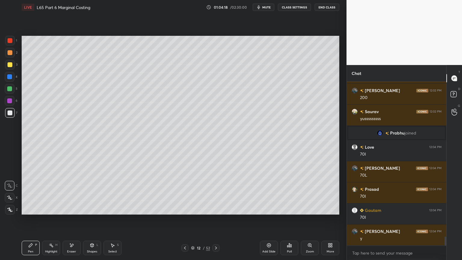
scroll to position [2799, 0]
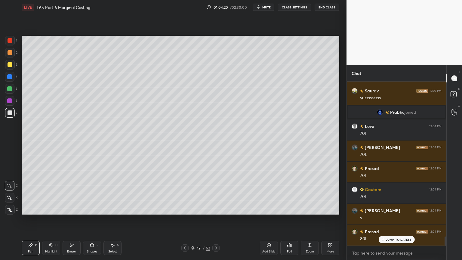
click at [186, 193] on div at bounding box center [184, 247] width 7 height 7
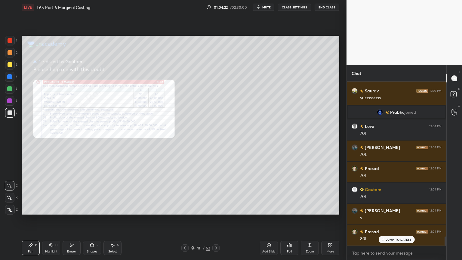
click at [314, 193] on div "Zoom" at bounding box center [310, 247] width 18 height 14
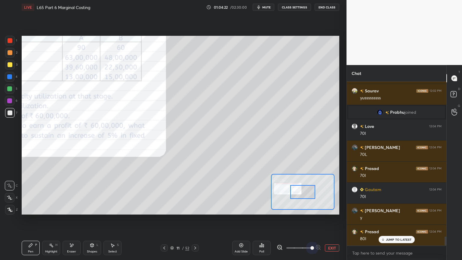
click at [314, 193] on span at bounding box center [312, 248] width 4 height 4
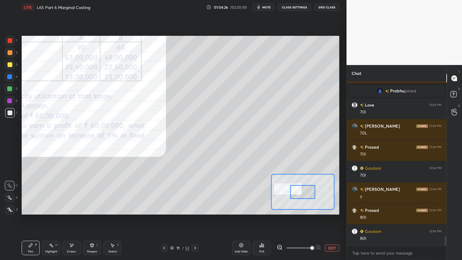
click at [196, 193] on icon at bounding box center [195, 247] width 5 height 5
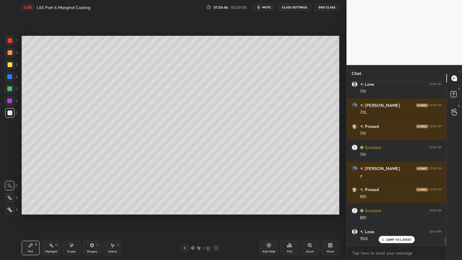
scroll to position [2863, 0]
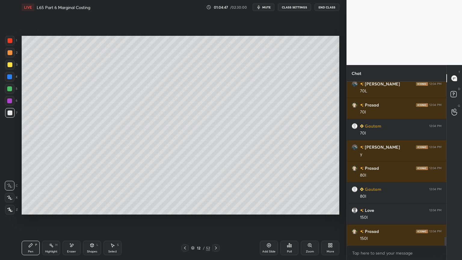
click at [11, 76] on div at bounding box center [9, 76] width 5 height 5
click at [92, 193] on icon at bounding box center [92, 246] width 0 height 2
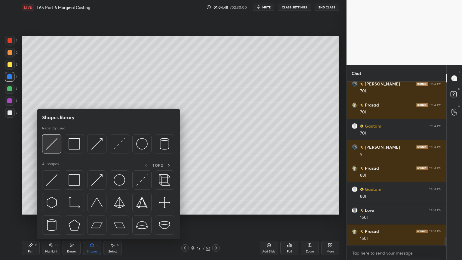
click at [55, 150] on div at bounding box center [51, 143] width 19 height 19
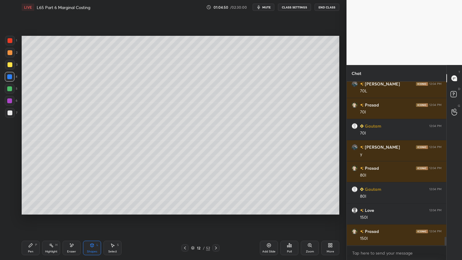
click at [6, 113] on div at bounding box center [10, 113] width 10 height 10
click at [39, 193] on div "Pen P" at bounding box center [31, 247] width 18 height 14
click at [184, 193] on icon at bounding box center [184, 247] width 5 height 5
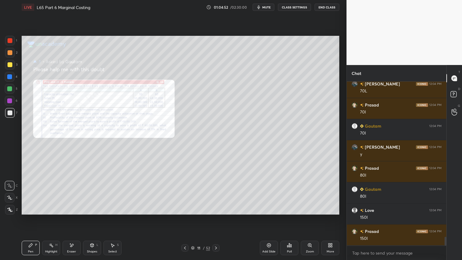
click at [313, 193] on div "Zoom" at bounding box center [310, 247] width 18 height 14
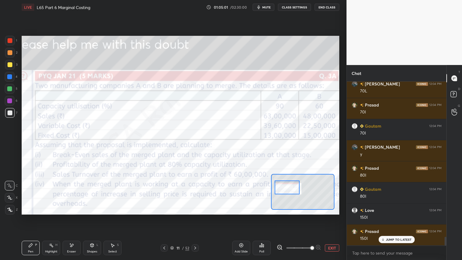
scroll to position [2883, 0]
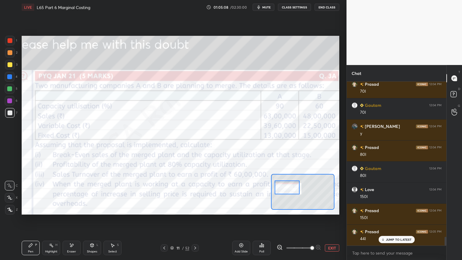
click at [194, 193] on icon at bounding box center [195, 247] width 5 height 5
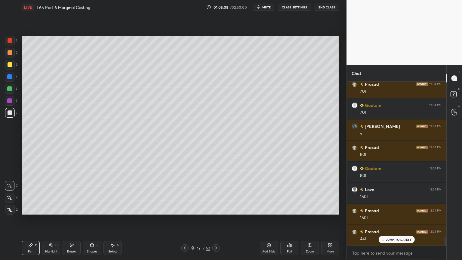
click at [11, 111] on div at bounding box center [10, 112] width 5 height 5
click at [185, 193] on icon at bounding box center [184, 247] width 5 height 5
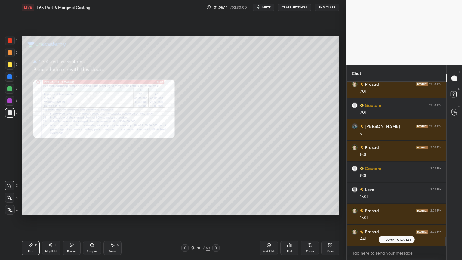
click at [310, 193] on icon at bounding box center [309, 245] width 5 height 5
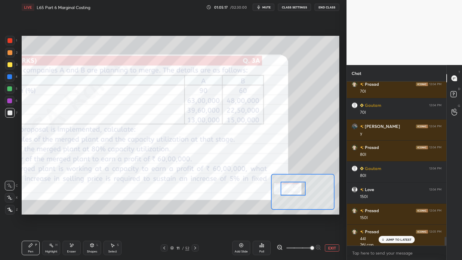
scroll to position [2889, 0]
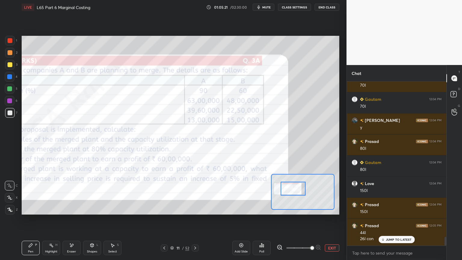
click at [194, 193] on icon at bounding box center [195, 247] width 5 height 5
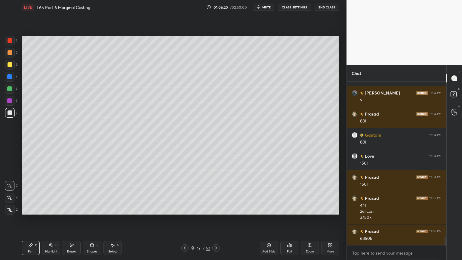
scroll to position [2937, 0]
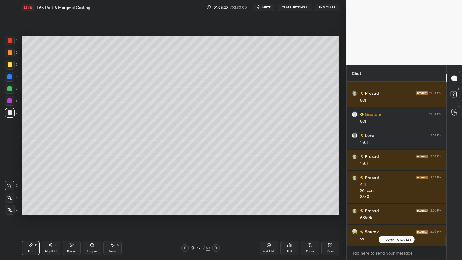
click at [186, 193] on div at bounding box center [184, 247] width 7 height 7
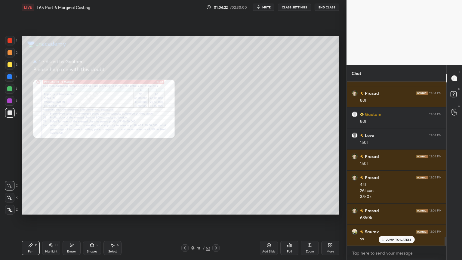
click at [216, 193] on icon at bounding box center [215, 247] width 5 height 5
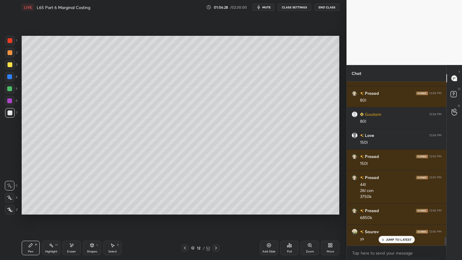
click at [186, 193] on icon at bounding box center [184, 247] width 5 height 5
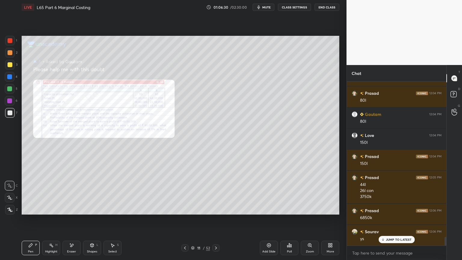
click at [311, 193] on icon at bounding box center [311, 246] width 1 height 1
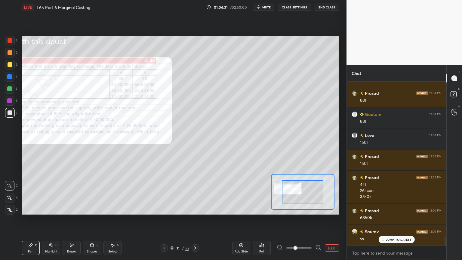
click at [297, 193] on span at bounding box center [295, 248] width 4 height 4
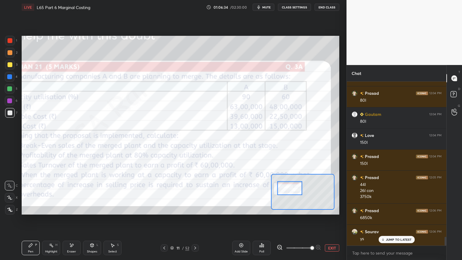
click at [7, 43] on div at bounding box center [10, 41] width 10 height 10
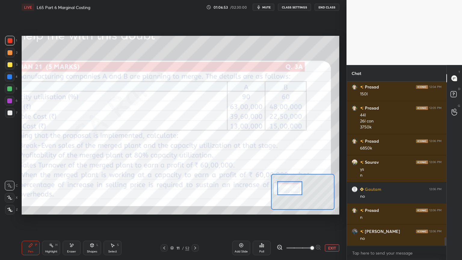
scroll to position [3028, 0]
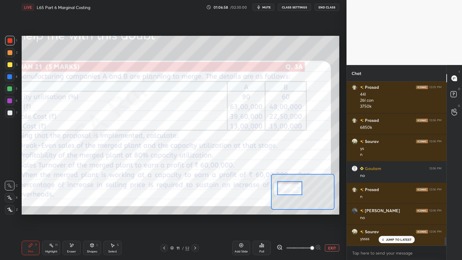
click at [73, 193] on icon at bounding box center [71, 245] width 5 height 5
click at [10, 193] on span "Erase all" at bounding box center [9, 209] width 9 height 4
click at [195, 193] on icon at bounding box center [195, 247] width 5 height 5
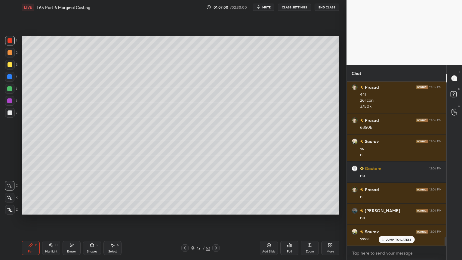
click at [11, 112] on div at bounding box center [10, 112] width 5 height 5
click at [14, 91] on div at bounding box center [10, 89] width 10 height 10
click at [183, 193] on icon at bounding box center [184, 247] width 5 height 5
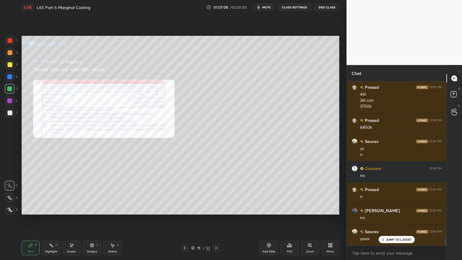
click at [215, 193] on icon at bounding box center [215, 247] width 5 height 5
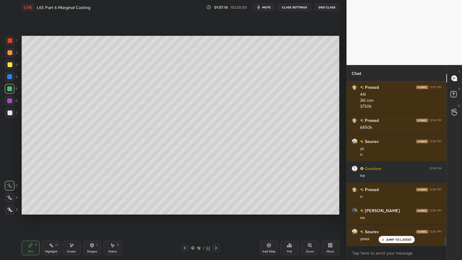
click at [180, 193] on div "12 / 52" at bounding box center [200, 247] width 119 height 7
click at [182, 193] on icon at bounding box center [184, 247] width 5 height 5
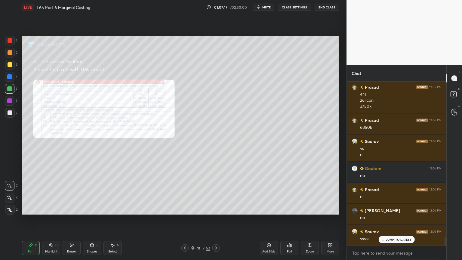
click at [215, 193] on icon at bounding box center [216, 247] width 2 height 3
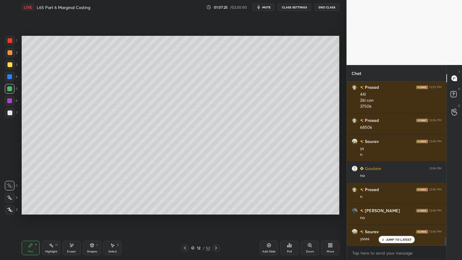
click at [12, 76] on div at bounding box center [9, 76] width 5 height 5
click at [83, 193] on div "Shapes L" at bounding box center [92, 247] width 18 height 14
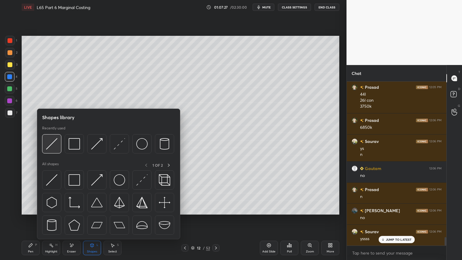
click at [54, 152] on div at bounding box center [51, 143] width 19 height 19
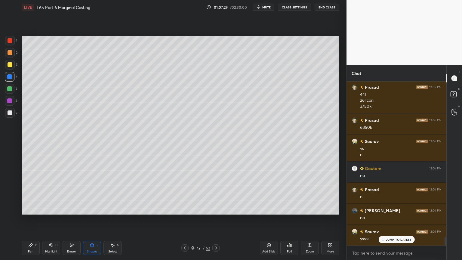
click at [10, 115] on div at bounding box center [10, 112] width 5 height 5
click at [30, 193] on icon at bounding box center [31, 245] width 4 height 4
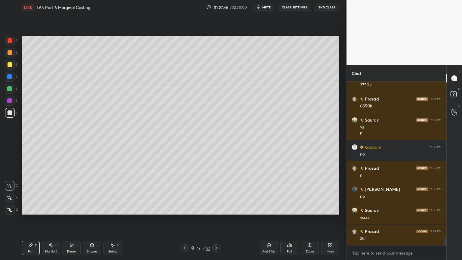
scroll to position [3055, 0]
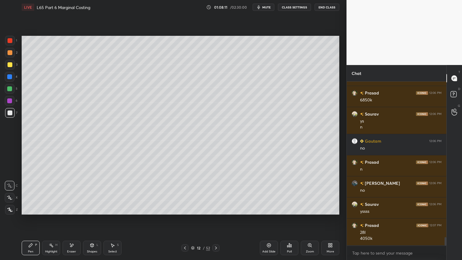
click at [92, 193] on icon at bounding box center [92, 246] width 0 height 2
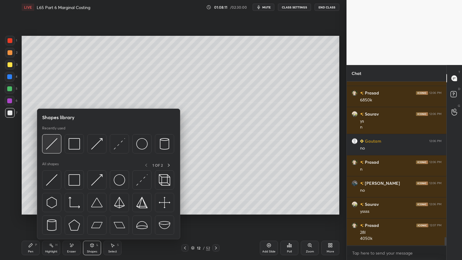
click at [52, 144] on img at bounding box center [51, 143] width 11 height 11
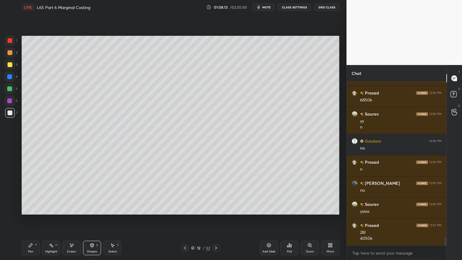
click at [24, 193] on div "Pen P" at bounding box center [31, 247] width 18 height 14
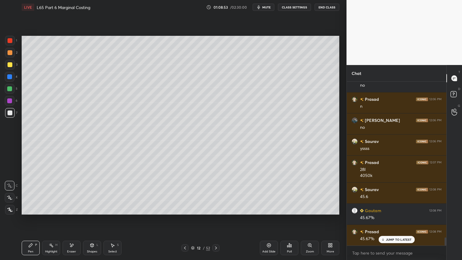
scroll to position [3139, 0]
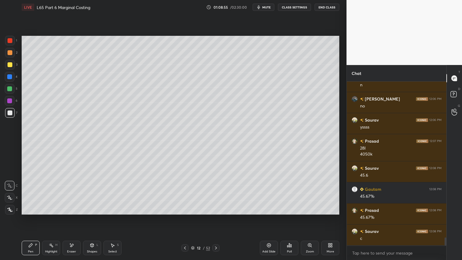
click at [10, 66] on div at bounding box center [10, 64] width 5 height 5
click at [183, 193] on div at bounding box center [184, 247] width 7 height 7
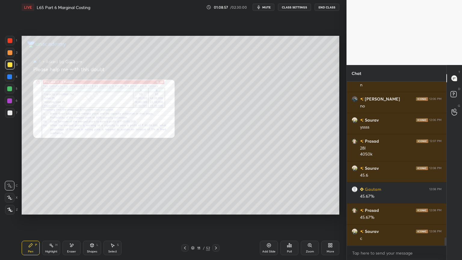
click at [310, 193] on icon at bounding box center [309, 244] width 3 height 3
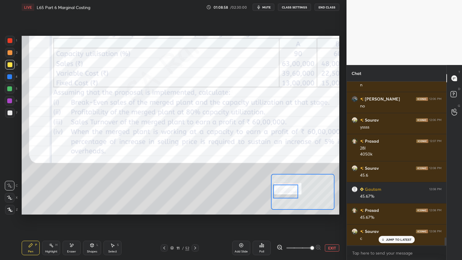
scroll to position [3160, 0]
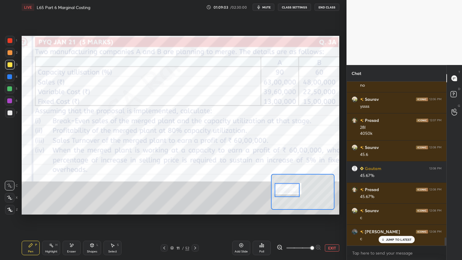
click at [196, 193] on icon at bounding box center [195, 247] width 5 height 5
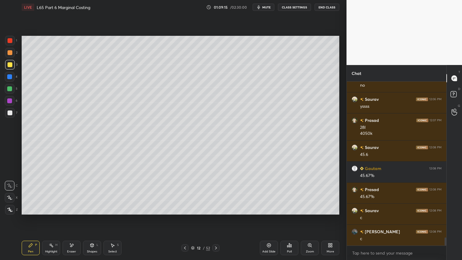
scroll to position [3181, 0]
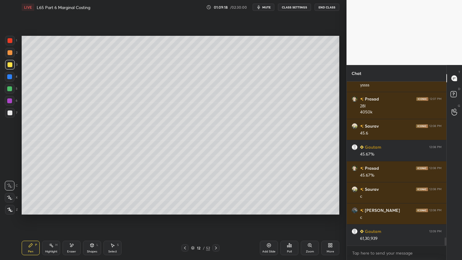
click at [8, 57] on div at bounding box center [10, 53] width 10 height 10
click at [96, 193] on div "Shapes L" at bounding box center [92, 247] width 18 height 14
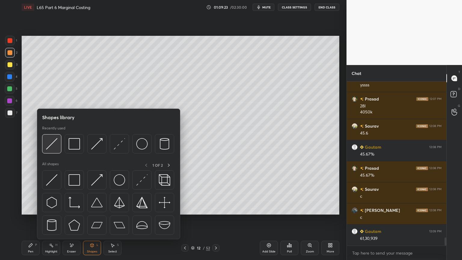
click at [48, 145] on img at bounding box center [51, 143] width 11 height 11
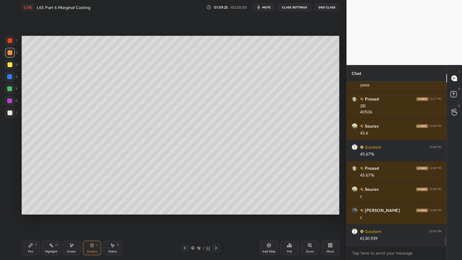
click at [8, 116] on div at bounding box center [10, 113] width 10 height 10
click at [27, 193] on div "Pen P" at bounding box center [31, 247] width 18 height 14
click at [91, 193] on icon at bounding box center [91, 245] width 3 height 4
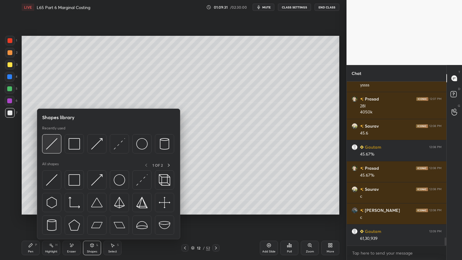
click at [52, 146] on img at bounding box center [51, 143] width 11 height 11
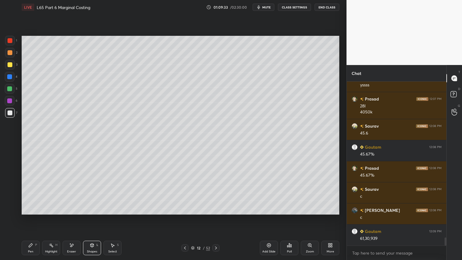
click at [33, 193] on div "Pen P" at bounding box center [31, 247] width 18 height 14
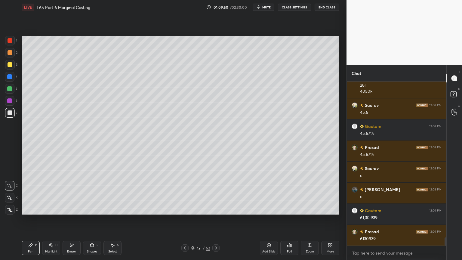
scroll to position [3223, 0]
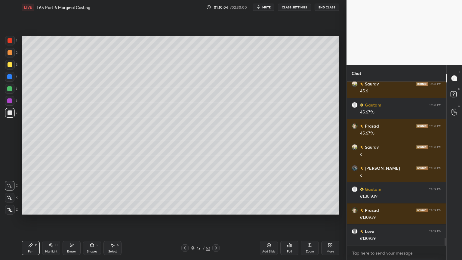
click at [12, 45] on div at bounding box center [10, 41] width 10 height 10
click at [92, 193] on icon at bounding box center [91, 245] width 3 height 4
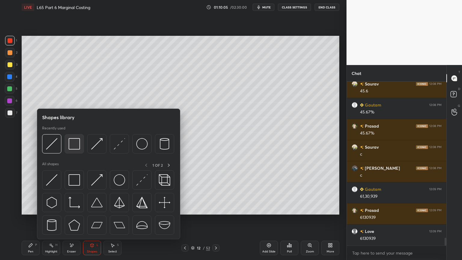
click at [74, 149] on img at bounding box center [74, 143] width 11 height 11
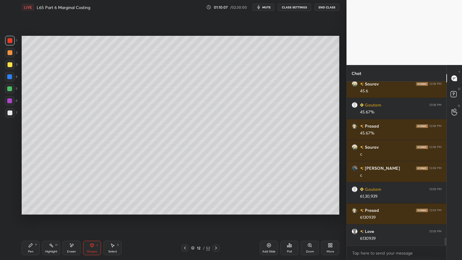
click at [15, 117] on div "7" at bounding box center [11, 113] width 12 height 10
click at [8, 66] on div at bounding box center [10, 64] width 5 height 5
click at [32, 193] on icon at bounding box center [30, 245] width 5 height 5
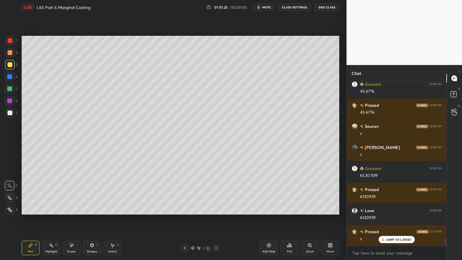
click at [183, 193] on icon at bounding box center [184, 247] width 5 height 5
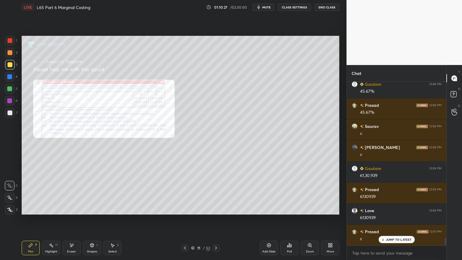
click at [308, 193] on icon at bounding box center [309, 245] width 5 height 5
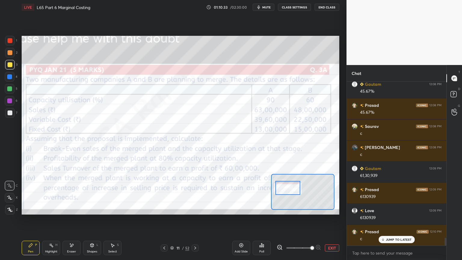
click at [196, 193] on icon at bounding box center [195, 247] width 5 height 5
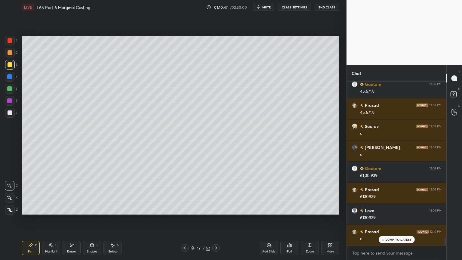
click at [11, 115] on div at bounding box center [10, 112] width 5 height 5
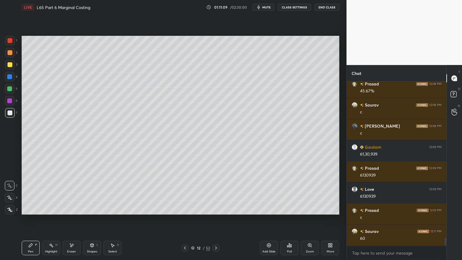
click at [109, 193] on div "Select S" at bounding box center [112, 247] width 18 height 14
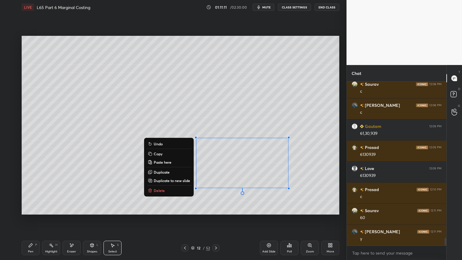
click at [159, 191] on p "Delete" at bounding box center [159, 190] width 11 height 5
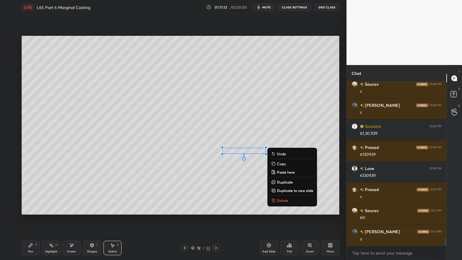
click at [57, 193] on div "Highlight H" at bounding box center [51, 247] width 18 height 14
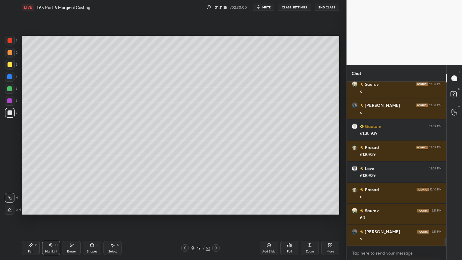
click at [115, 193] on div "Select" at bounding box center [112, 251] width 9 height 3
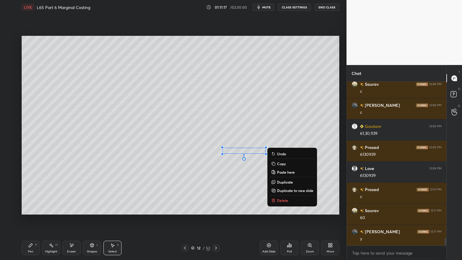
click at [275, 193] on icon at bounding box center [273, 200] width 5 height 5
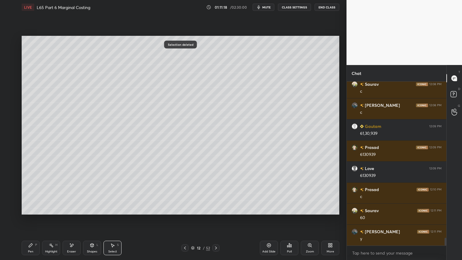
click at [54, 193] on div "Highlight H" at bounding box center [51, 247] width 18 height 14
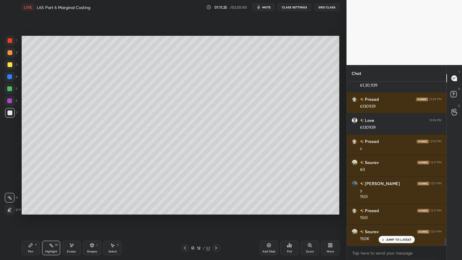
scroll to position [3340, 0]
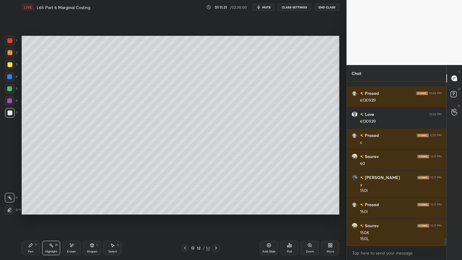
click at [32, 193] on icon at bounding box center [30, 245] width 5 height 5
click at [10, 115] on div at bounding box center [10, 113] width 10 height 10
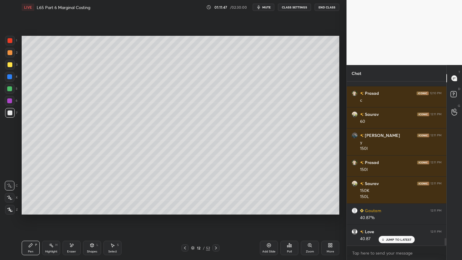
scroll to position [3404, 0]
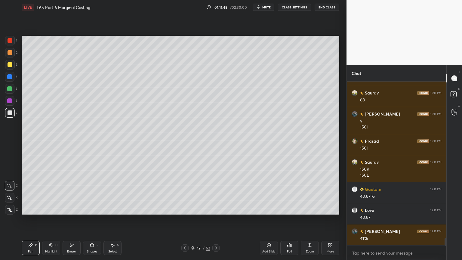
click at [89, 193] on div "Shapes L" at bounding box center [92, 247] width 18 height 14
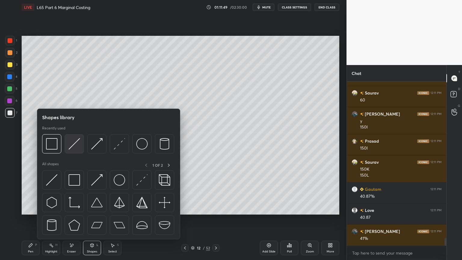
click at [78, 145] on img at bounding box center [74, 143] width 11 height 11
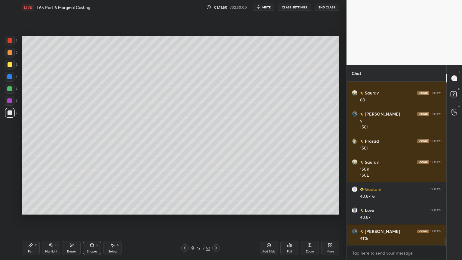
click at [25, 193] on div "Pen P" at bounding box center [31, 247] width 18 height 14
click at [11, 42] on div at bounding box center [10, 40] width 5 height 5
click at [95, 193] on div "Shapes L" at bounding box center [92, 247] width 18 height 14
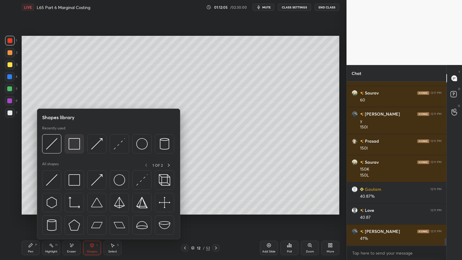
click at [76, 143] on img at bounding box center [74, 143] width 11 height 11
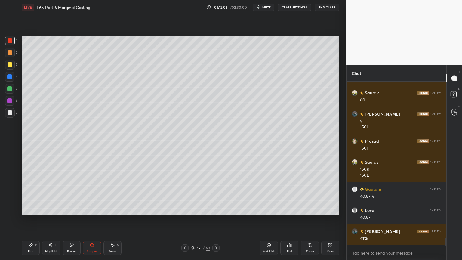
click at [11, 113] on div at bounding box center [10, 112] width 5 height 5
click at [36, 193] on div "Pen P" at bounding box center [31, 247] width 18 height 14
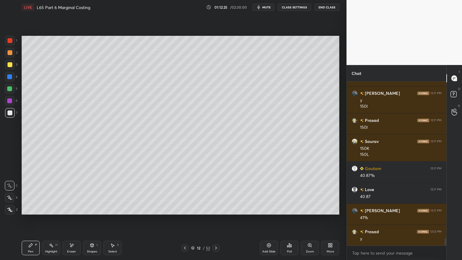
scroll to position [3446, 0]
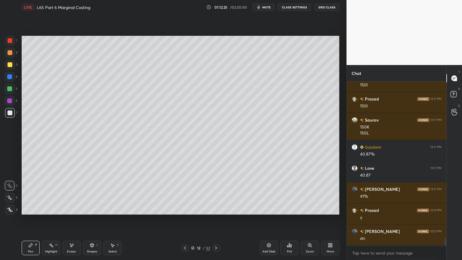
click at [185, 193] on icon at bounding box center [184, 247] width 5 height 5
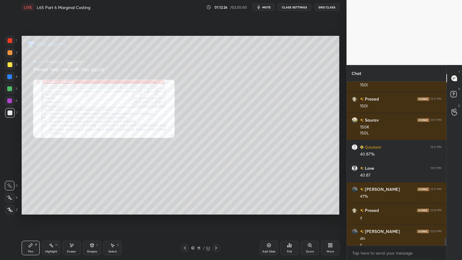
scroll to position [3452, 0]
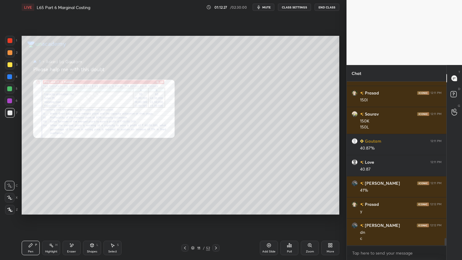
click at [308, 193] on div "Zoom" at bounding box center [310, 247] width 18 height 14
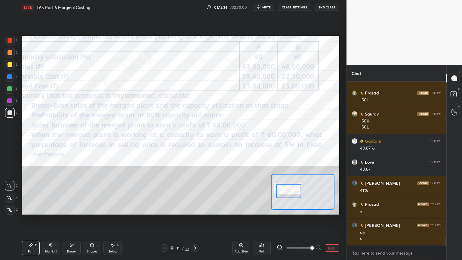
click at [194, 193] on icon at bounding box center [195, 247] width 2 height 3
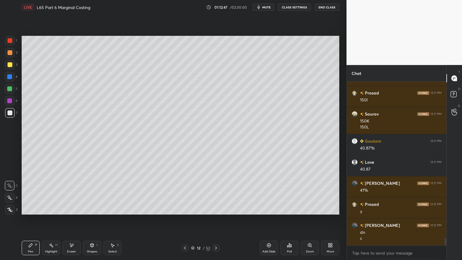
scroll to position [3472, 0]
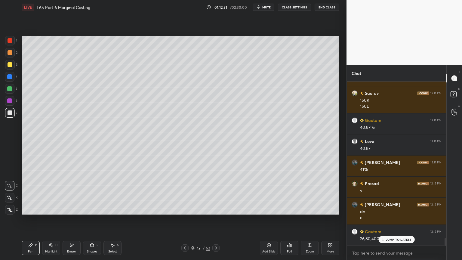
click at [114, 193] on icon at bounding box center [112, 245] width 5 height 5
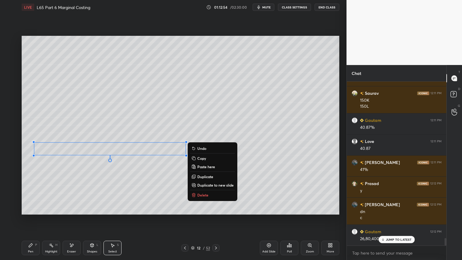
click at [81, 193] on div "0 ° Undo Copy Paste here Duplicate Duplicate to new slide Delete" at bounding box center [180, 125] width 317 height 179
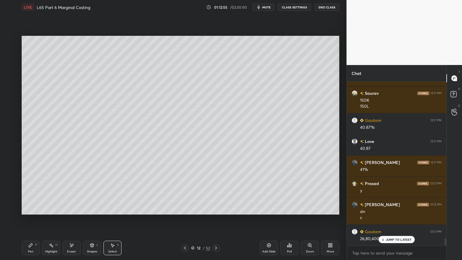
click at [18, 193] on div "1 2 3 4 5 6 7 C X Z E E Erase all H H LIVE L65 Part 6 Marginal Costing 01:12:55…" at bounding box center [170, 130] width 341 height 260
click at [23, 193] on div "Pen P" at bounding box center [31, 247] width 18 height 14
click at [8, 66] on div at bounding box center [10, 64] width 5 height 5
click at [90, 193] on div "Shapes" at bounding box center [92, 251] width 10 height 3
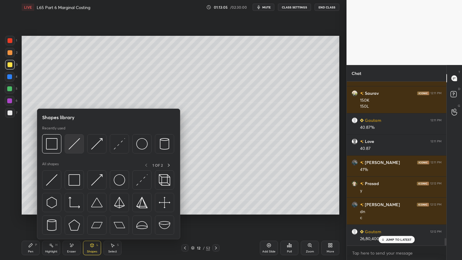
click at [72, 148] on img at bounding box center [74, 143] width 11 height 11
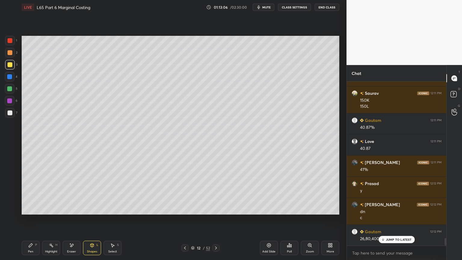
click at [28, 193] on div "Pen P" at bounding box center [31, 247] width 18 height 14
click at [11, 112] on div at bounding box center [10, 112] width 5 height 5
click at [11, 89] on div at bounding box center [9, 88] width 5 height 5
click at [10, 55] on div at bounding box center [10, 52] width 5 height 5
click at [11, 115] on div at bounding box center [10, 113] width 10 height 10
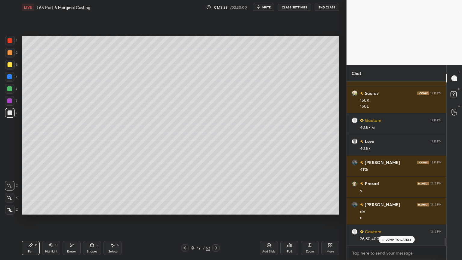
click at [13, 77] on div at bounding box center [10, 77] width 10 height 10
click at [87, 193] on div "Shapes L" at bounding box center [92, 247] width 18 height 14
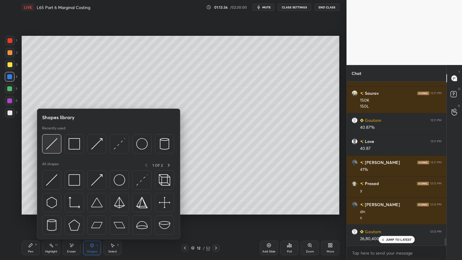
click at [54, 147] on img at bounding box center [51, 143] width 11 height 11
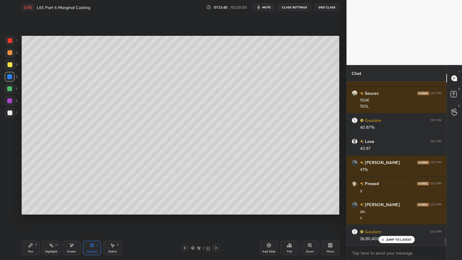
click at [10, 111] on div at bounding box center [10, 112] width 5 height 5
click at [22, 193] on div "Pen P" at bounding box center [31, 247] width 18 height 14
click at [8, 80] on div at bounding box center [10, 77] width 10 height 10
click at [76, 193] on div "Eraser" at bounding box center [72, 247] width 18 height 14
click at [90, 193] on icon at bounding box center [92, 245] width 5 height 5
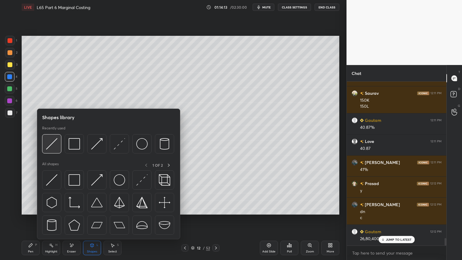
click at [56, 150] on div at bounding box center [51, 143] width 19 height 19
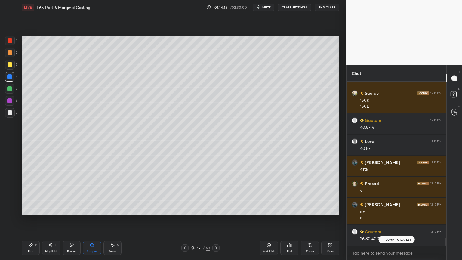
click at [11, 112] on div at bounding box center [10, 112] width 5 height 5
click at [27, 193] on div "Pen P" at bounding box center [31, 247] width 18 height 14
click at [12, 46] on div "1" at bounding box center [11, 42] width 12 height 12
click at [94, 193] on div "Shapes" at bounding box center [92, 251] width 10 height 3
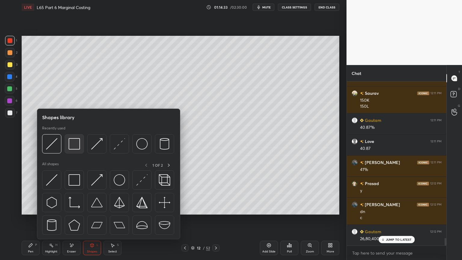
click at [75, 151] on div at bounding box center [74, 143] width 19 height 19
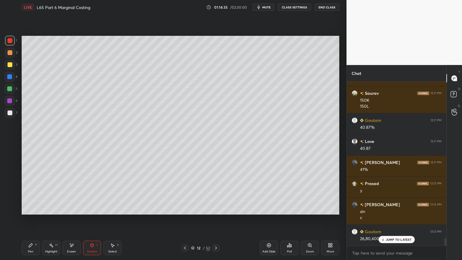
click at [12, 78] on div at bounding box center [10, 77] width 10 height 10
click at [90, 193] on icon at bounding box center [92, 245] width 5 height 5
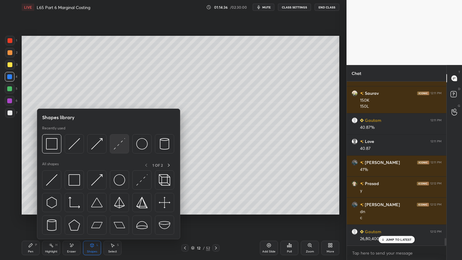
click at [119, 147] on img at bounding box center [119, 143] width 11 height 11
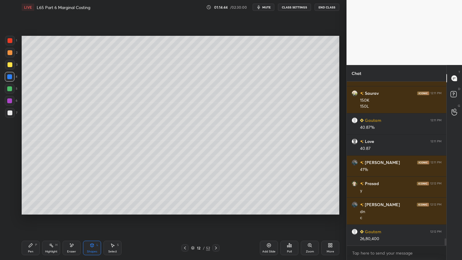
scroll to position [3494, 0]
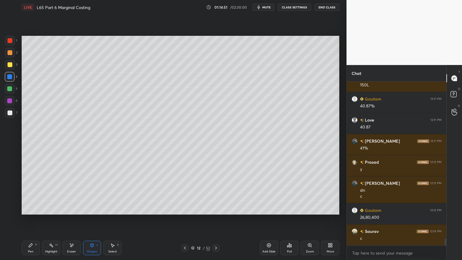
click at [184, 193] on icon at bounding box center [184, 247] width 5 height 5
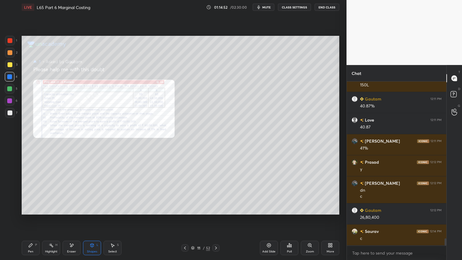
click at [308, 193] on div "Zoom" at bounding box center [310, 247] width 18 height 14
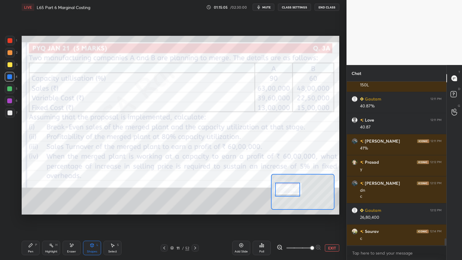
click at [195, 193] on icon at bounding box center [195, 247] width 2 height 3
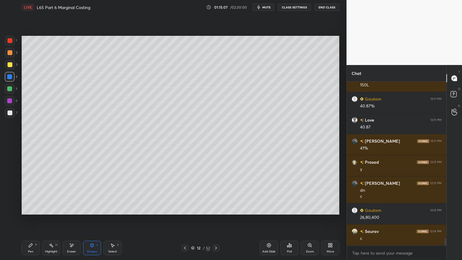
click at [26, 193] on div "Pen P" at bounding box center [31, 247] width 18 height 14
click at [8, 68] on div at bounding box center [10, 65] width 10 height 10
click at [94, 193] on icon at bounding box center [92, 245] width 5 height 5
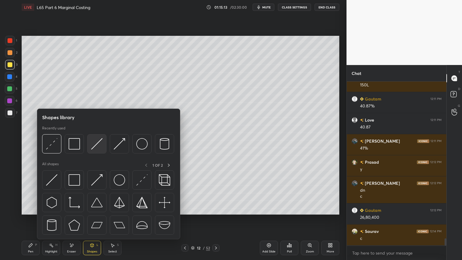
click at [100, 145] on img at bounding box center [96, 143] width 11 height 11
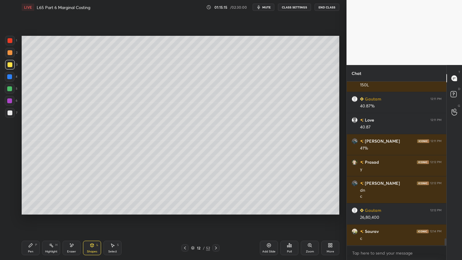
click at [29, 193] on icon at bounding box center [30, 245] width 5 height 5
click at [13, 53] on div at bounding box center [10, 53] width 10 height 10
click at [35, 193] on div "Pen P Highlight H Eraser Shapes L Select S 12 / 52 Add Slide Poll Zoom More" at bounding box center [180, 248] width 317 height 24
click at [91, 193] on icon at bounding box center [91, 245] width 3 height 4
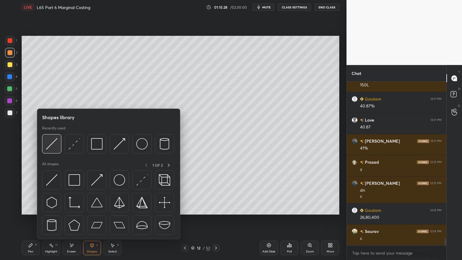
click at [54, 151] on div at bounding box center [51, 143] width 19 height 19
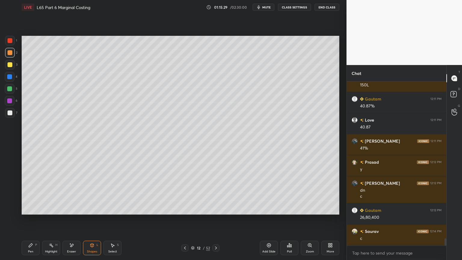
click at [9, 118] on div "7" at bounding box center [11, 114] width 12 height 12
click at [27, 193] on div "Pen P" at bounding box center [31, 247] width 18 height 14
click at [186, 193] on icon at bounding box center [184, 247] width 5 height 5
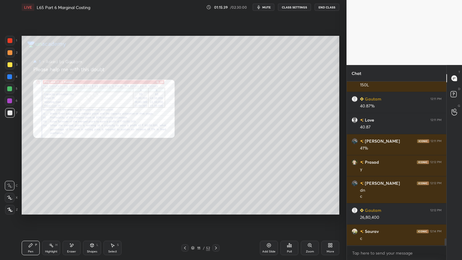
click at [216, 193] on icon at bounding box center [215, 247] width 5 height 5
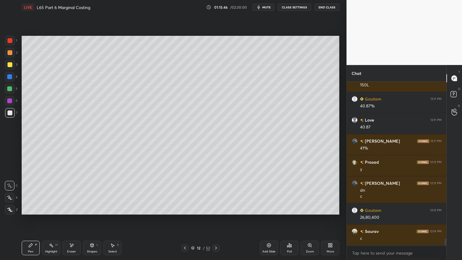
click at [92, 193] on div "Shapes L" at bounding box center [92, 247] width 18 height 14
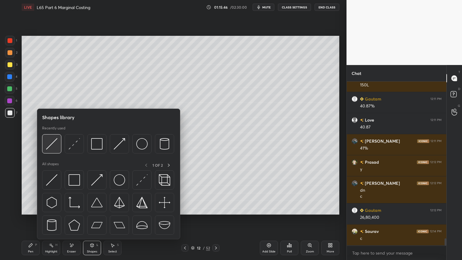
click at [51, 150] on div at bounding box center [51, 143] width 19 height 19
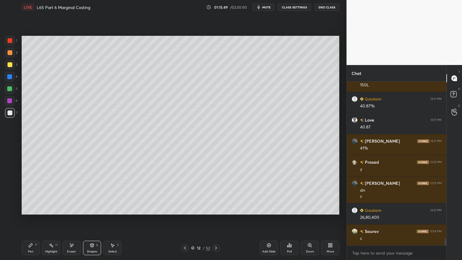
click at [26, 193] on div "Pen P" at bounding box center [31, 247] width 18 height 14
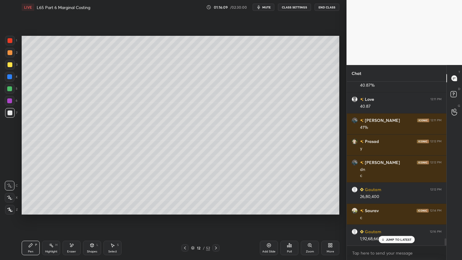
scroll to position [3536, 0]
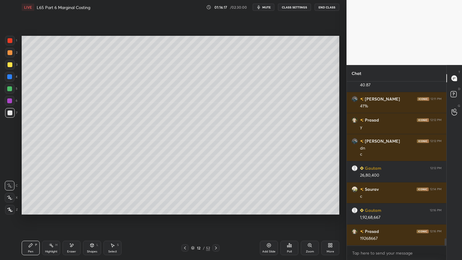
click at [11, 44] on div at bounding box center [10, 41] width 10 height 10
click at [99, 193] on div "Shapes L" at bounding box center [92, 247] width 18 height 14
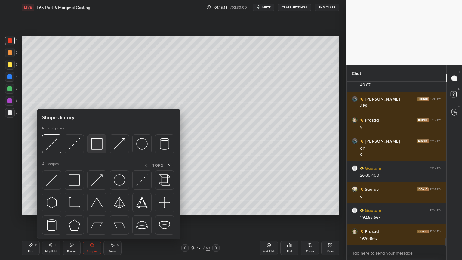
click at [101, 147] on img at bounding box center [96, 143] width 11 height 11
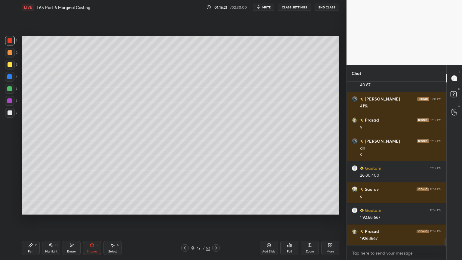
click at [11, 66] on div at bounding box center [10, 64] width 5 height 5
click at [32, 193] on div "Pen P Highlight H Eraser Shapes L Select S 12 / 52 Add Slide Poll Zoom More" at bounding box center [180, 248] width 317 height 24
click at [29, 193] on icon at bounding box center [31, 245] width 4 height 4
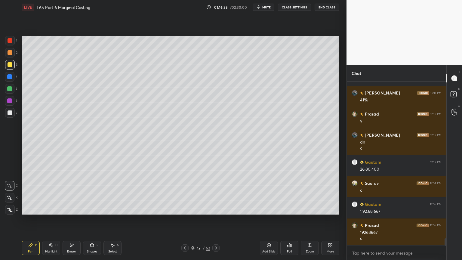
click at [66, 193] on div "Eraser" at bounding box center [72, 247] width 18 height 14
click at [30, 193] on div "Pen P" at bounding box center [31, 247] width 18 height 14
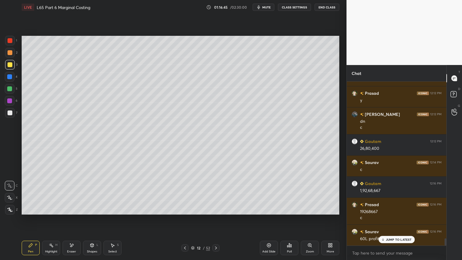
click at [186, 193] on icon at bounding box center [184, 247] width 5 height 5
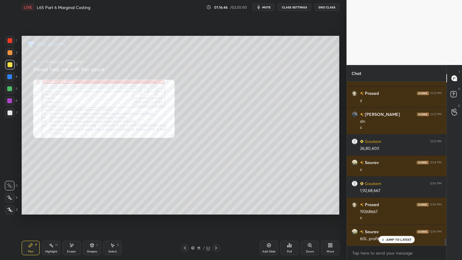
click at [307, 193] on icon at bounding box center [309, 245] width 5 height 5
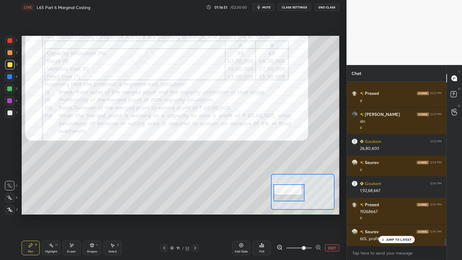
scroll to position [3569, 0]
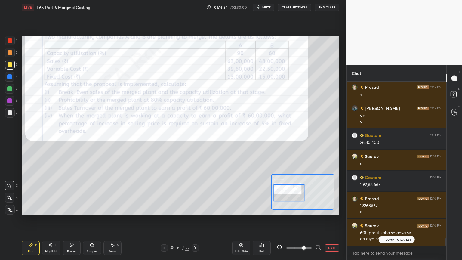
click at [11, 41] on div at bounding box center [10, 40] width 5 height 5
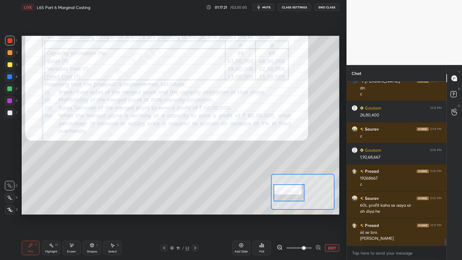
scroll to position [3617, 0]
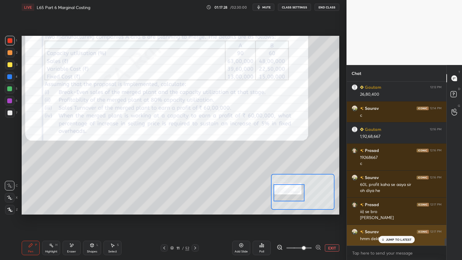
click at [384, 193] on div "JUMP TO LATEST" at bounding box center [396, 239] width 36 height 7
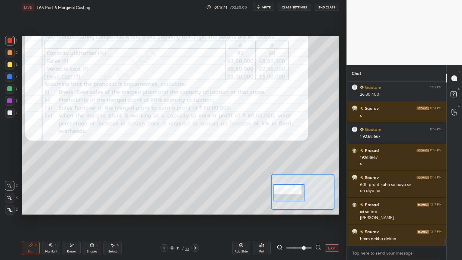
click at [69, 193] on div "Eraser" at bounding box center [71, 251] width 9 height 3
click at [5, 193] on span "Erase all" at bounding box center [9, 209] width 9 height 4
click at [28, 193] on div "Pen P Highlight H Eraser Shapes L Select S 11 / 52 Add Slide Poll EXIT" at bounding box center [180, 248] width 317 height 24
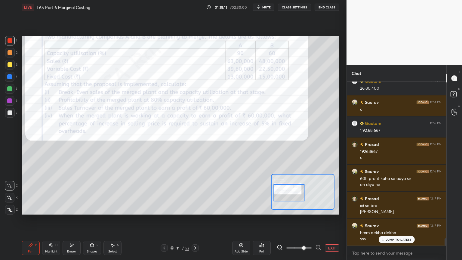
click at [197, 193] on div at bounding box center [194, 247] width 7 height 7
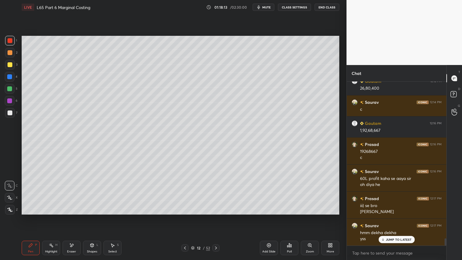
click at [28, 193] on div "Pen P" at bounding box center [31, 247] width 18 height 14
click at [10, 113] on div at bounding box center [10, 112] width 5 height 5
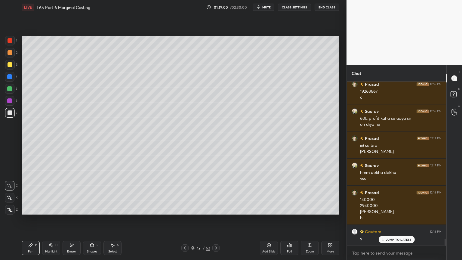
scroll to position [3704, 0]
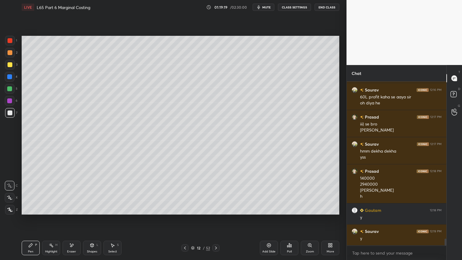
click at [93, 193] on icon at bounding box center [92, 245] width 5 height 5
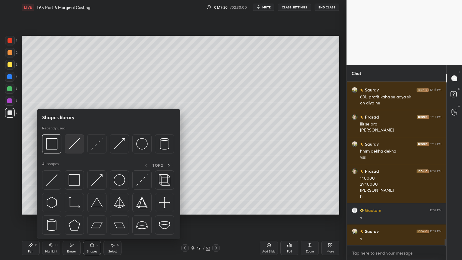
click at [71, 148] on img at bounding box center [74, 143] width 11 height 11
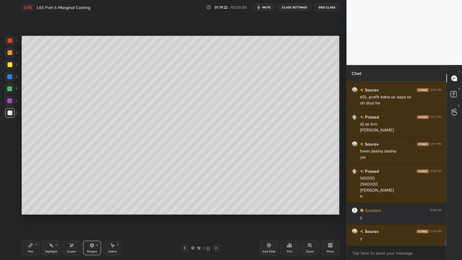
click at [34, 193] on div "Pen P" at bounding box center [31, 247] width 18 height 14
click at [267, 193] on div "Add Slide" at bounding box center [269, 247] width 18 height 14
click at [30, 193] on div "Pen P" at bounding box center [31, 247] width 18 height 14
click at [10, 88] on div at bounding box center [9, 88] width 5 height 5
click at [72, 193] on div "Eraser" at bounding box center [71, 251] width 9 height 3
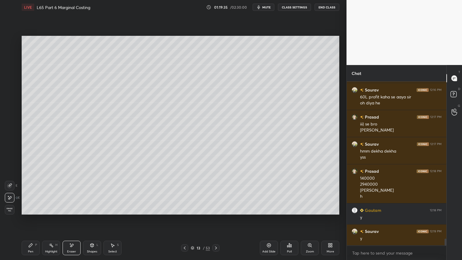
click at [10, 193] on span "Erase all" at bounding box center [9, 209] width 9 height 4
click at [29, 193] on icon at bounding box center [30, 245] width 5 height 5
click at [12, 113] on div at bounding box center [10, 113] width 10 height 10
click at [70, 193] on div "Eraser" at bounding box center [72, 247] width 18 height 14
click at [28, 193] on div "Pen P" at bounding box center [31, 247] width 18 height 14
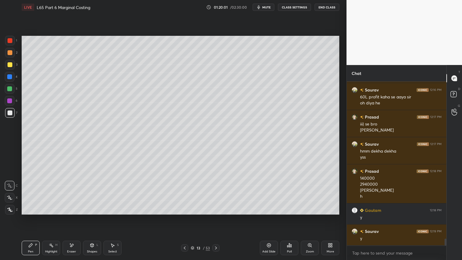
click at [88, 193] on div "Shapes L" at bounding box center [92, 247] width 18 height 14
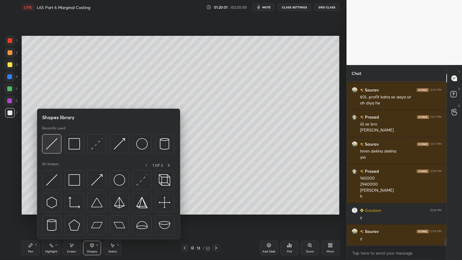
click at [50, 142] on img at bounding box center [51, 143] width 11 height 11
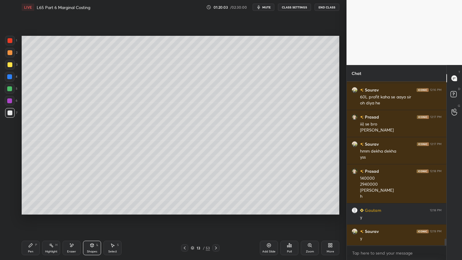
click at [28, 193] on div "Pen P" at bounding box center [31, 247] width 18 height 14
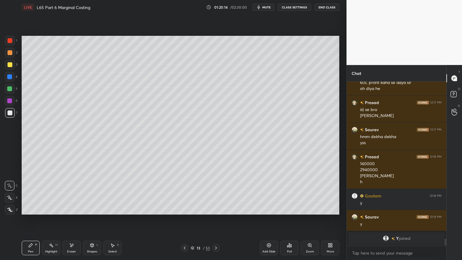
click at [95, 193] on div "Shapes L" at bounding box center [92, 247] width 18 height 14
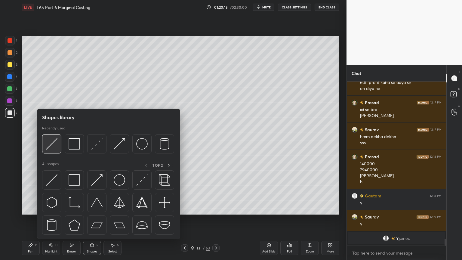
click at [55, 144] on img at bounding box center [51, 143] width 11 height 11
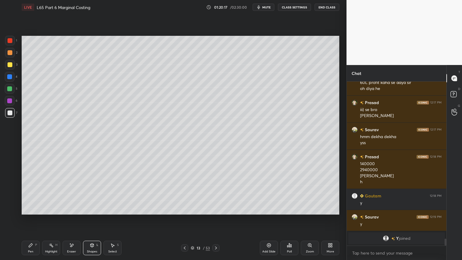
click at [31, 193] on div "Pen P" at bounding box center [31, 247] width 18 height 14
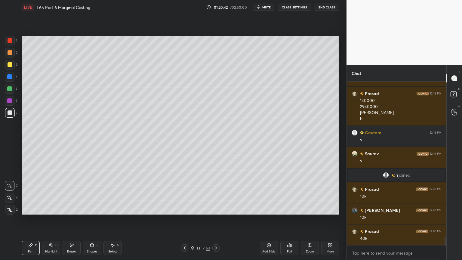
scroll to position [3196, 0]
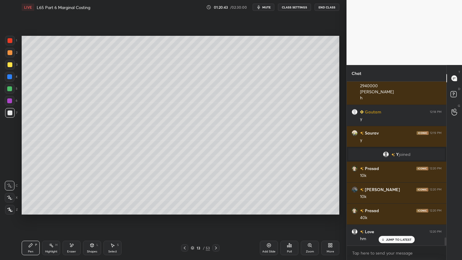
click at [71, 193] on icon at bounding box center [71, 245] width 5 height 5
click at [27, 193] on div "Pen P" at bounding box center [31, 247] width 18 height 14
click at [67, 193] on div "Eraser" at bounding box center [72, 247] width 18 height 14
click at [24, 193] on div "Pen P" at bounding box center [31, 247] width 18 height 14
click at [93, 193] on icon at bounding box center [92, 245] width 5 height 5
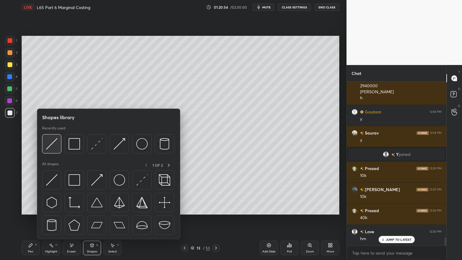
click at [57, 146] on div at bounding box center [51, 143] width 19 height 19
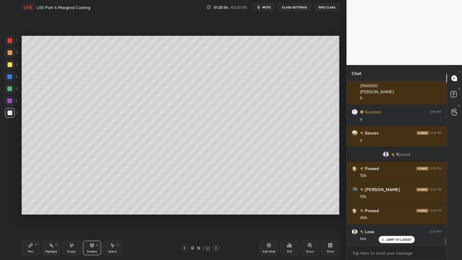
click at [29, 193] on div "Pen P" at bounding box center [31, 247] width 18 height 14
click at [10, 66] on div at bounding box center [10, 64] width 5 height 5
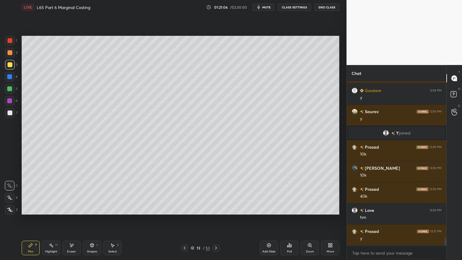
click at [91, 193] on icon at bounding box center [91, 245] width 3 height 4
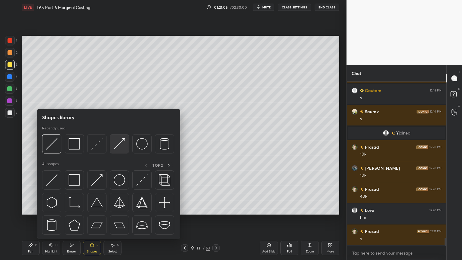
click at [122, 142] on img at bounding box center [119, 143] width 11 height 11
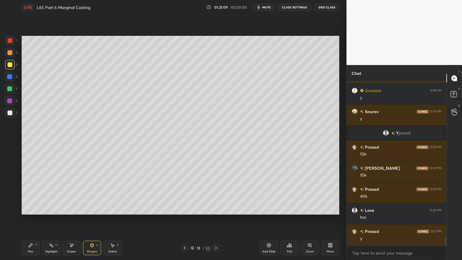
click at [28, 193] on div "Pen" at bounding box center [30, 251] width 5 height 3
click at [11, 117] on div at bounding box center [10, 113] width 10 height 10
click at [8, 87] on div at bounding box center [9, 88] width 5 height 5
click at [87, 193] on div "Shapes L" at bounding box center [92, 247] width 18 height 14
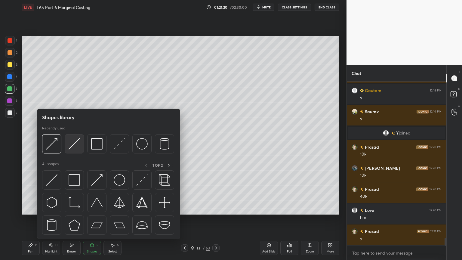
click at [72, 144] on img at bounding box center [74, 143] width 11 height 11
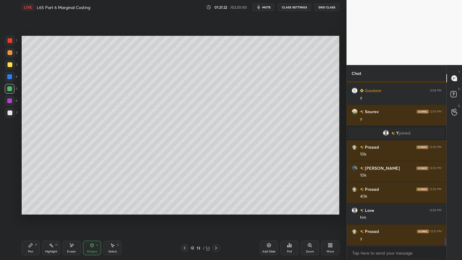
click at [27, 193] on div "Pen P" at bounding box center [31, 247] width 18 height 14
click at [8, 113] on div at bounding box center [10, 112] width 5 height 5
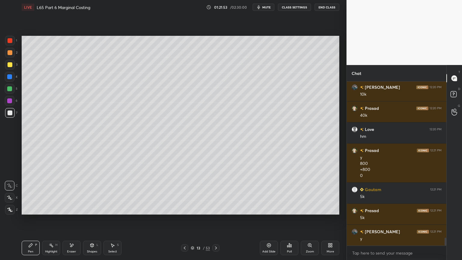
scroll to position [3319, 0]
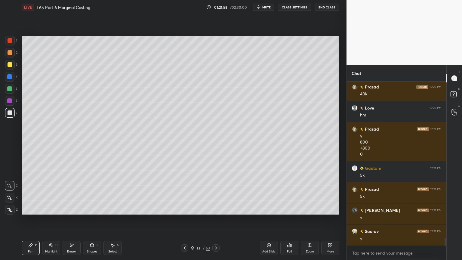
click at [90, 193] on icon at bounding box center [92, 245] width 5 height 5
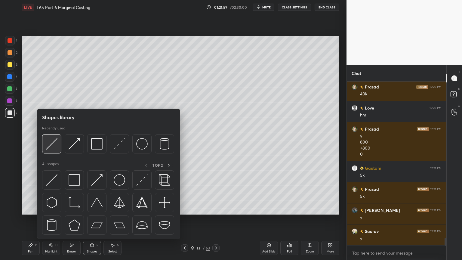
click at [54, 147] on img at bounding box center [51, 143] width 11 height 11
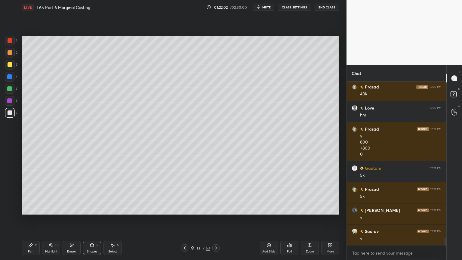
click at [29, 193] on div "Pen P" at bounding box center [31, 247] width 18 height 14
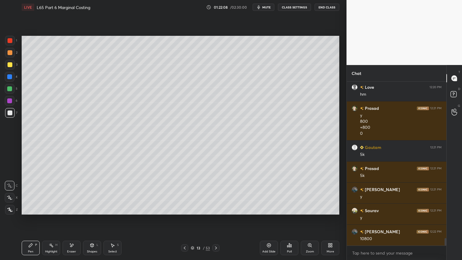
click at [186, 193] on icon at bounding box center [184, 247] width 5 height 5
click at [179, 193] on div "12 / 53" at bounding box center [200, 247] width 119 height 7
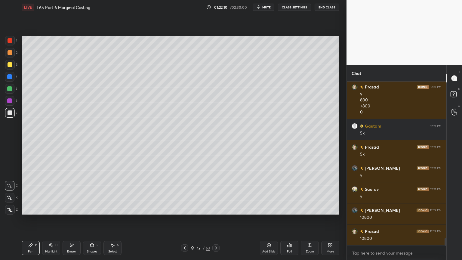
click at [185, 193] on icon at bounding box center [184, 247] width 5 height 5
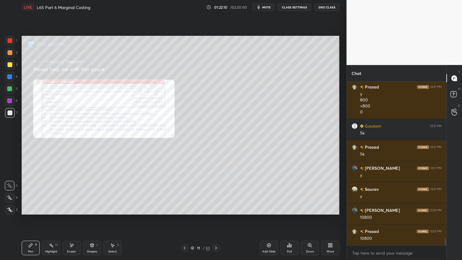
click at [289, 193] on div "Poll" at bounding box center [289, 247] width 18 height 14
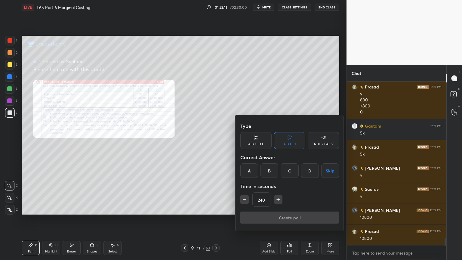
click at [290, 193] on div at bounding box center [231, 130] width 462 height 260
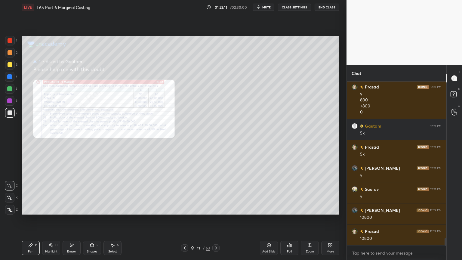
click at [311, 193] on icon at bounding box center [311, 246] width 1 height 1
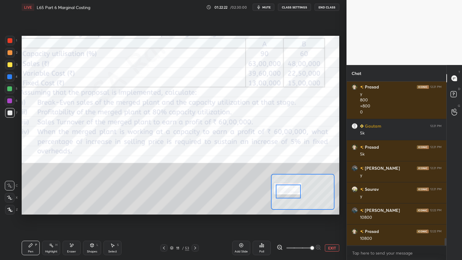
click at [5, 40] on div "1 2 3 4 5 6 7 C X Z E E Erase all H H" at bounding box center [9, 125] width 19 height 179
click at [15, 43] on div "1" at bounding box center [11, 41] width 12 height 10
click at [197, 193] on icon at bounding box center [195, 247] width 5 height 5
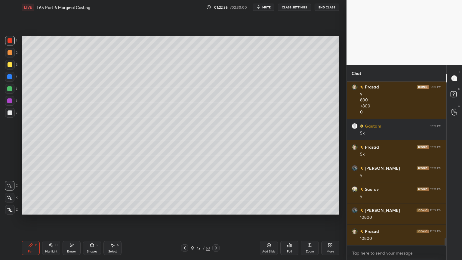
click at [216, 193] on icon at bounding box center [216, 247] width 2 height 3
click at [10, 116] on div at bounding box center [10, 113] width 10 height 10
click at [13, 90] on div at bounding box center [10, 89] width 10 height 10
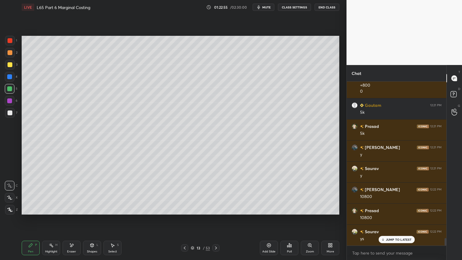
click at [10, 113] on div at bounding box center [10, 112] width 5 height 5
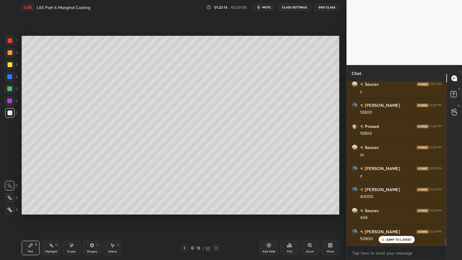
scroll to position [3488, 0]
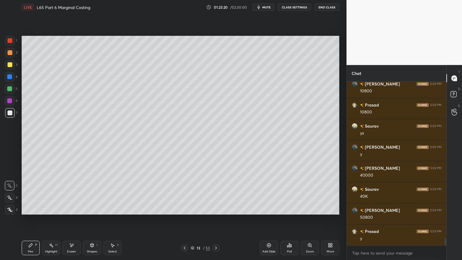
click at [12, 93] on div at bounding box center [10, 89] width 10 height 10
click at [93, 193] on div "Shapes L" at bounding box center [92, 247] width 18 height 14
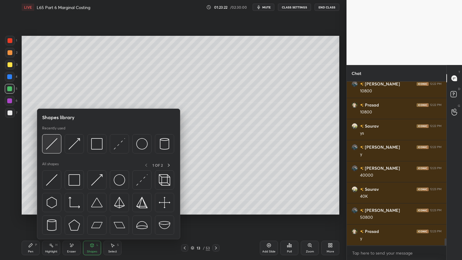
click at [57, 147] on img at bounding box center [51, 143] width 11 height 11
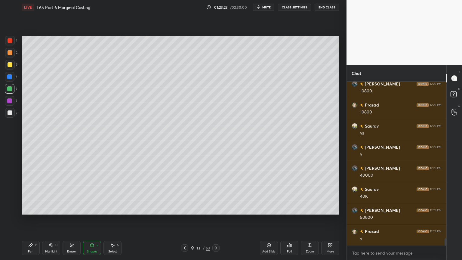
scroll to position [3508, 0]
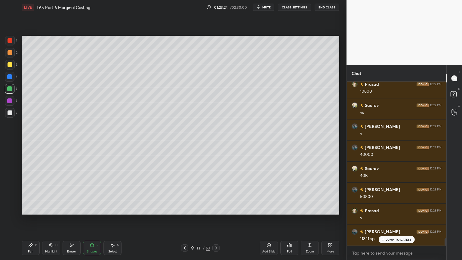
click at [31, 193] on icon at bounding box center [30, 245] width 5 height 5
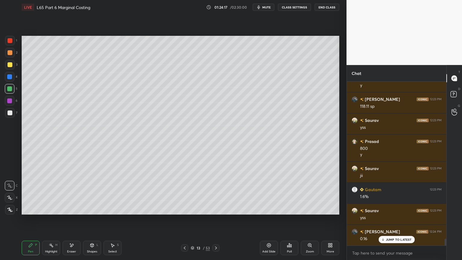
scroll to position [3662, 0]
click at [73, 193] on div "Eraser" at bounding box center [72, 247] width 18 height 14
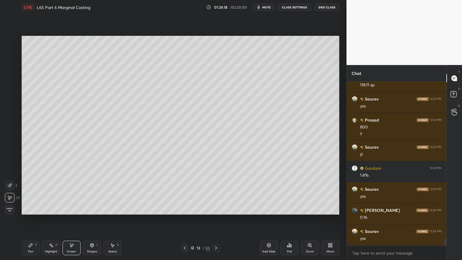
click at [28, 193] on div "Pen" at bounding box center [30, 251] width 5 height 3
click at [74, 193] on div "Eraser" at bounding box center [72, 247] width 18 height 14
click at [32, 193] on div "Pen P" at bounding box center [31, 247] width 18 height 14
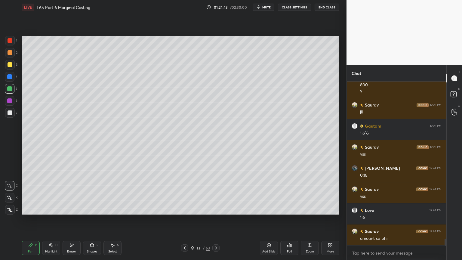
scroll to position [3725, 0]
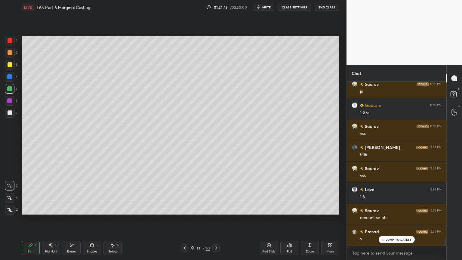
click at [183, 193] on icon at bounding box center [184, 247] width 5 height 5
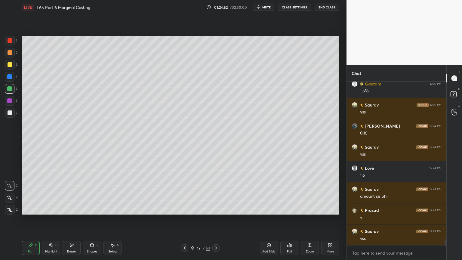
click at [185, 193] on div at bounding box center [184, 247] width 7 height 7
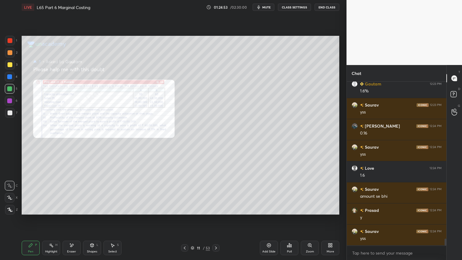
click at [309, 193] on icon at bounding box center [309, 244] width 3 height 3
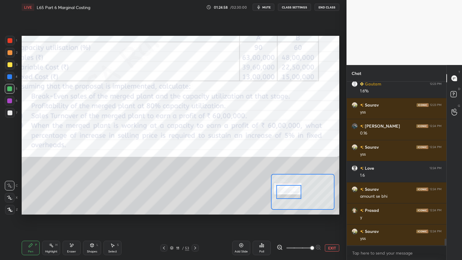
click at [69, 193] on div "Eraser" at bounding box center [72, 247] width 18 height 14
click at [5, 193] on span "Erase all" at bounding box center [9, 209] width 9 height 4
click at [23, 193] on div "Pen P Highlight H Eraser Shapes L Select S 11 / 53 Add Slide Poll EXIT" at bounding box center [180, 248] width 317 height 24
click at [193, 193] on icon at bounding box center [195, 247] width 5 height 5
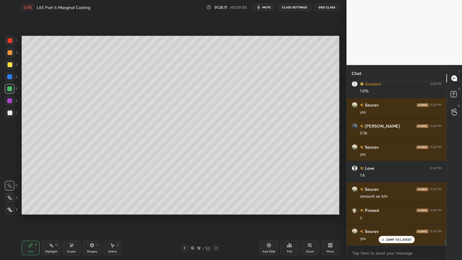
scroll to position [3767, 0]
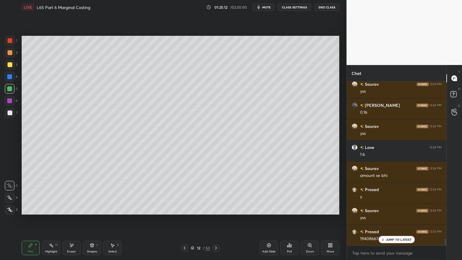
click at [28, 193] on div "Pen P" at bounding box center [31, 247] width 18 height 14
click at [10, 40] on div at bounding box center [10, 40] width 5 height 5
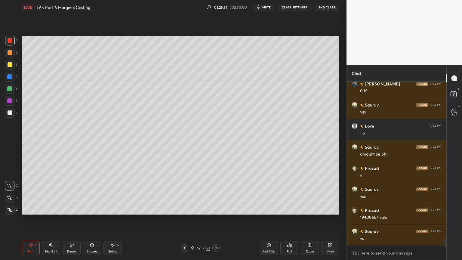
click at [11, 114] on div at bounding box center [10, 112] width 5 height 5
click at [29, 193] on div "Pen P" at bounding box center [31, 247] width 18 height 14
click at [213, 193] on icon at bounding box center [215, 247] width 5 height 5
click at [184, 193] on icon at bounding box center [184, 247] width 5 height 5
click at [94, 193] on div "Shapes L" at bounding box center [92, 247] width 18 height 14
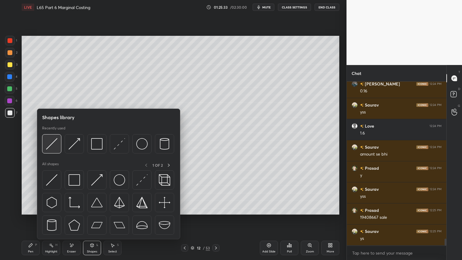
click at [51, 147] on img at bounding box center [51, 143] width 11 height 11
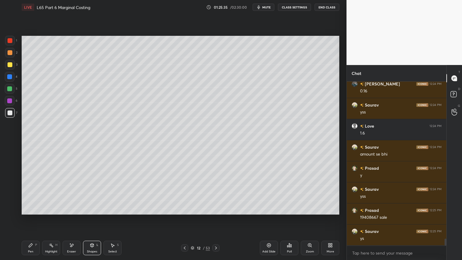
click at [26, 193] on div "Pen P" at bounding box center [31, 247] width 18 height 14
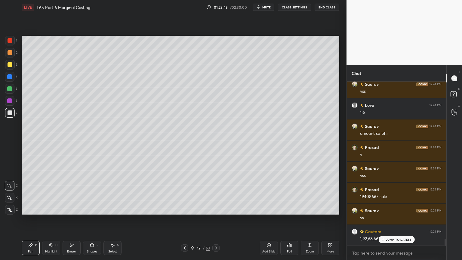
scroll to position [3815, 0]
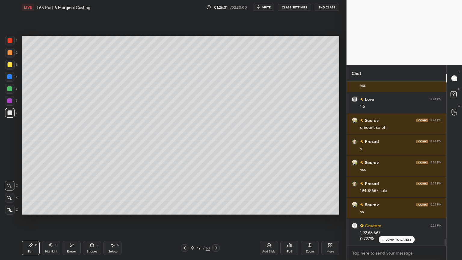
click at [8, 44] on div at bounding box center [10, 41] width 10 height 10
click at [85, 193] on div "Shapes L" at bounding box center [92, 247] width 18 height 14
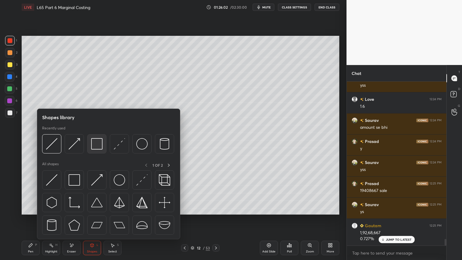
click at [98, 147] on img at bounding box center [96, 143] width 11 height 11
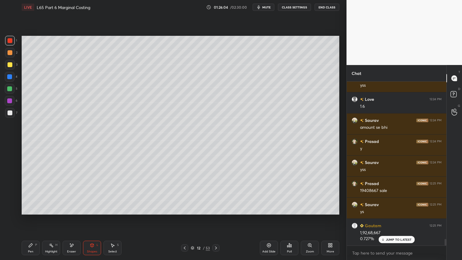
click at [6, 115] on div at bounding box center [10, 113] width 10 height 10
click at [35, 193] on div "Pen P" at bounding box center [31, 247] width 18 height 14
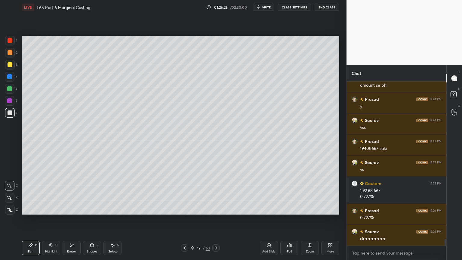
scroll to position [3878, 0]
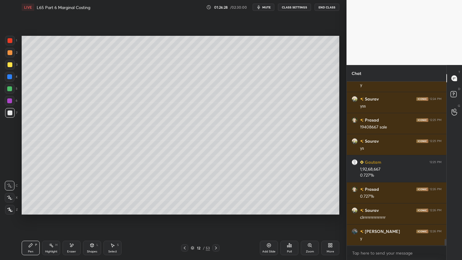
click at [186, 193] on icon at bounding box center [184, 247] width 5 height 5
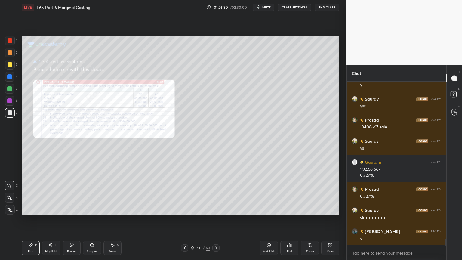
click at [312, 193] on div "Zoom" at bounding box center [310, 247] width 18 height 14
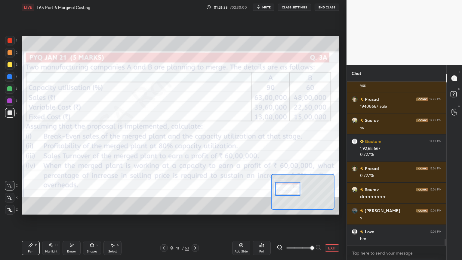
click at [280, 193] on icon at bounding box center [280, 247] width 6 height 6
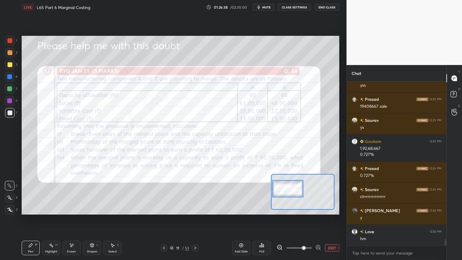
click at [195, 193] on icon at bounding box center [195, 247] width 5 height 5
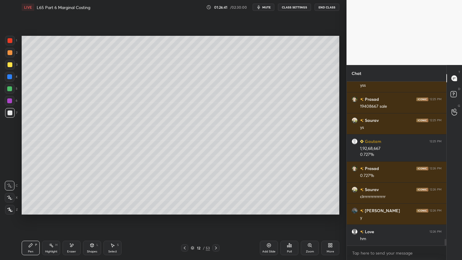
click at [218, 193] on icon at bounding box center [215, 247] width 5 height 5
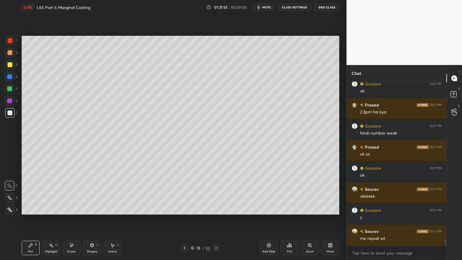
scroll to position [4332, 0]
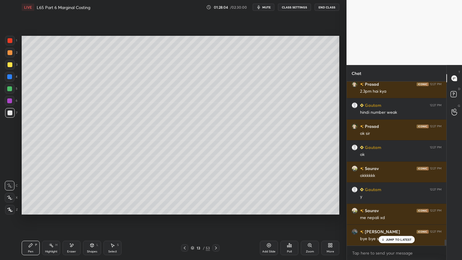
click at [327, 7] on button "End Class" at bounding box center [326, 7] width 25 height 7
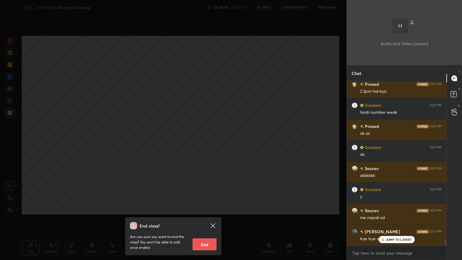
click at [195, 193] on button "End" at bounding box center [204, 244] width 24 height 12
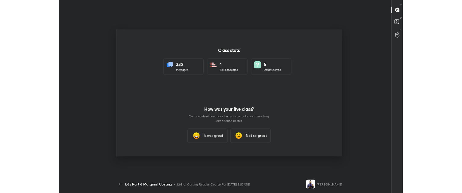
scroll to position [155, 457]
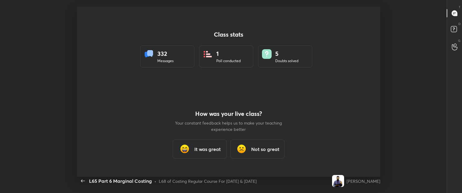
type textarea "x"
